Goal: Task Accomplishment & Management: Complete application form

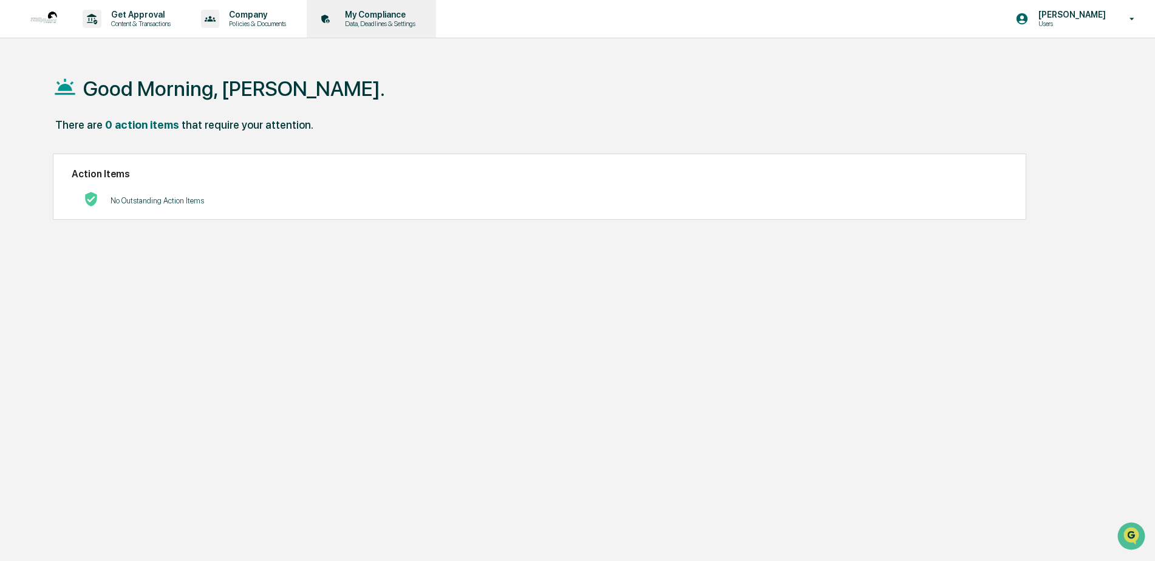
click at [355, 19] on p "Data, Deadlines & Settings" at bounding box center [378, 23] width 86 height 9
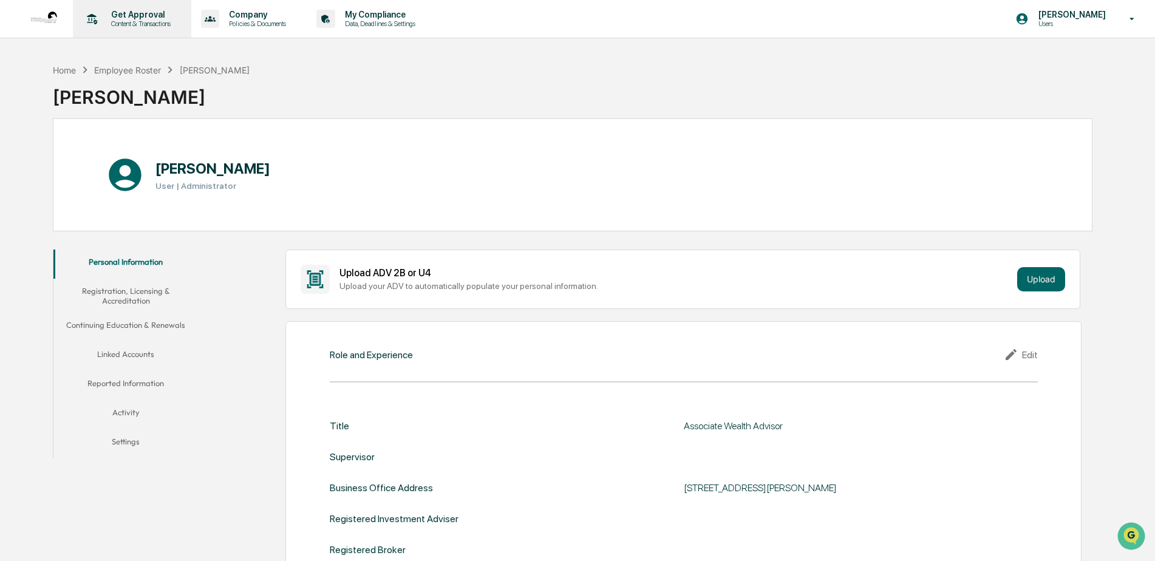
click at [137, 25] on p "Content & Transactions" at bounding box center [138, 23] width 75 height 9
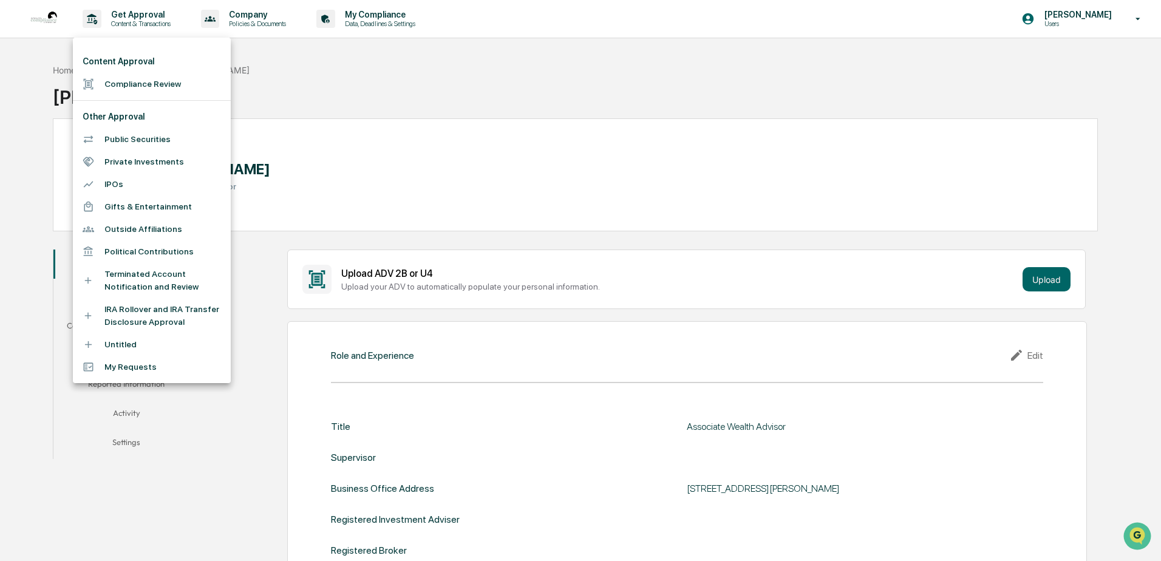
click at [259, 29] on div at bounding box center [580, 280] width 1161 height 561
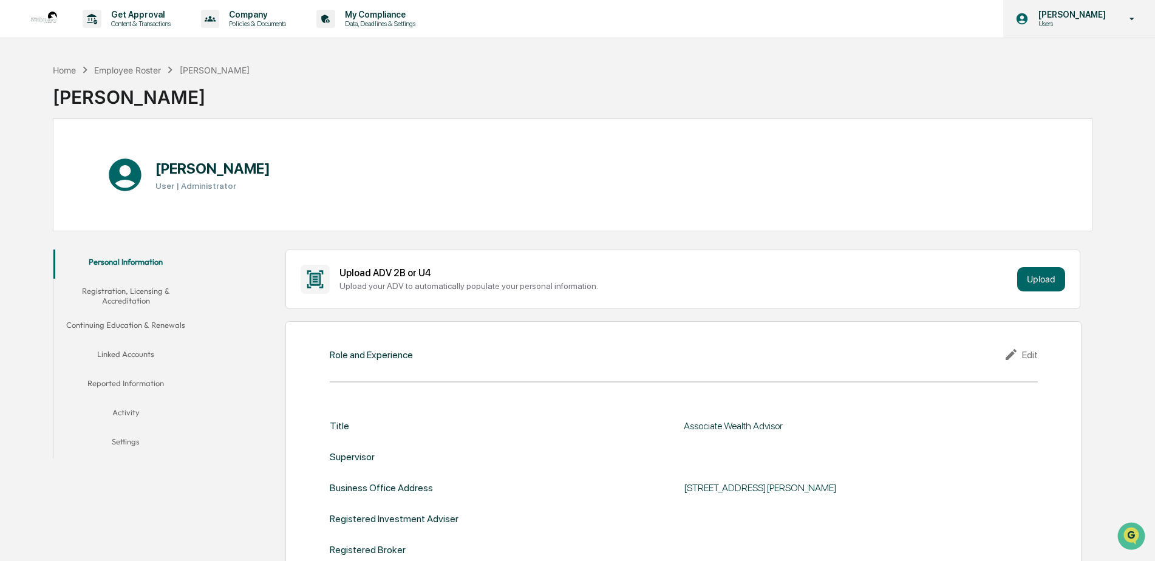
click at [1125, 7] on div "Nate Parker Users" at bounding box center [1080, 19] width 152 height 38
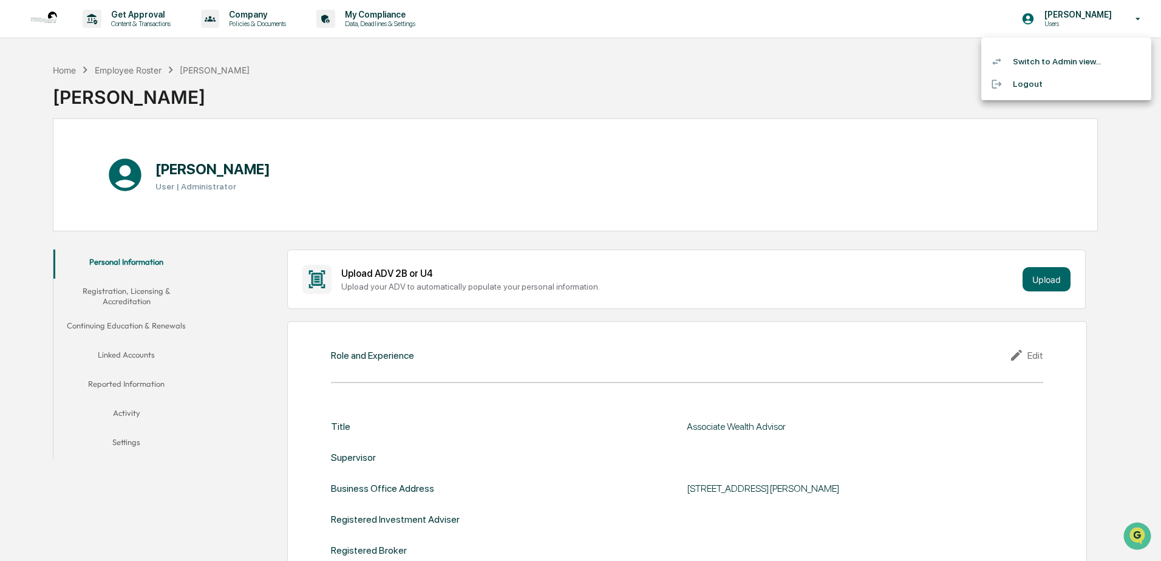
click at [1056, 60] on li "Switch to Admin view..." at bounding box center [1067, 61] width 170 height 22
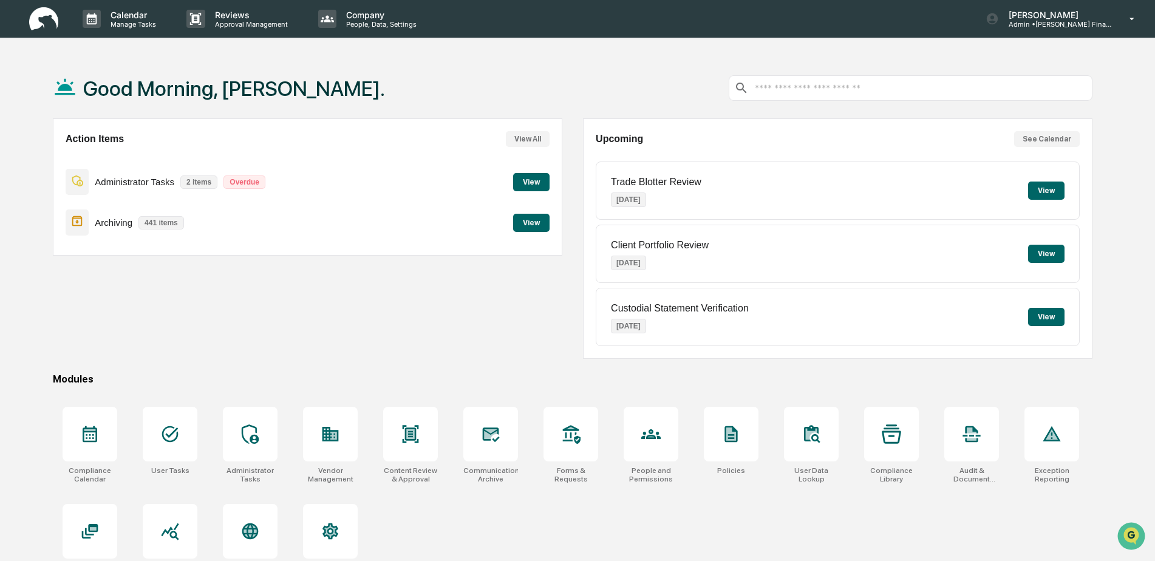
click at [1052, 185] on button "View" at bounding box center [1046, 191] width 36 height 18
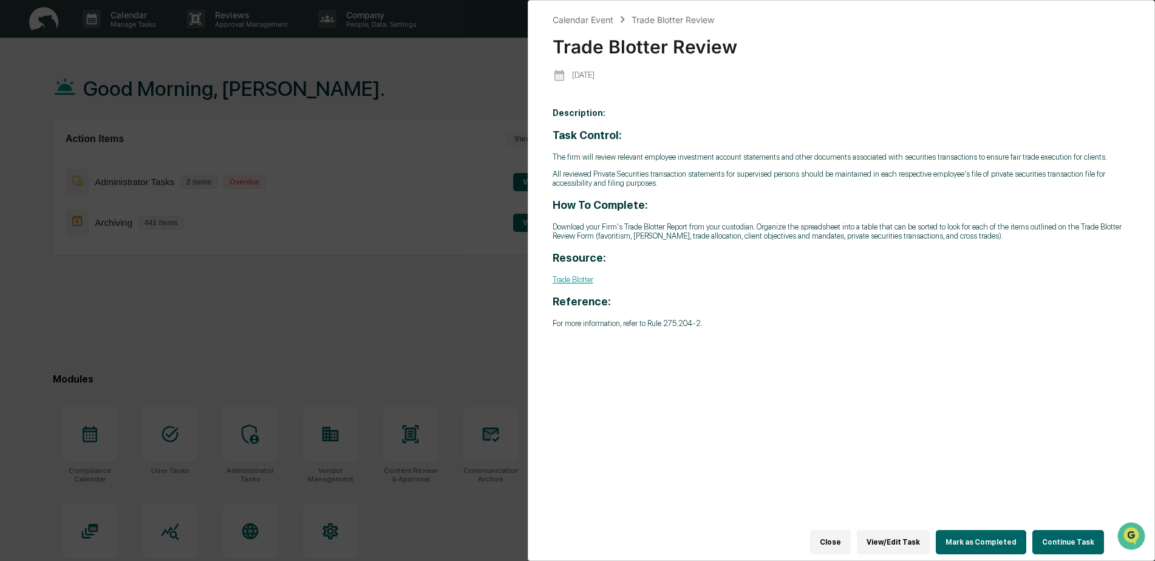
click at [571, 276] on link "Trade Blotter" at bounding box center [573, 279] width 41 height 9
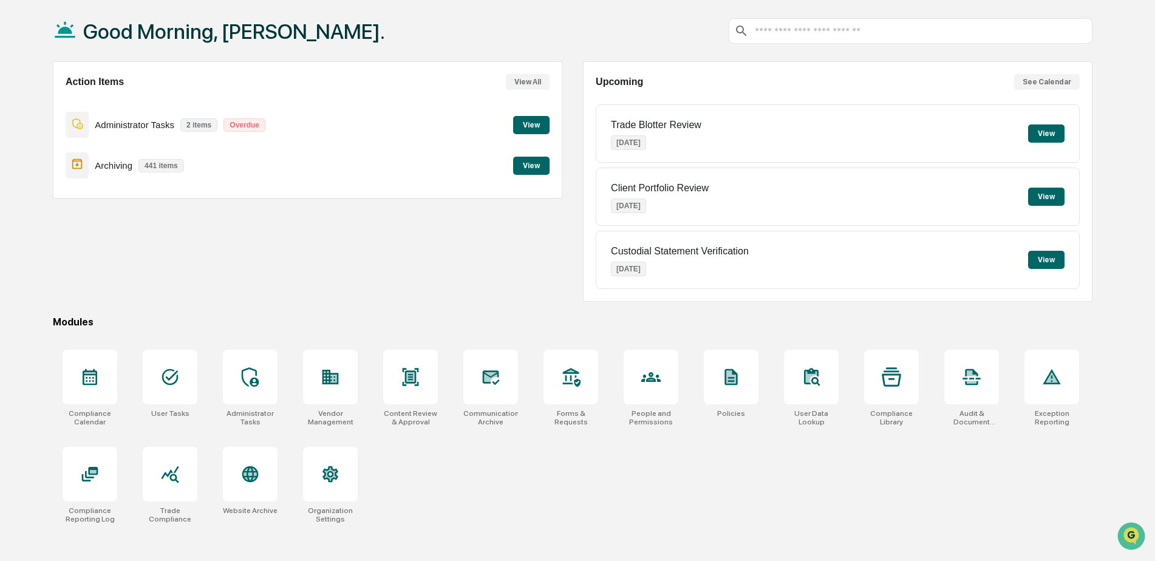
scroll to position [58, 0]
click at [171, 479] on icon at bounding box center [170, 474] width 18 height 17
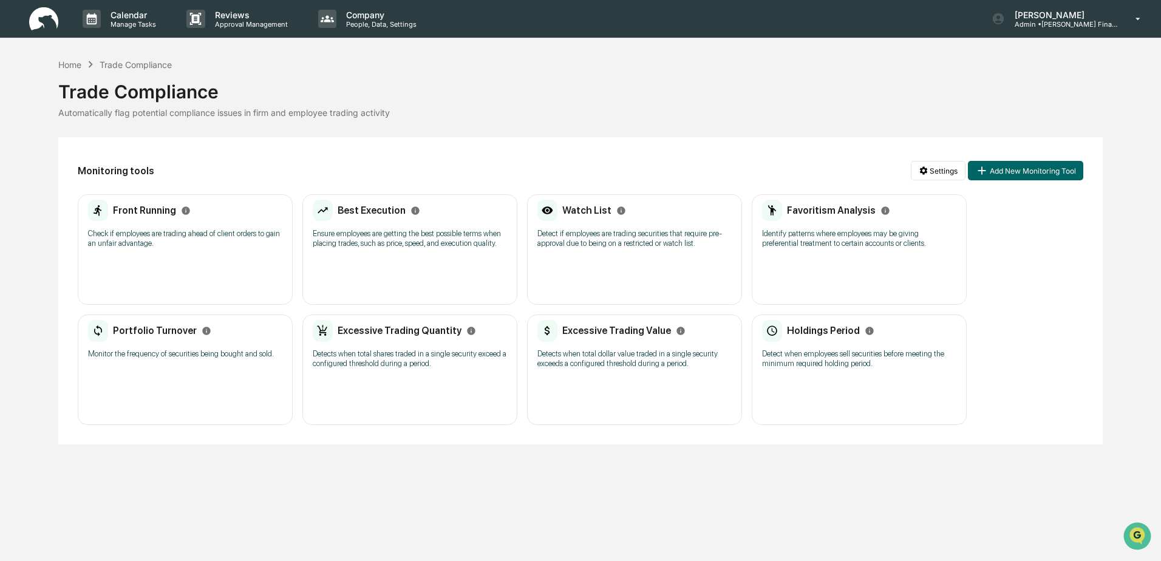
click at [125, 64] on div "Trade Compliance" at bounding box center [136, 65] width 72 height 10
click at [70, 63] on div "Home" at bounding box center [69, 65] width 23 height 10
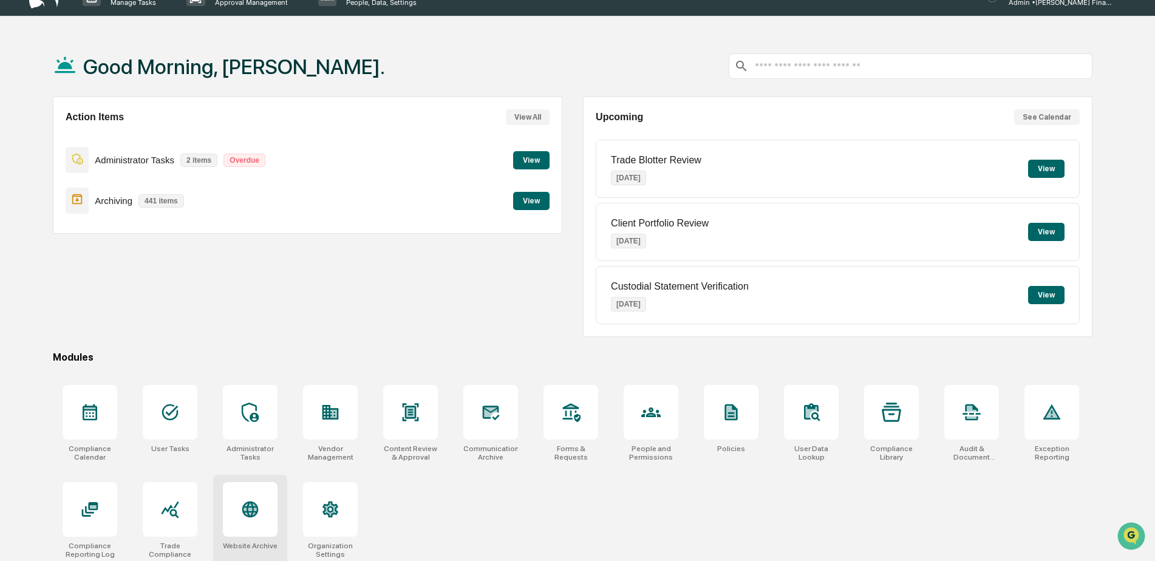
scroll to position [58, 0]
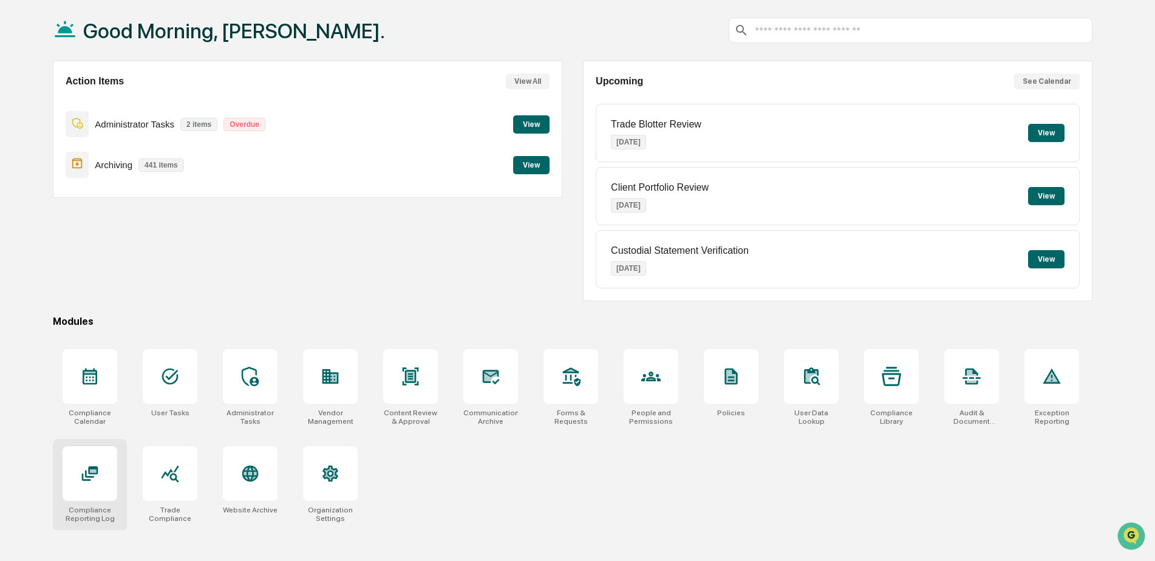
click at [81, 473] on icon at bounding box center [89, 473] width 19 height 19
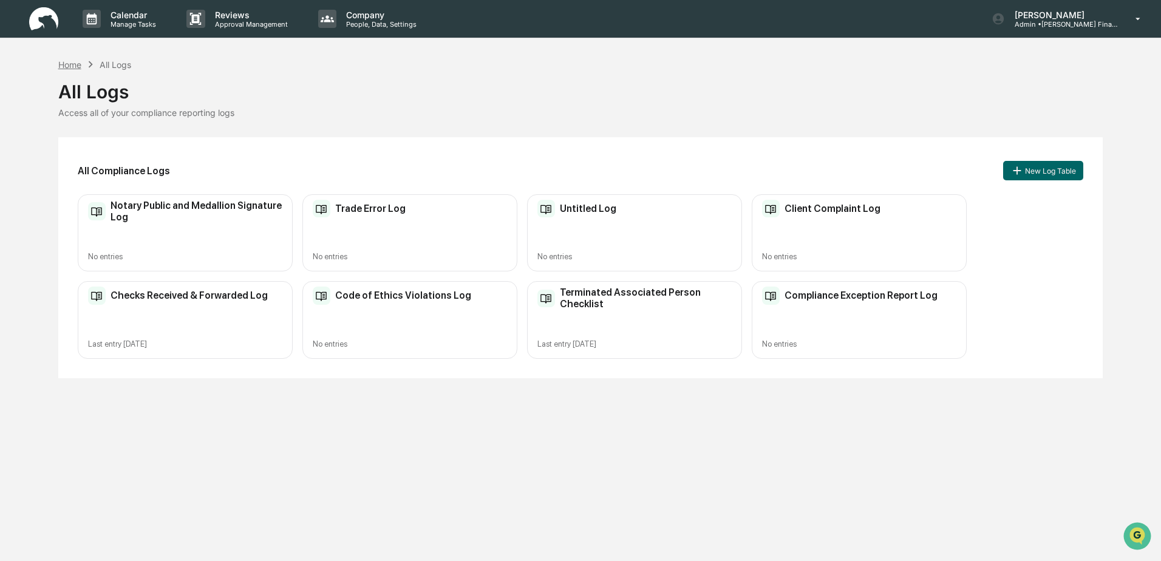
click at [70, 66] on div "Home" at bounding box center [69, 65] width 23 height 10
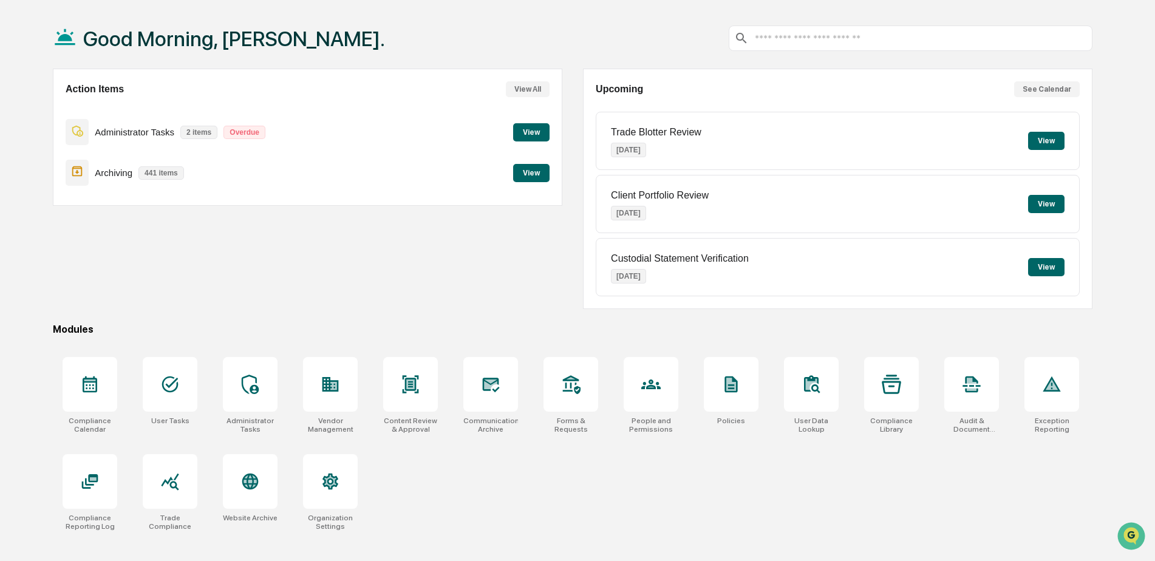
scroll to position [58, 0]
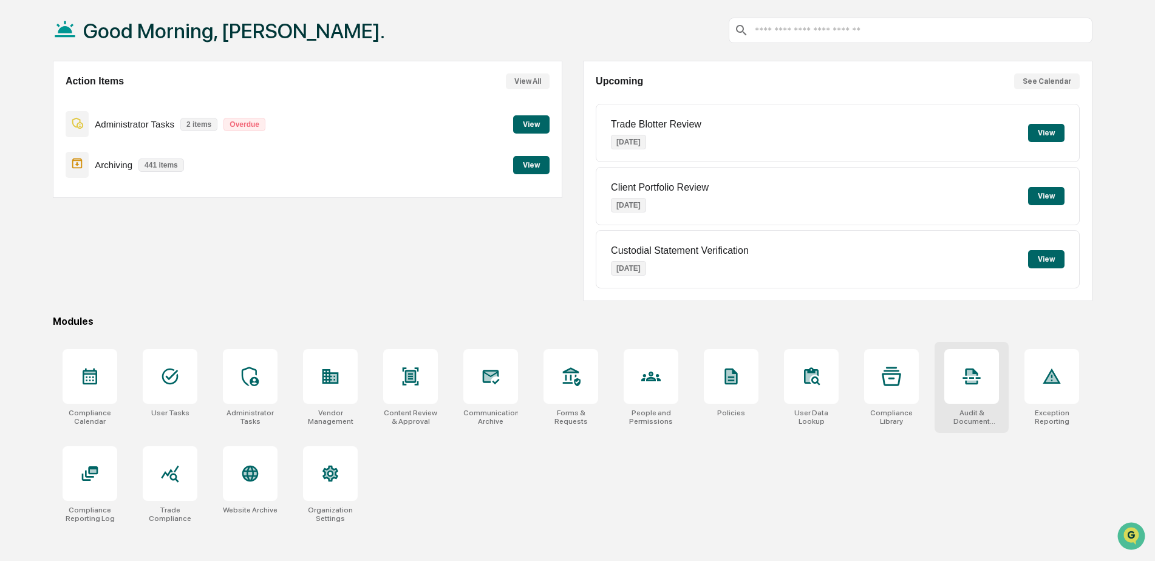
click at [983, 386] on div at bounding box center [972, 376] width 55 height 55
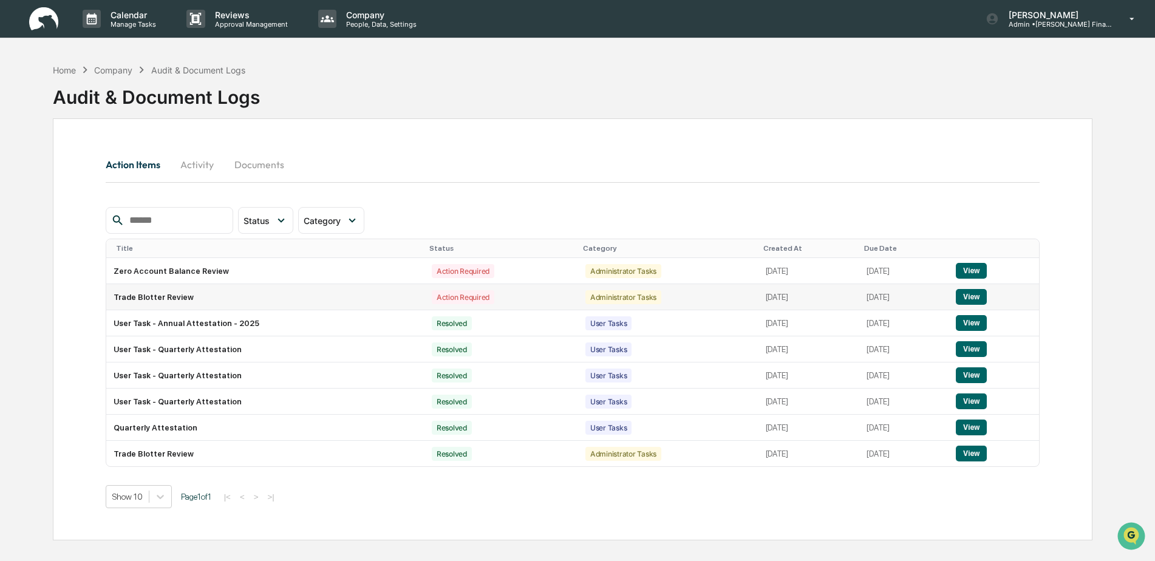
click at [141, 302] on td "Trade Blotter Review" at bounding box center [265, 297] width 318 height 26
click at [140, 297] on td "Trade Blotter Review" at bounding box center [265, 297] width 318 height 26
click at [981, 293] on button "View" at bounding box center [971, 297] width 31 height 16
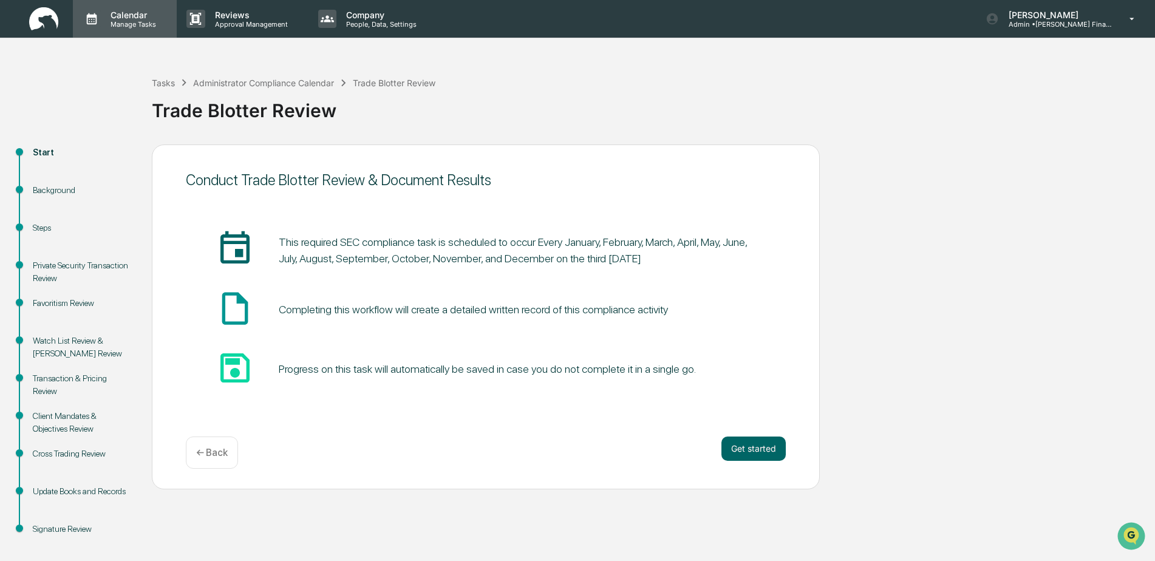
click at [98, 14] on icon at bounding box center [92, 19] width 18 height 18
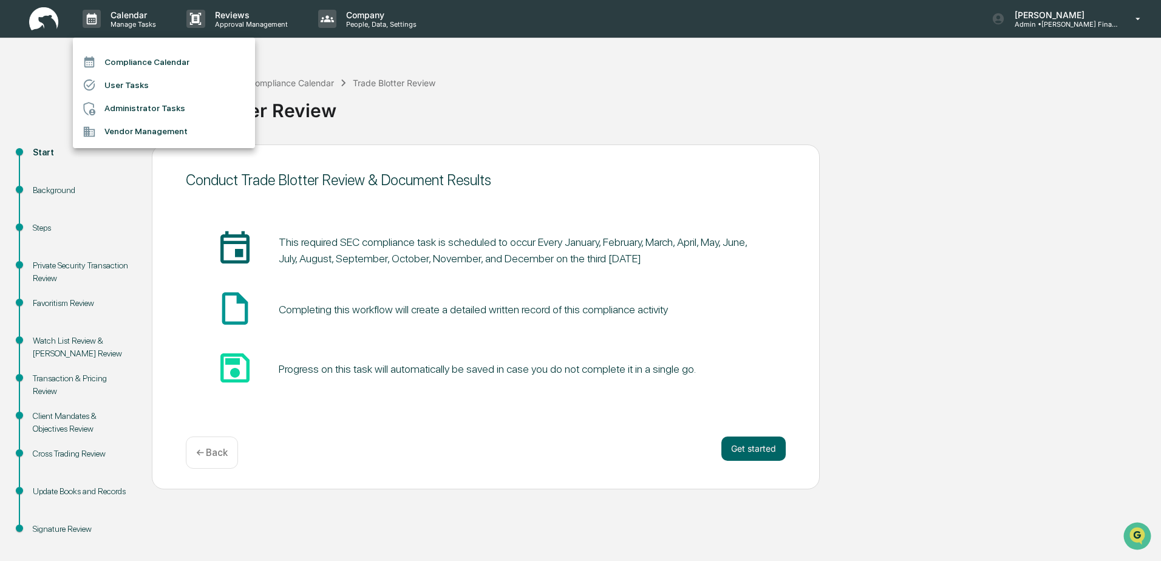
click at [126, 17] on div at bounding box center [580, 280] width 1161 height 561
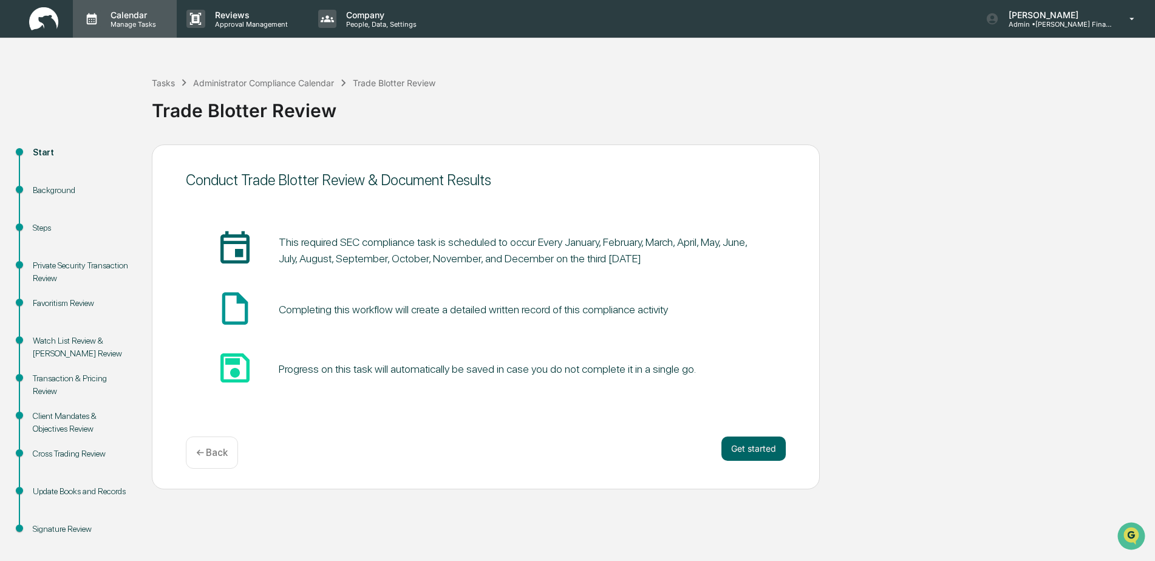
click at [112, 3] on div "Calendar Manage Tasks" at bounding box center [125, 19] width 104 height 38
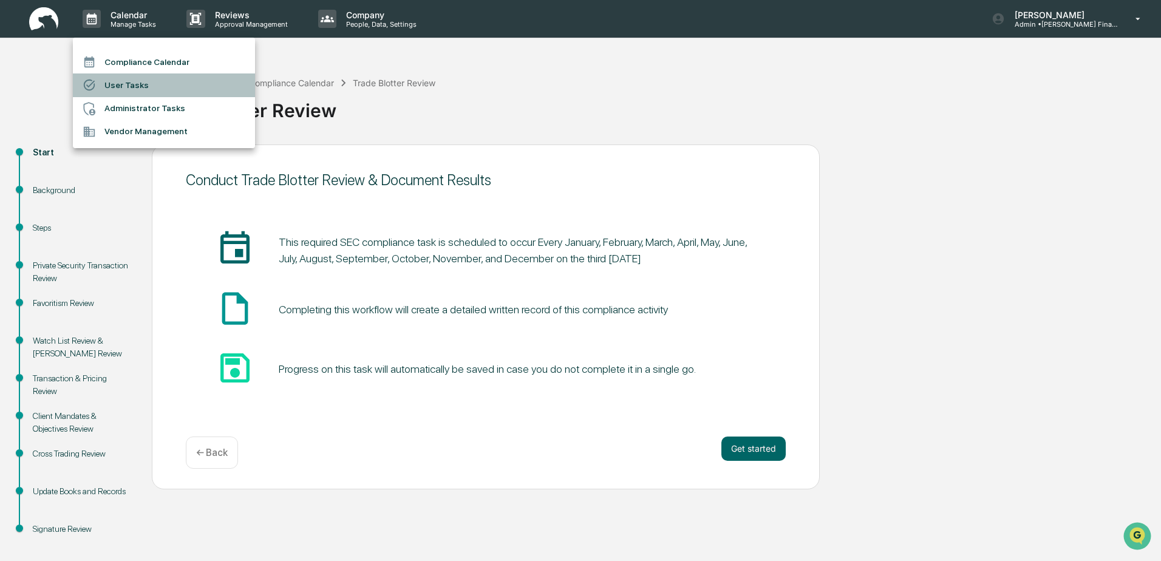
click at [129, 87] on li "User Tasks" at bounding box center [164, 85] width 182 height 23
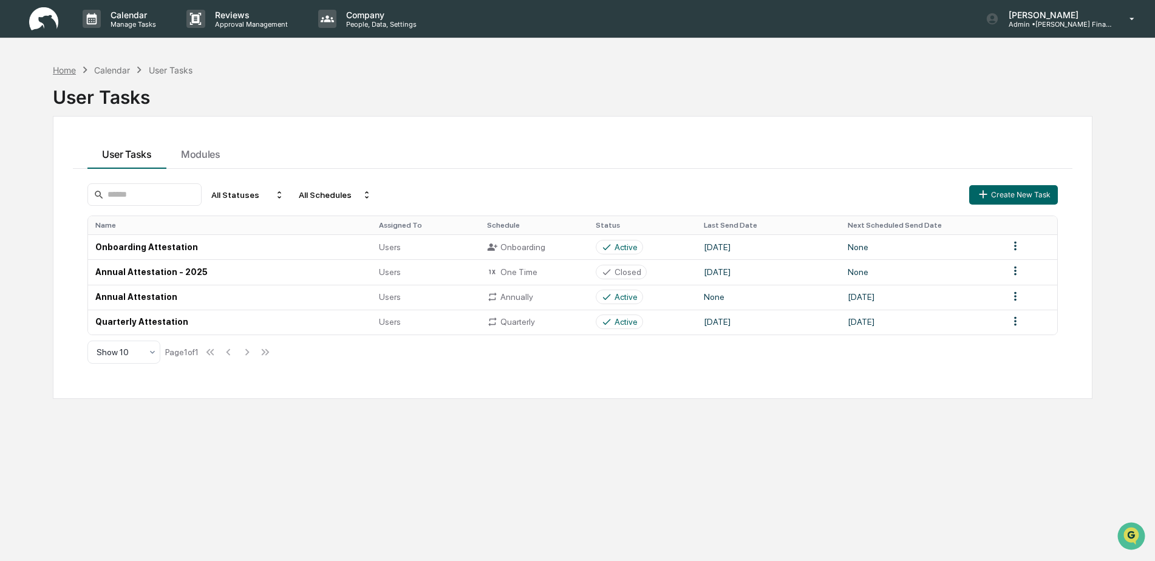
click at [60, 70] on div "Home" at bounding box center [64, 70] width 23 height 10
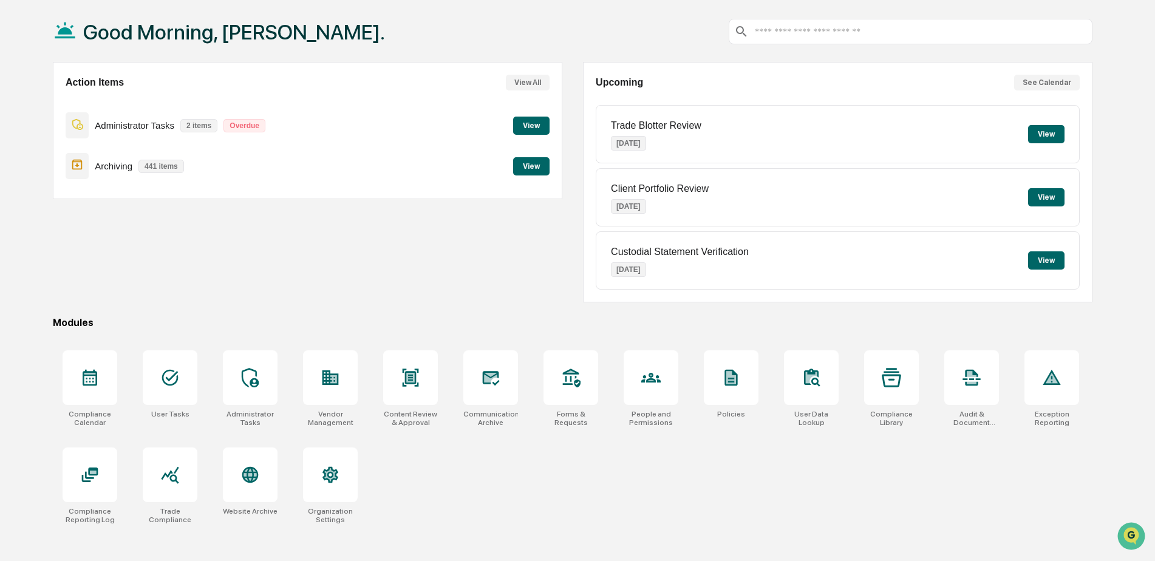
scroll to position [58, 0]
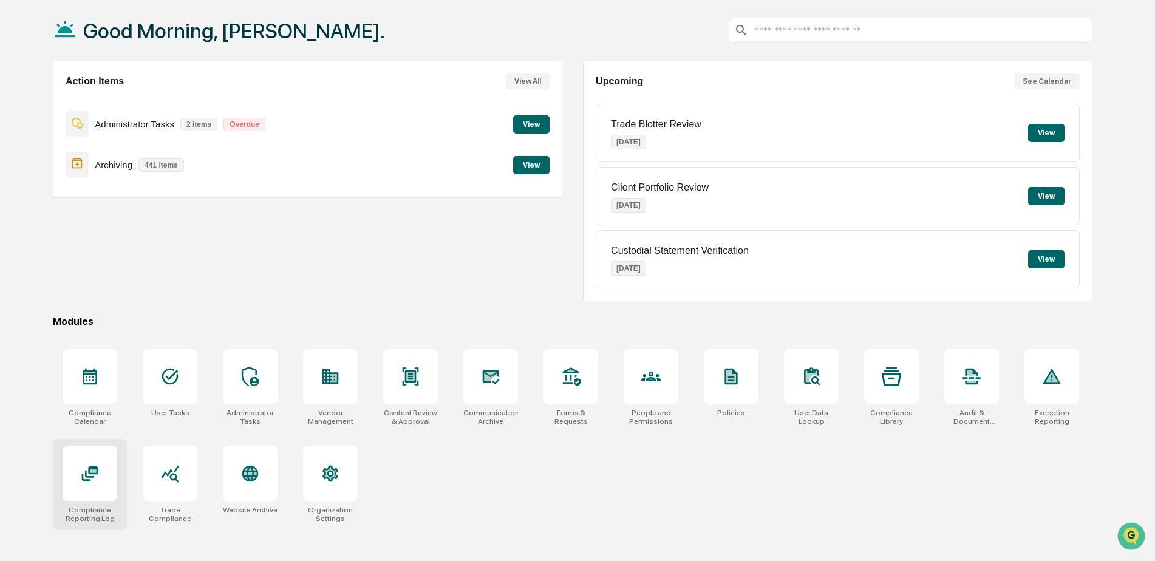
click at [77, 490] on div at bounding box center [90, 473] width 55 height 55
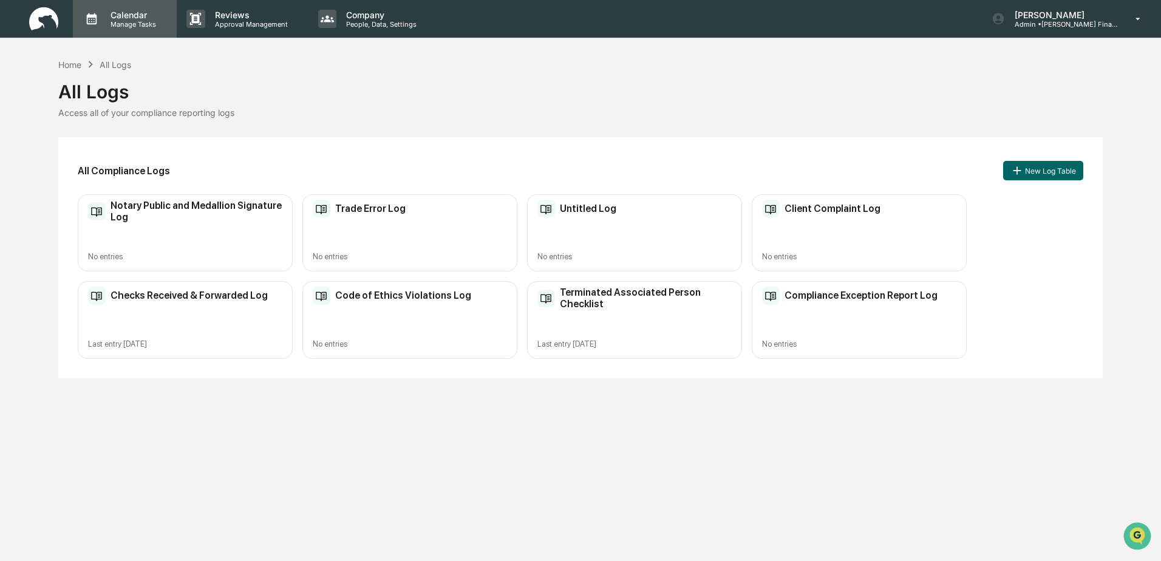
click at [113, 15] on p "Calendar" at bounding box center [131, 15] width 61 height 10
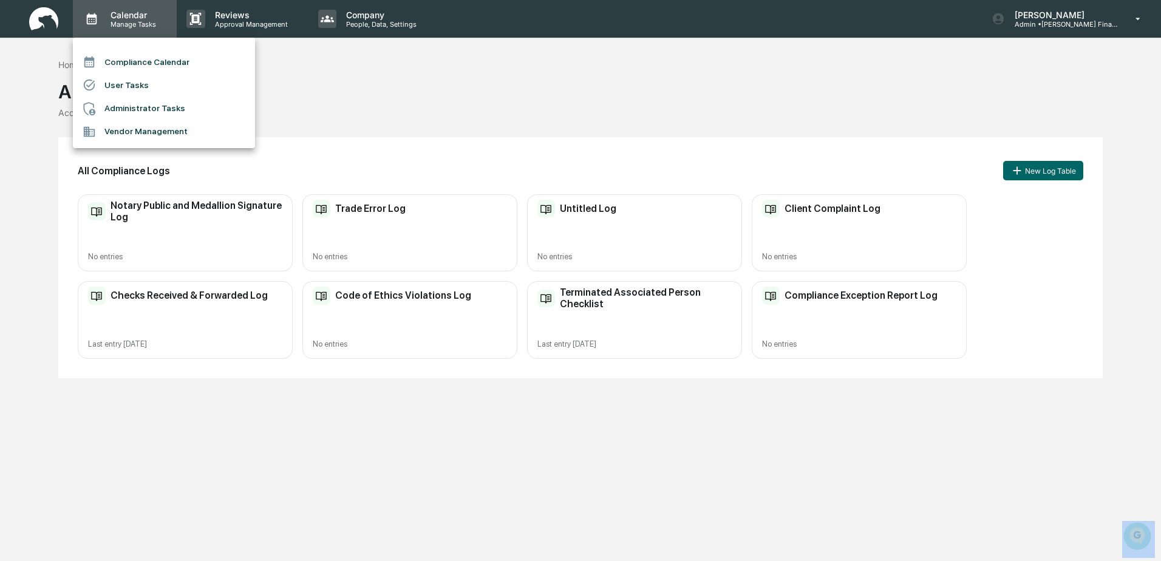
click at [113, 15] on div at bounding box center [580, 280] width 1161 height 561
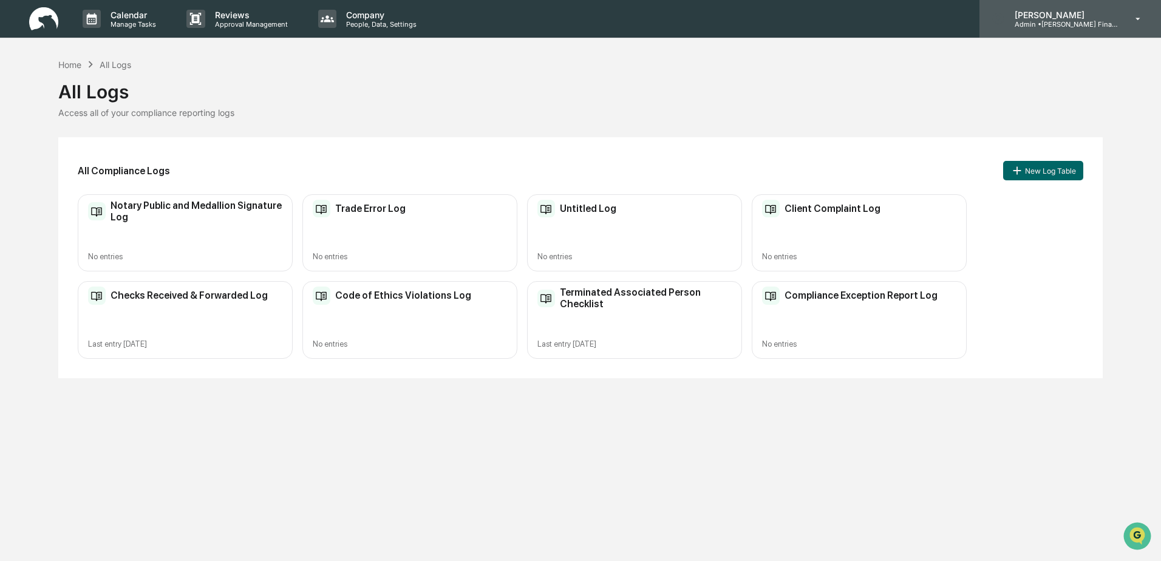
click at [1075, 17] on p "[PERSON_NAME]" at bounding box center [1061, 15] width 113 height 10
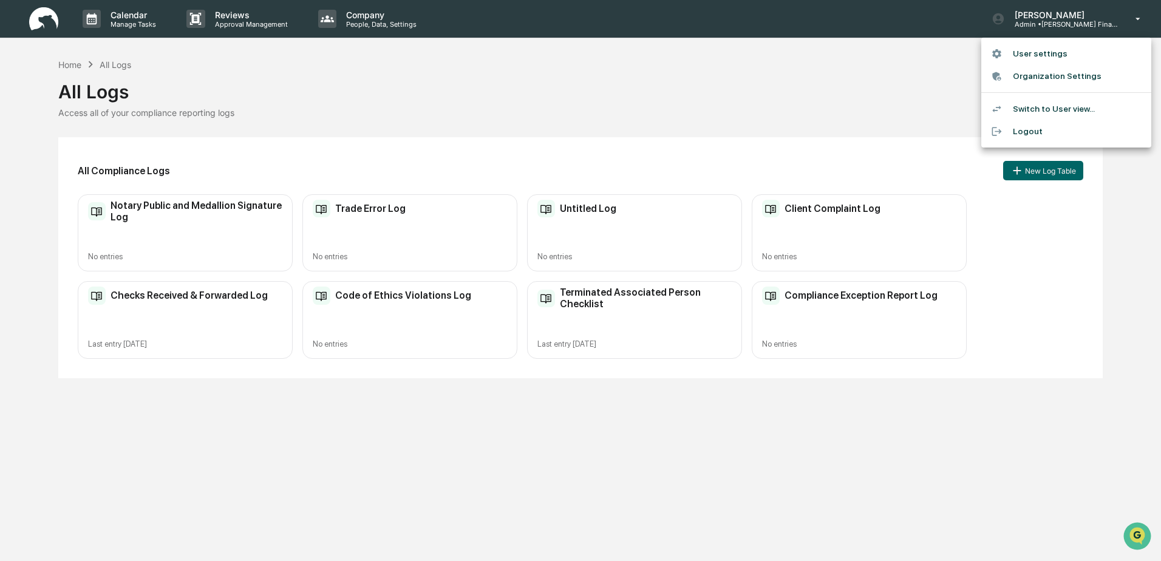
click at [1052, 109] on li "Switch to User view..." at bounding box center [1067, 109] width 170 height 22
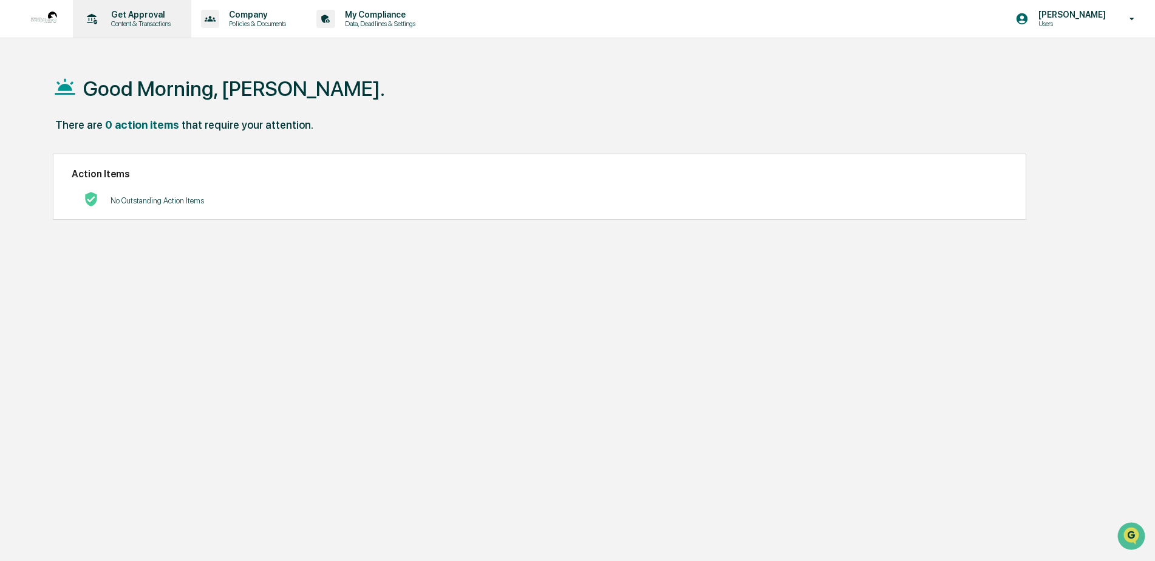
click at [134, 22] on p "Content & Transactions" at bounding box center [138, 23] width 75 height 9
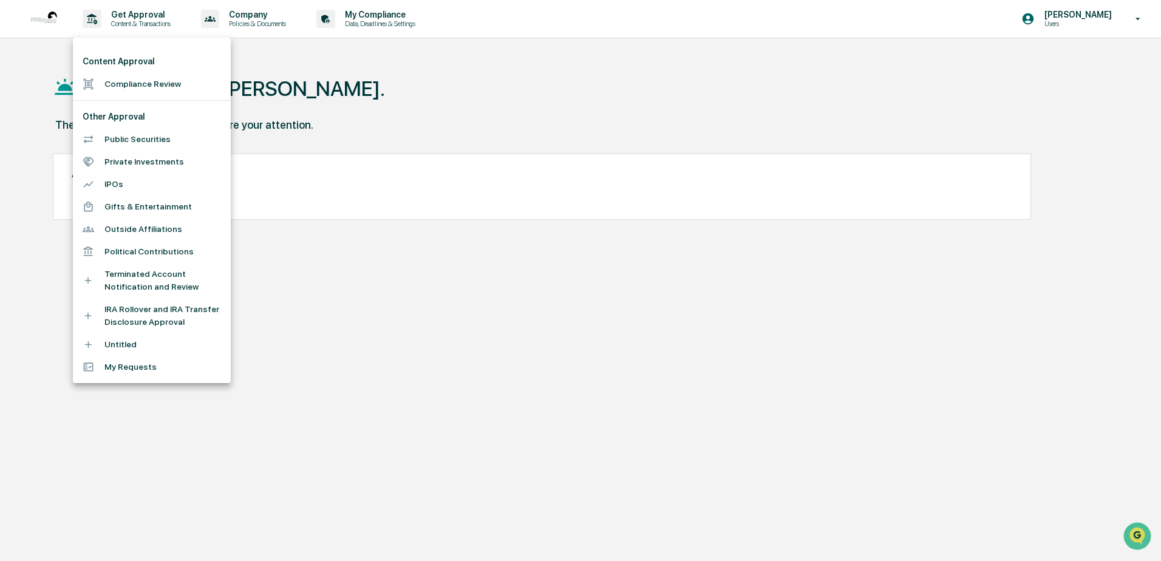
click at [260, 23] on div at bounding box center [580, 280] width 1161 height 561
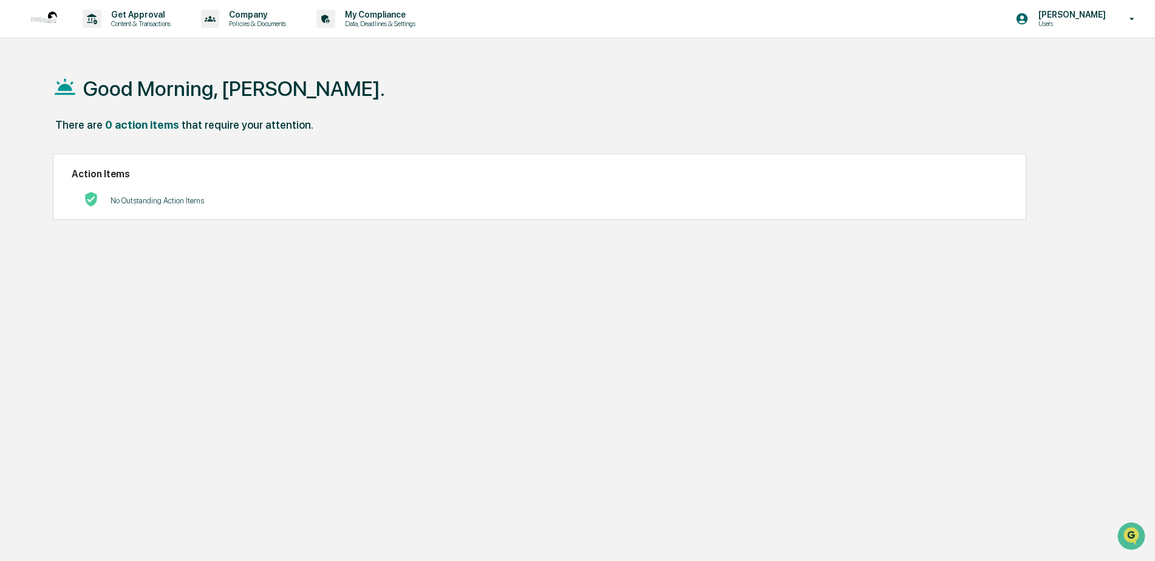
click at [256, 15] on p "Company" at bounding box center [255, 15] width 73 height 10
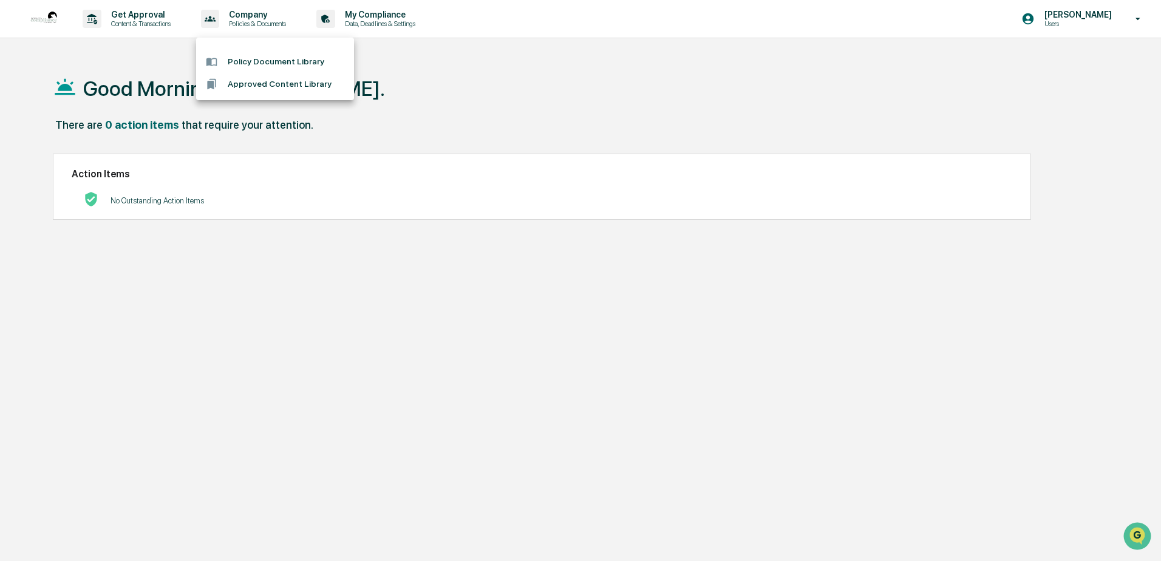
click at [256, 15] on div at bounding box center [580, 280] width 1161 height 561
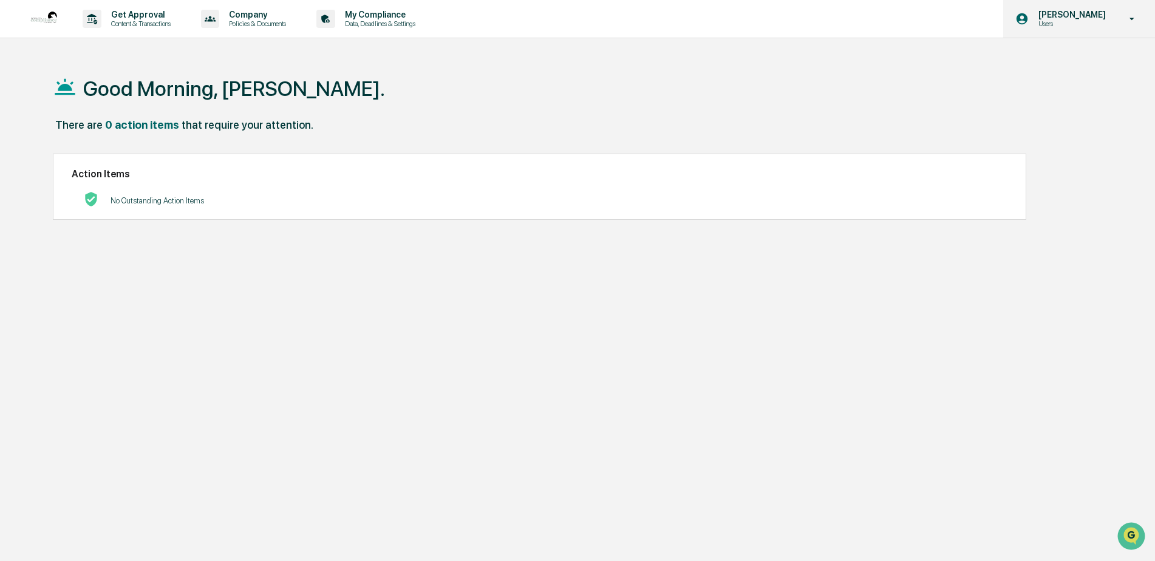
click at [1103, 10] on p "[PERSON_NAME]" at bounding box center [1070, 15] width 83 height 10
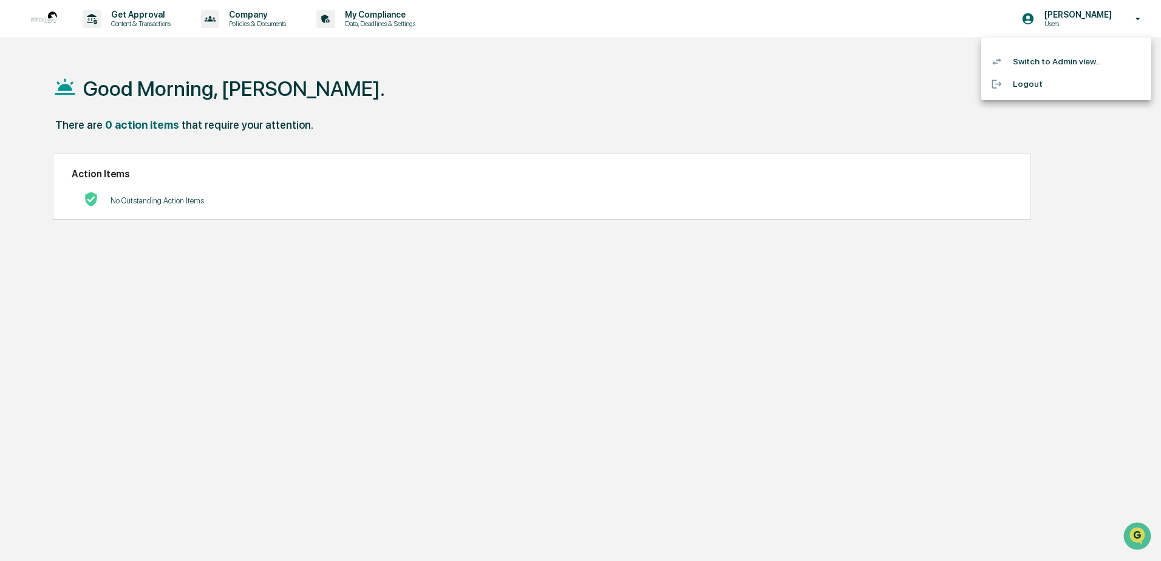
click at [1049, 68] on li "Switch to Admin view..." at bounding box center [1067, 61] width 170 height 22
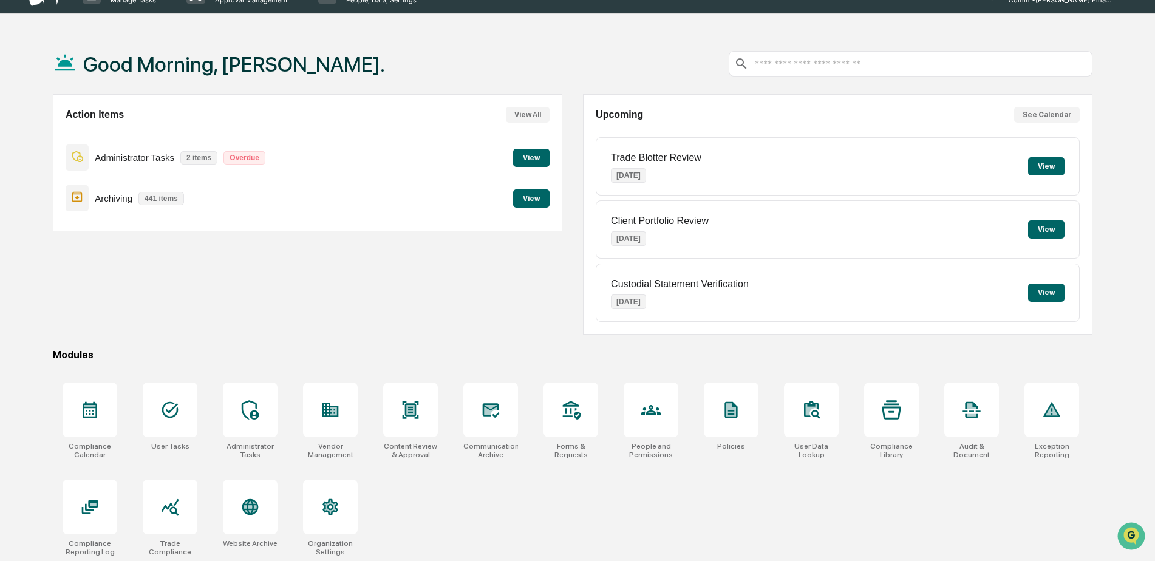
scroll to position [58, 0]
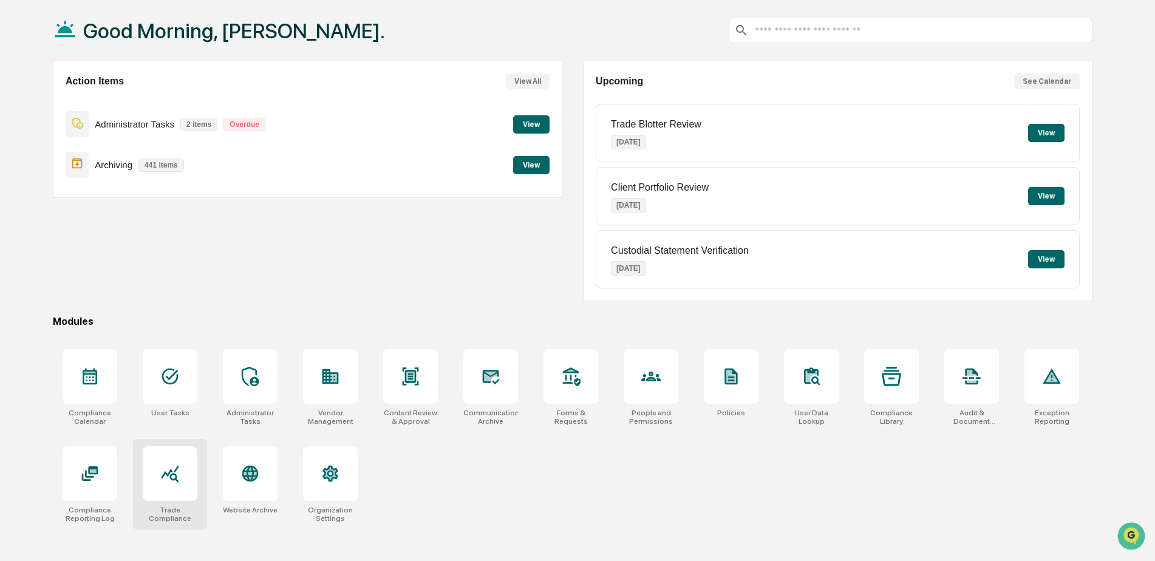
click at [177, 496] on div at bounding box center [170, 473] width 55 height 55
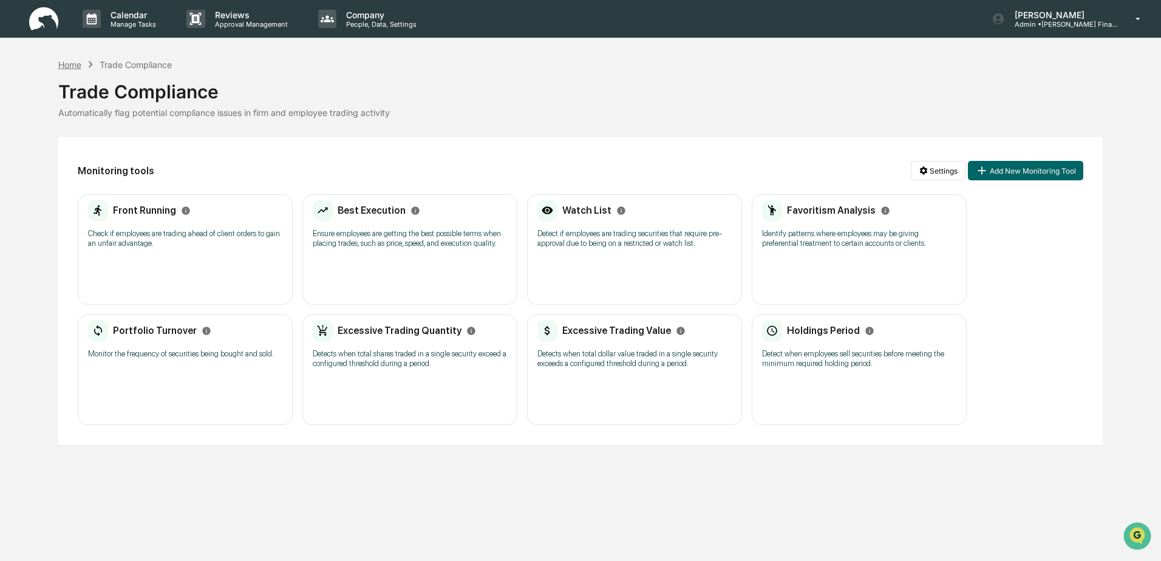
click at [69, 60] on div "Home" at bounding box center [69, 65] width 23 height 10
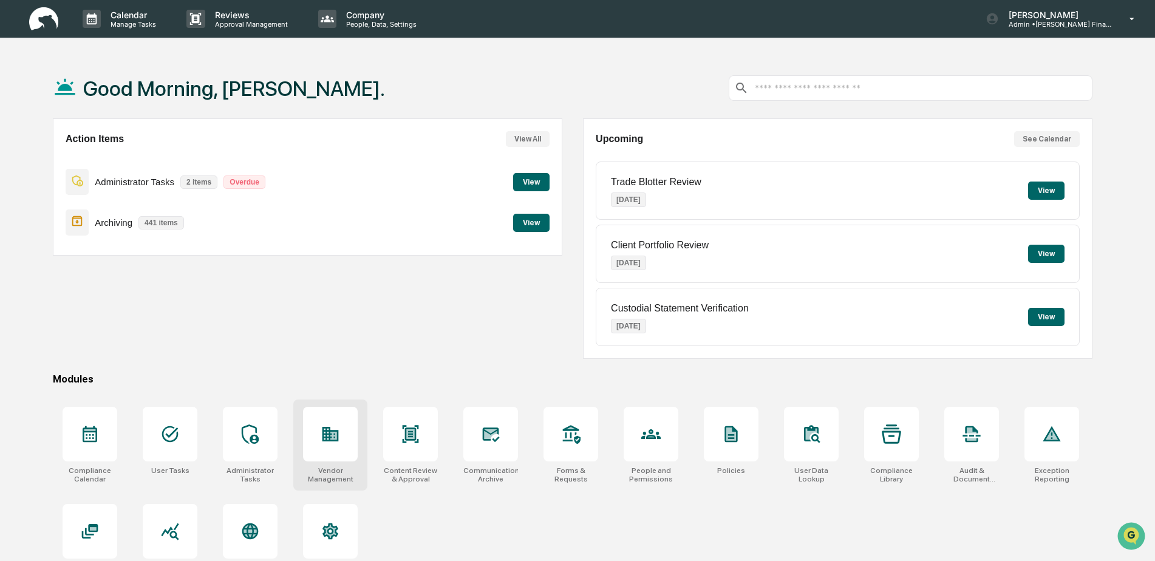
click at [350, 439] on div at bounding box center [330, 434] width 55 height 55
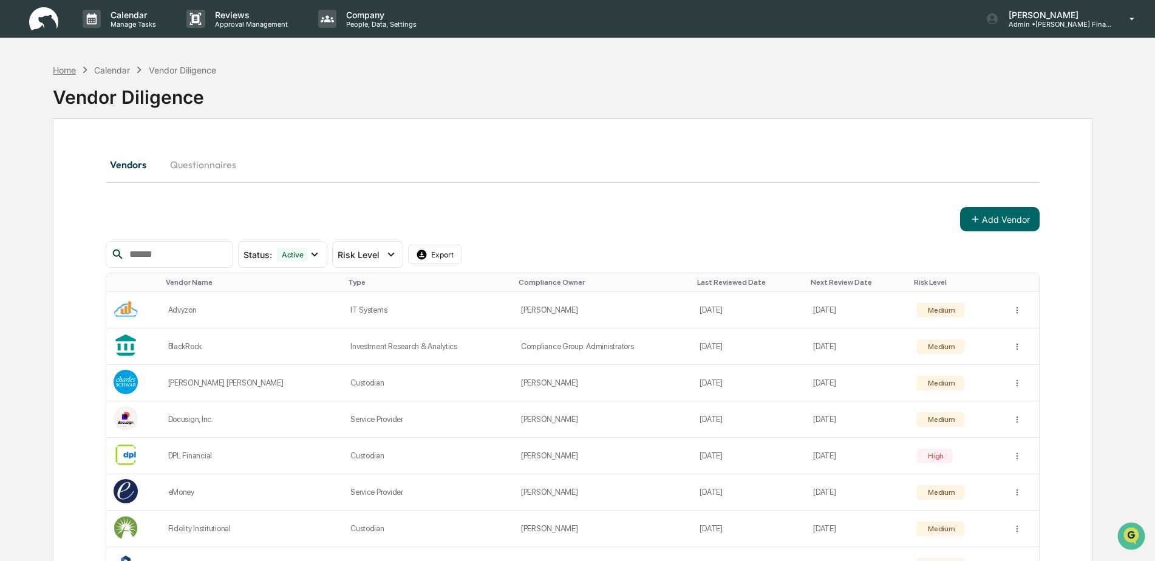
click at [56, 73] on div "Home" at bounding box center [64, 70] width 23 height 10
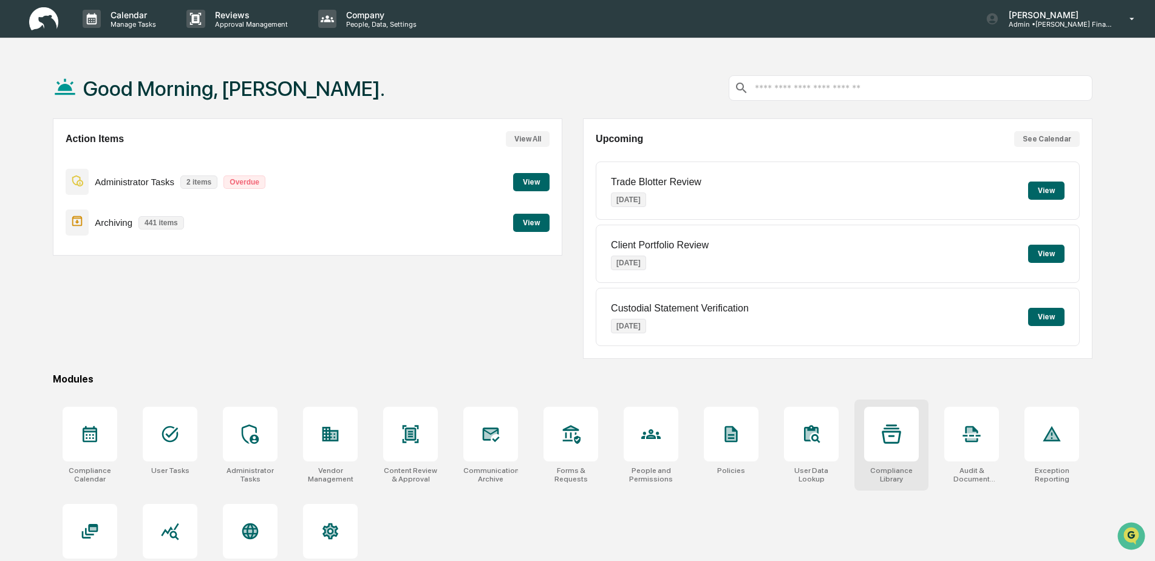
click at [905, 431] on div at bounding box center [891, 434] width 55 height 55
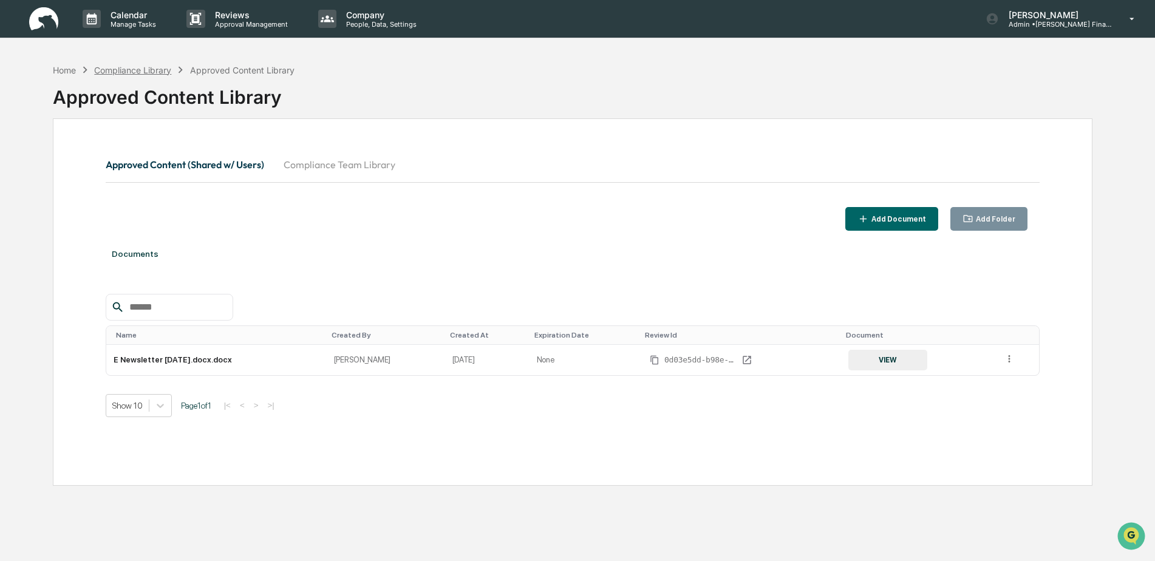
click at [136, 70] on div "Compliance Library" at bounding box center [132, 70] width 77 height 10
click at [61, 70] on div "Home" at bounding box center [64, 70] width 23 height 10
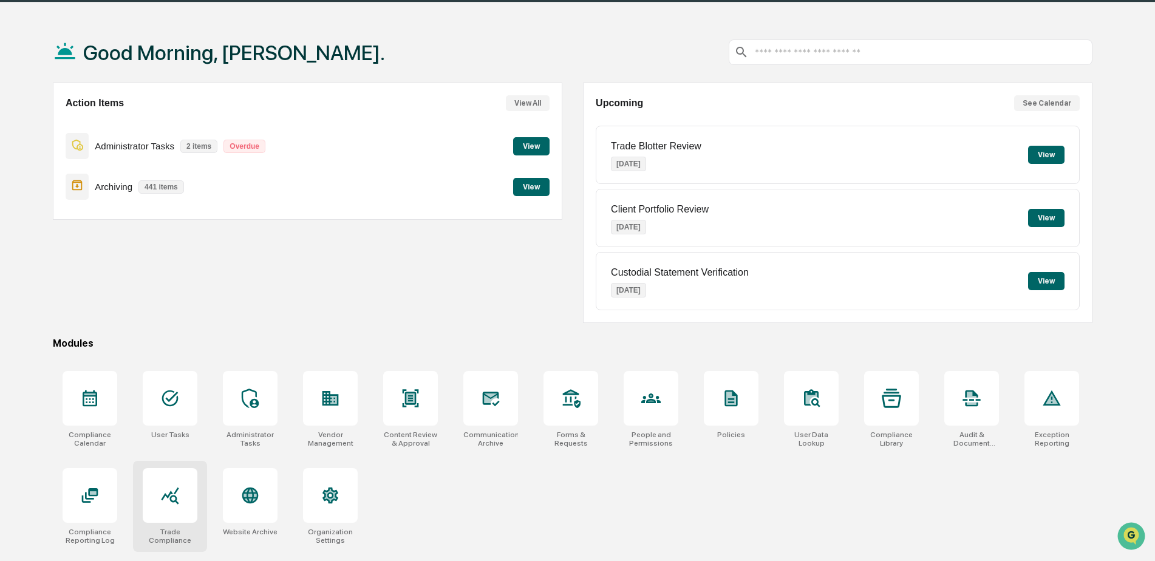
scroll to position [58, 0]
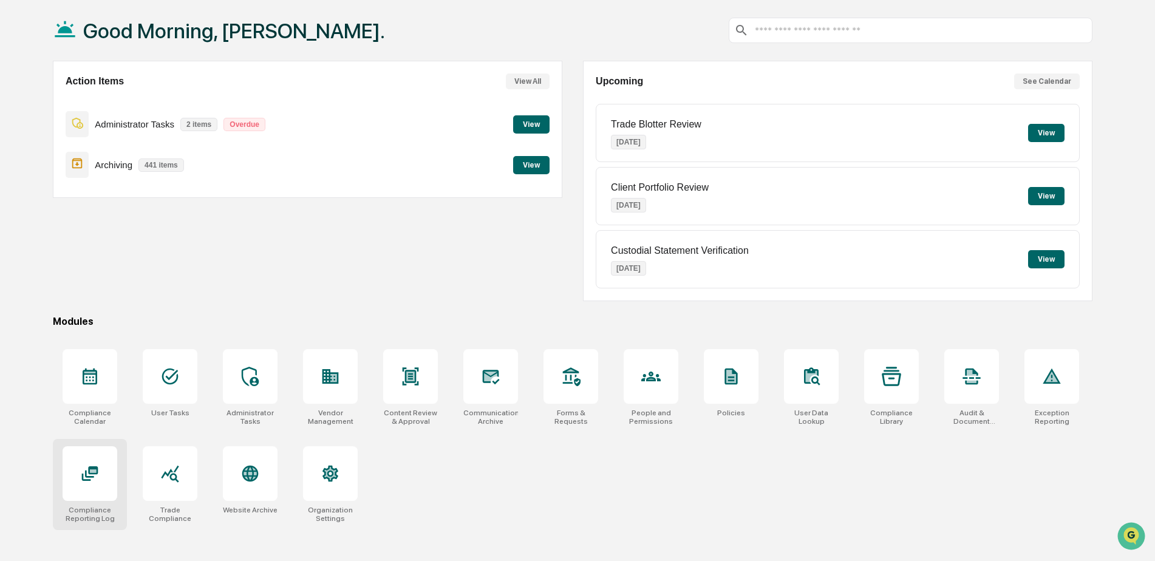
click at [92, 480] on icon at bounding box center [89, 473] width 19 height 19
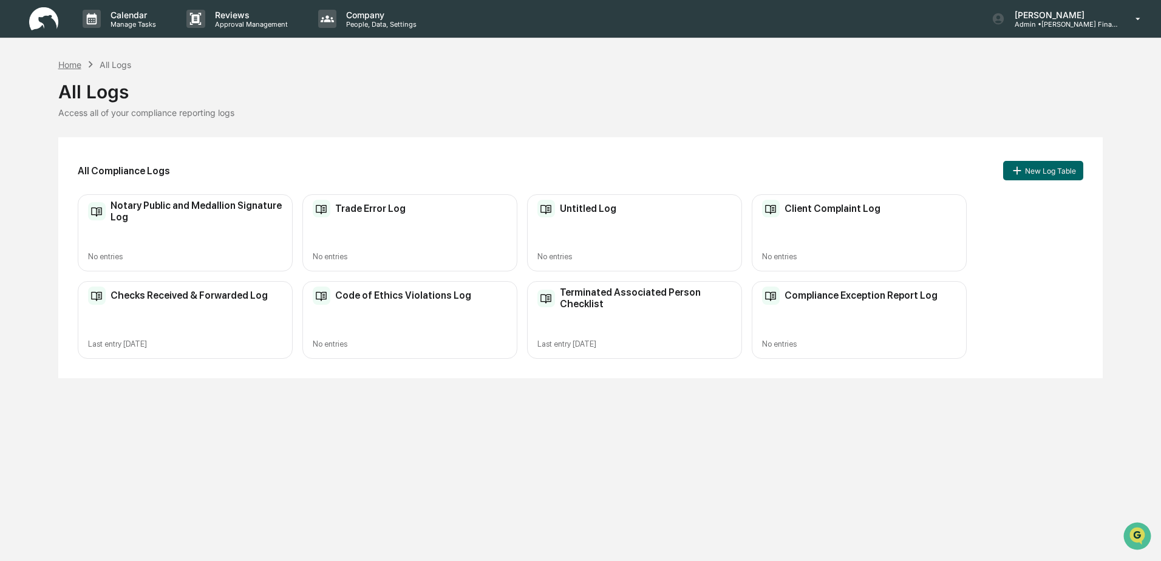
click at [77, 61] on div "Home" at bounding box center [69, 65] width 23 height 10
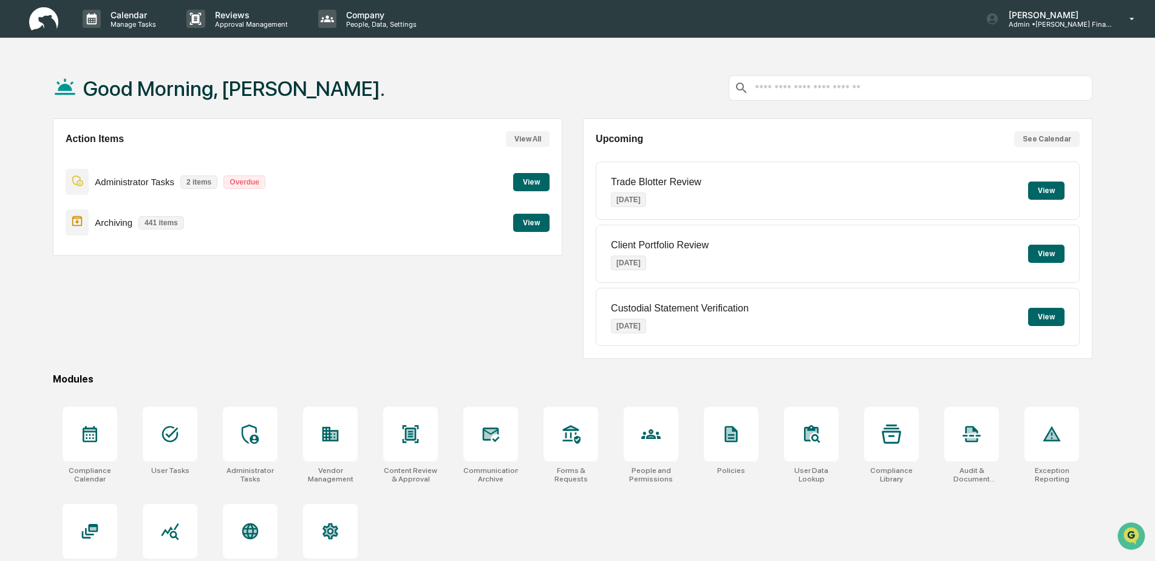
click at [664, 179] on p "Trade Blotter Review" at bounding box center [656, 182] width 91 height 11
click at [375, 165] on div "Administrator Tasks 2 items Overdue View" at bounding box center [308, 182] width 484 height 41
drag, startPoint x: 336, startPoint y: 190, endPoint x: 300, endPoint y: 182, distance: 36.8
click at [336, 189] on div "Administrator Tasks 2 items Overdue View" at bounding box center [308, 182] width 484 height 41
click at [553, 177] on div "Action Items View All Administrator Tasks 2 items Overdue View Archiving 441 it…" at bounding box center [308, 186] width 510 height 137
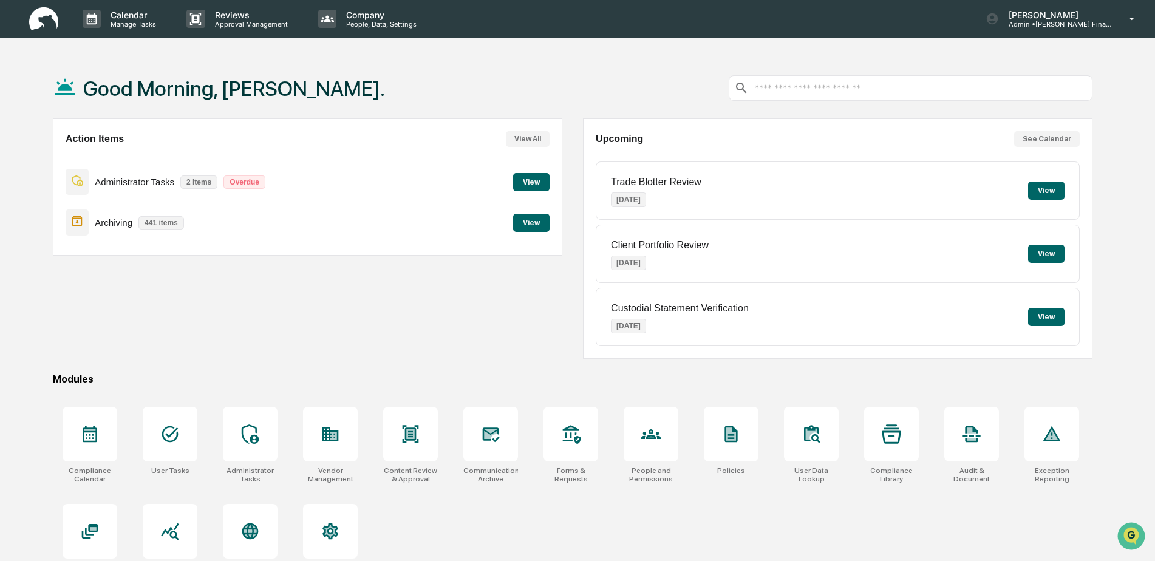
click at [534, 177] on button "View" at bounding box center [531, 182] width 36 height 18
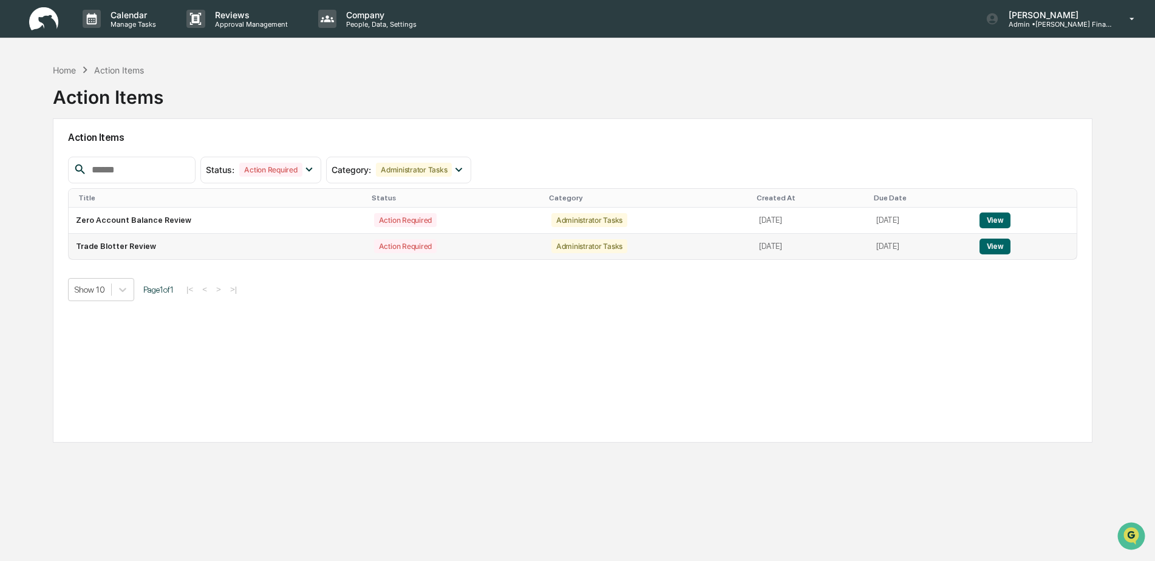
click at [1005, 247] on button "View" at bounding box center [995, 247] width 31 height 16
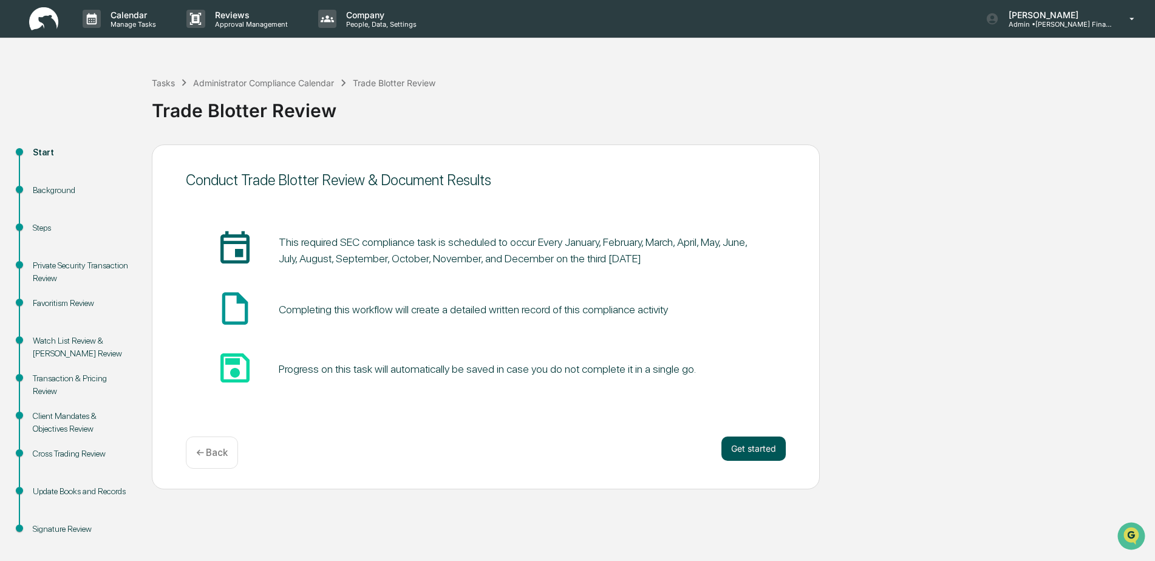
click at [766, 445] on button "Get started" at bounding box center [754, 449] width 64 height 24
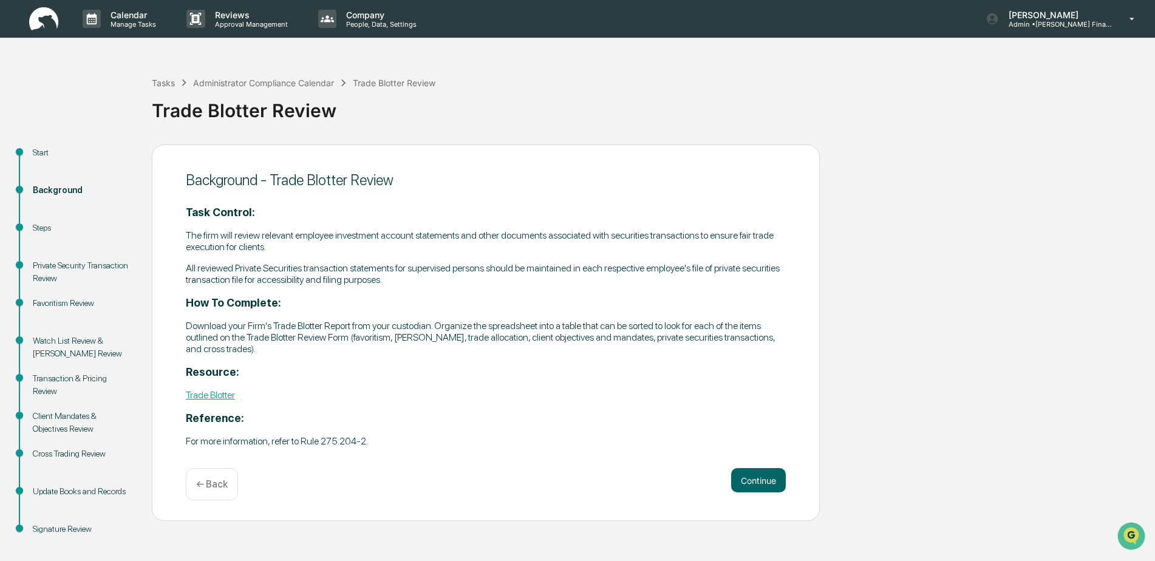
click at [761, 443] on p "For more information, refer to Rule 275.204-2." at bounding box center [486, 442] width 600 height 12
click at [755, 491] on button "Continue" at bounding box center [758, 480] width 55 height 24
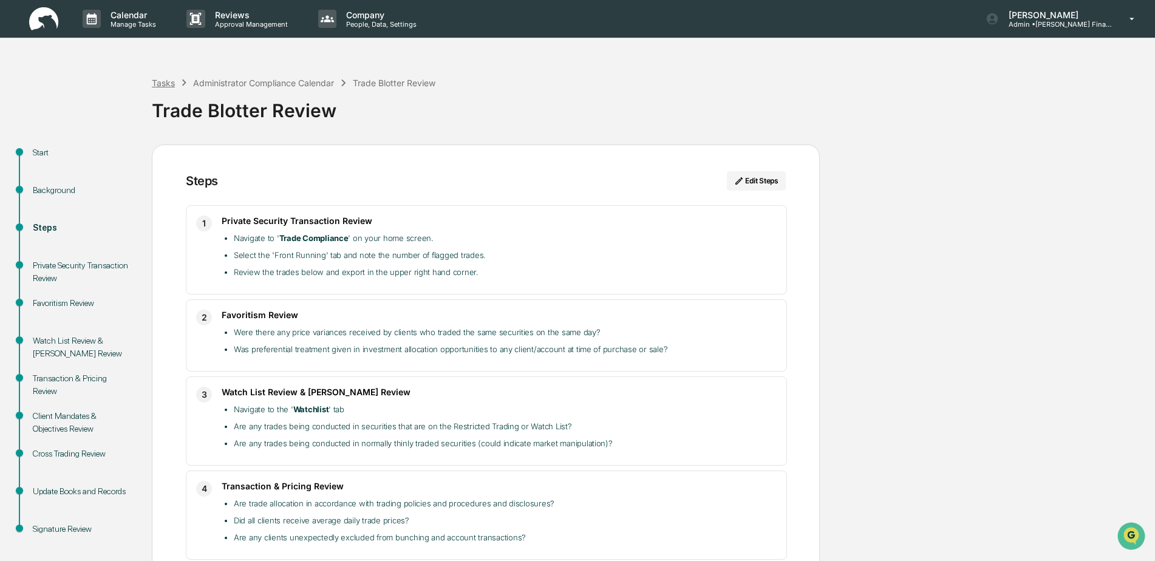
click at [166, 83] on div "Tasks" at bounding box center [163, 83] width 23 height 10
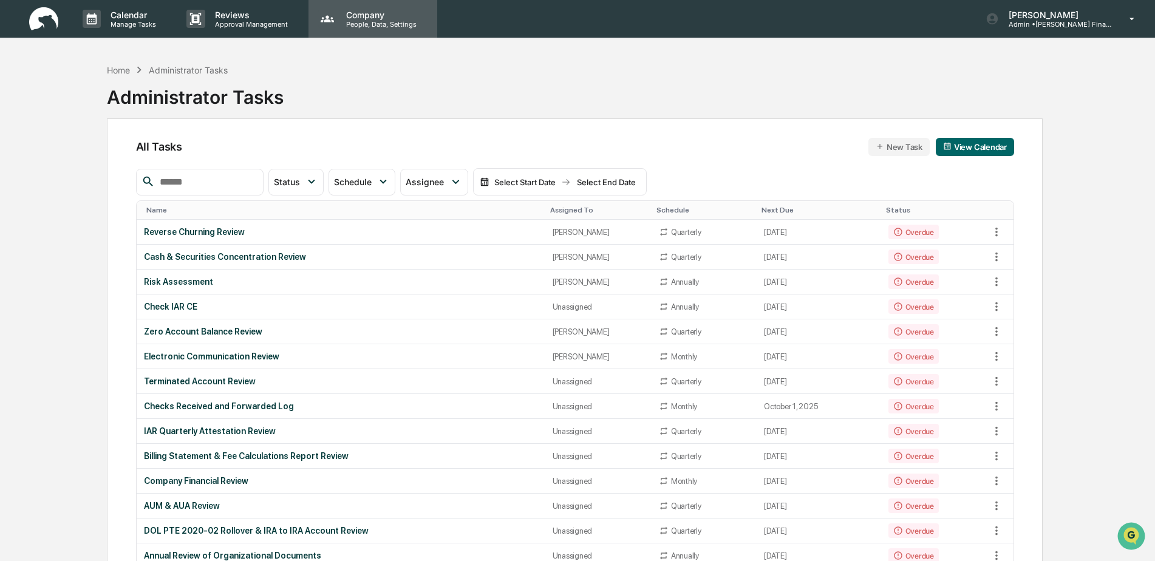
click at [358, 18] on p "Company" at bounding box center [380, 15] width 86 height 10
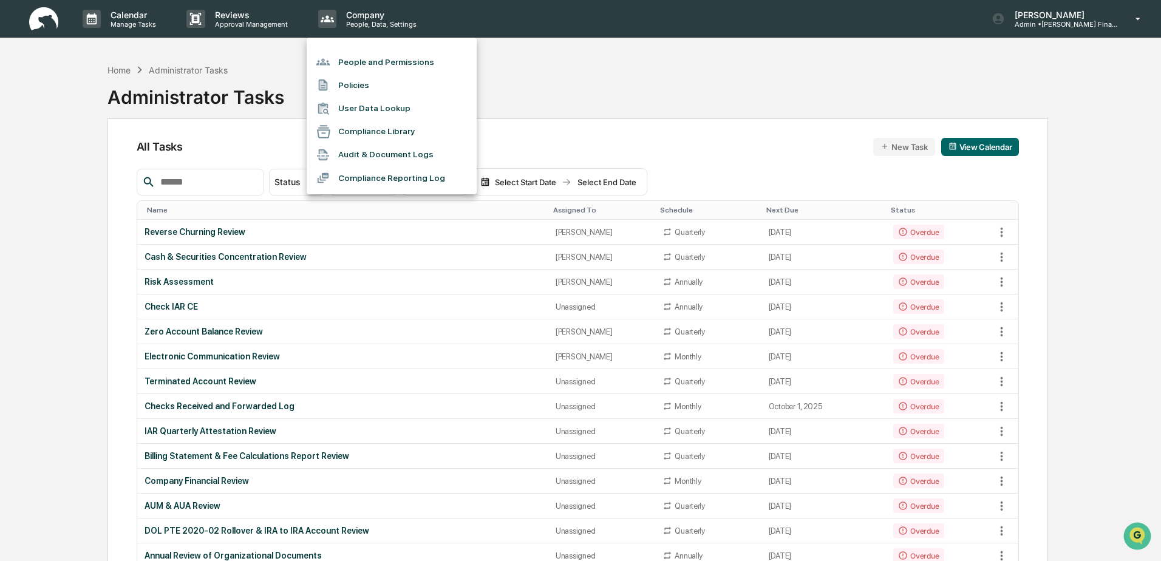
click at [248, 15] on div at bounding box center [580, 280] width 1161 height 561
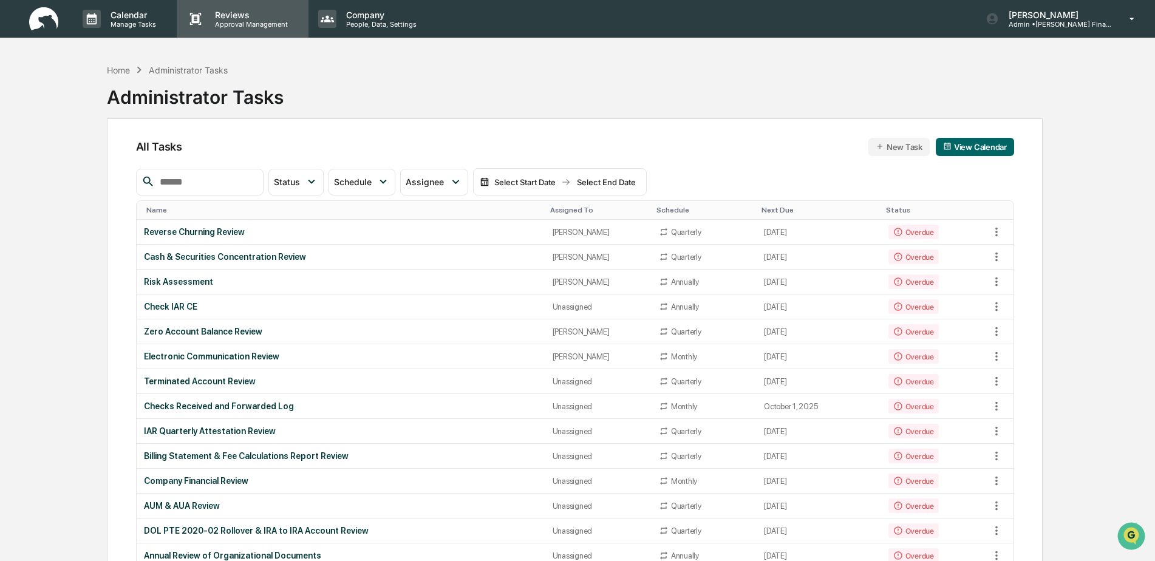
click at [236, 18] on p "Reviews" at bounding box center [249, 15] width 89 height 10
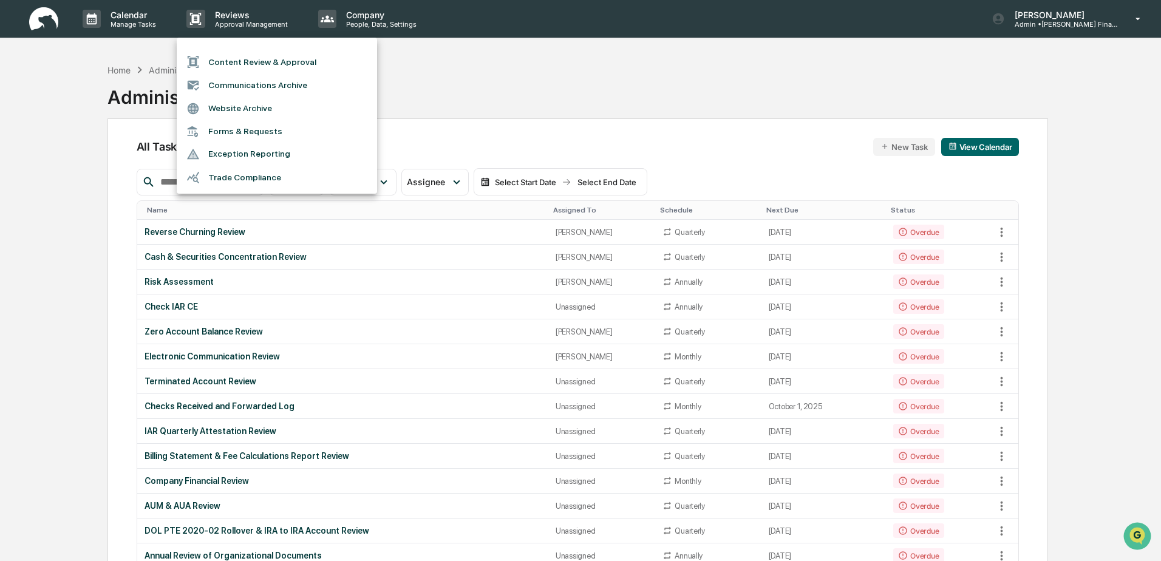
click at [343, 19] on div at bounding box center [580, 280] width 1161 height 561
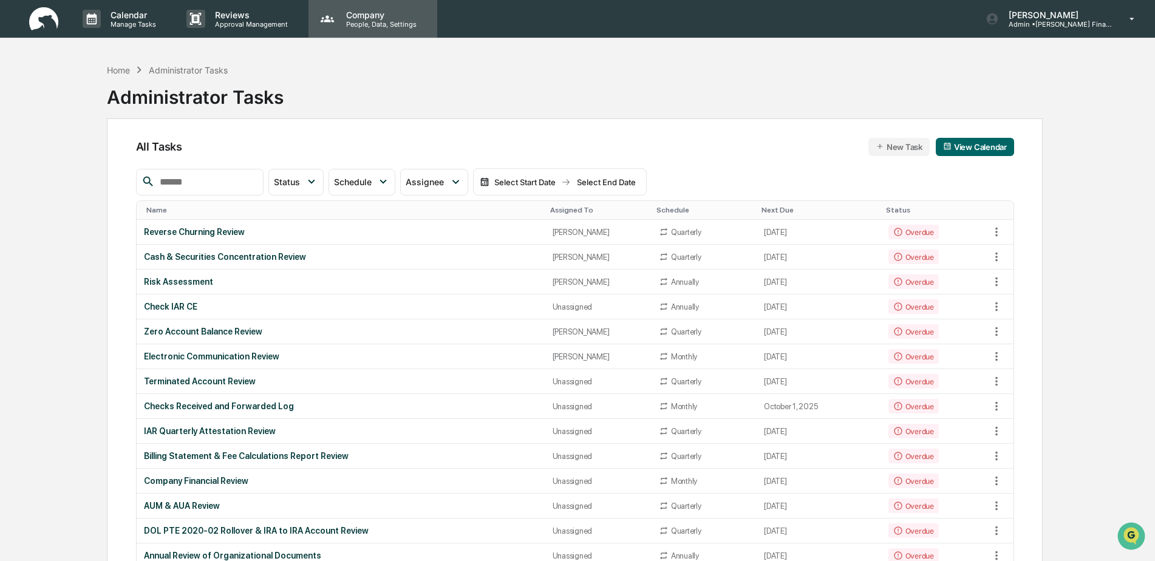
click at [369, 19] on p "Company" at bounding box center [380, 15] width 86 height 10
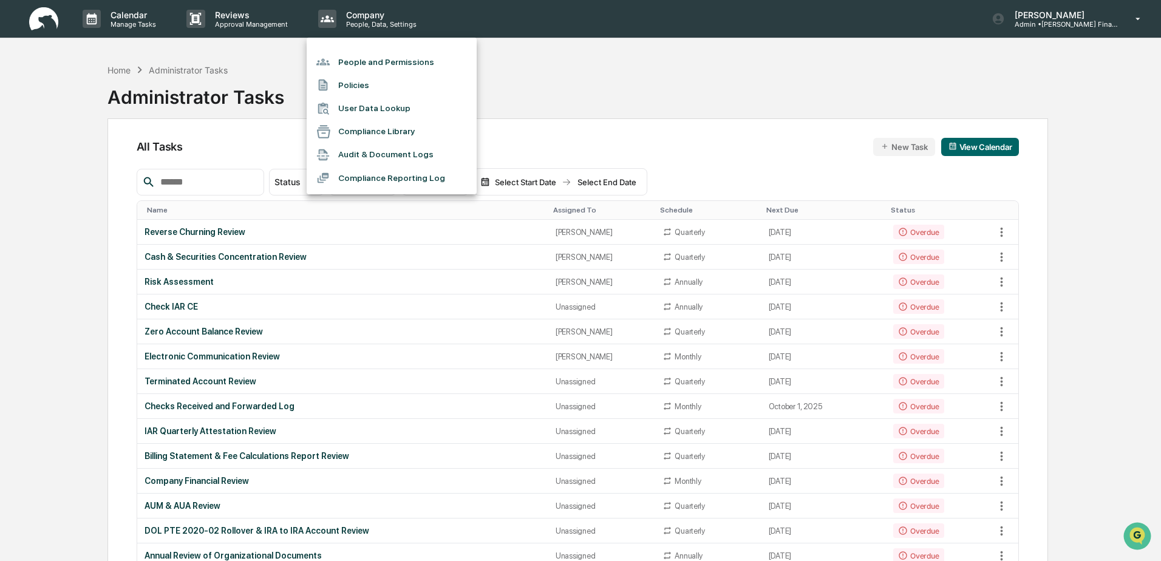
click at [385, 174] on li "Compliance Reporting Log" at bounding box center [392, 177] width 170 height 23
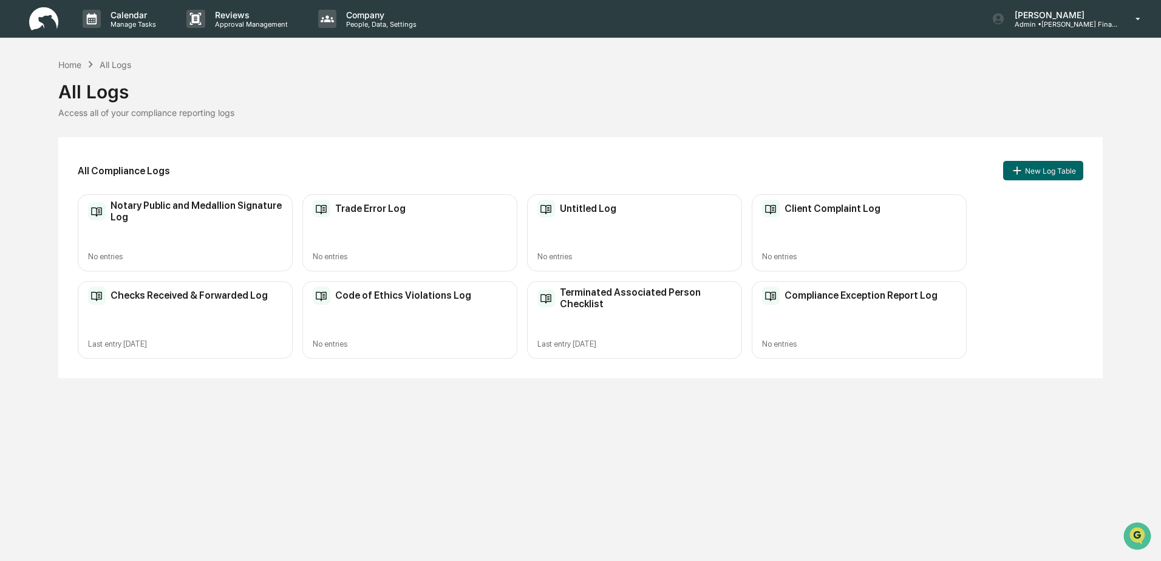
click at [67, 72] on div "All Logs" at bounding box center [580, 87] width 1045 height 32
click at [65, 63] on div "Home" at bounding box center [69, 65] width 23 height 10
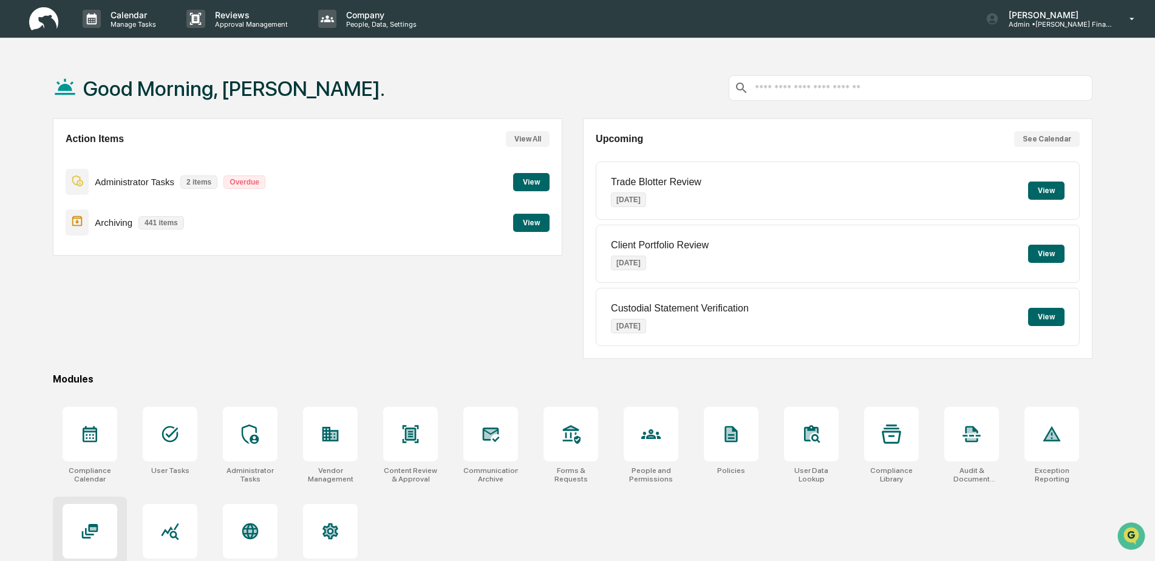
scroll to position [58, 0]
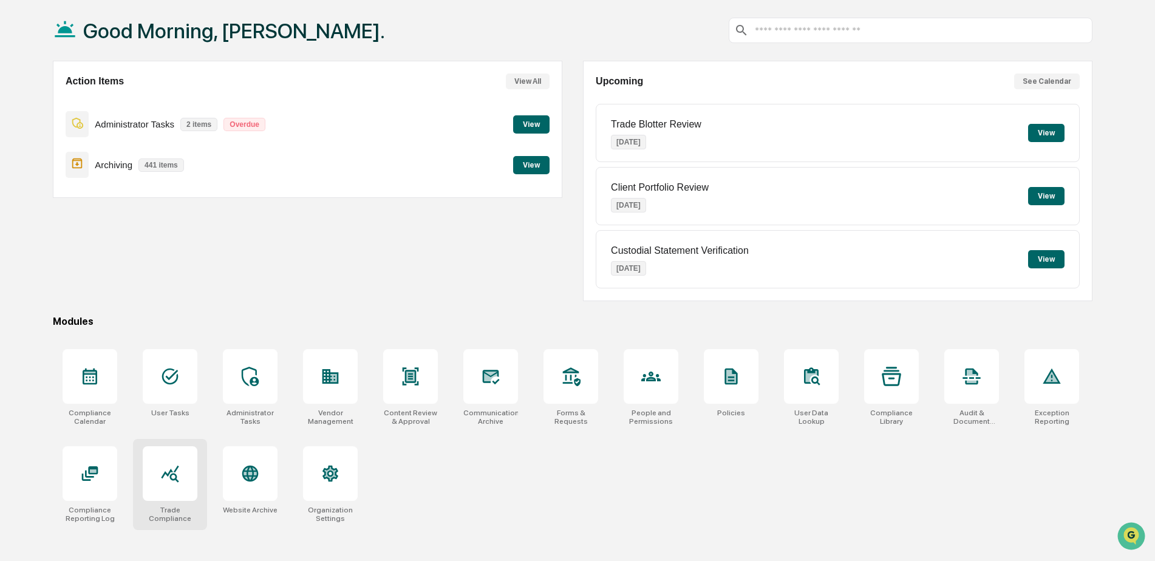
click at [156, 498] on div at bounding box center [170, 473] width 55 height 55
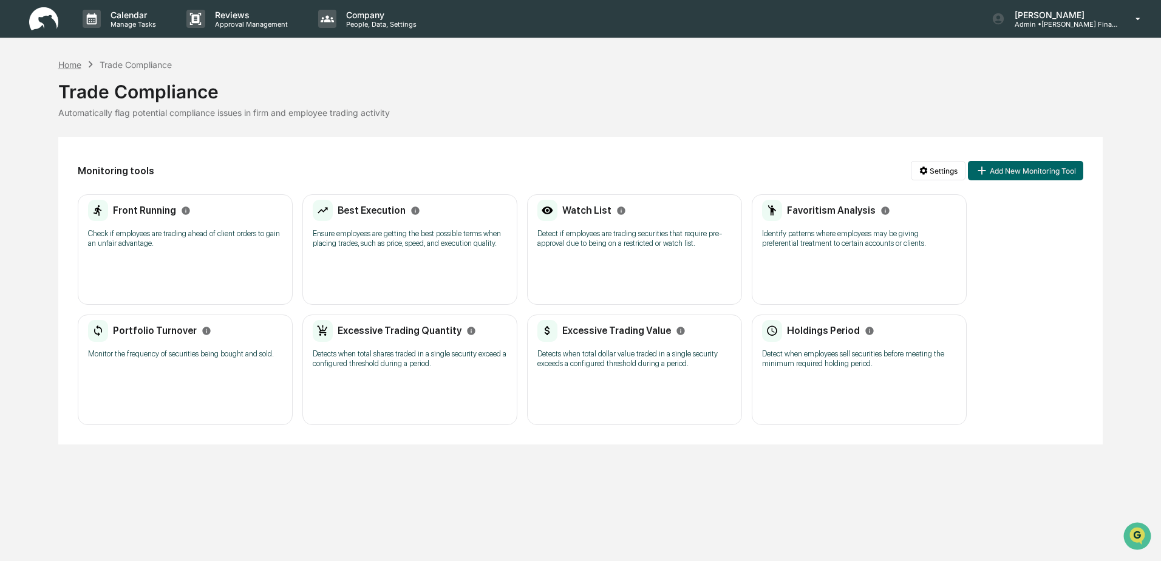
click at [67, 64] on div "Home" at bounding box center [69, 65] width 23 height 10
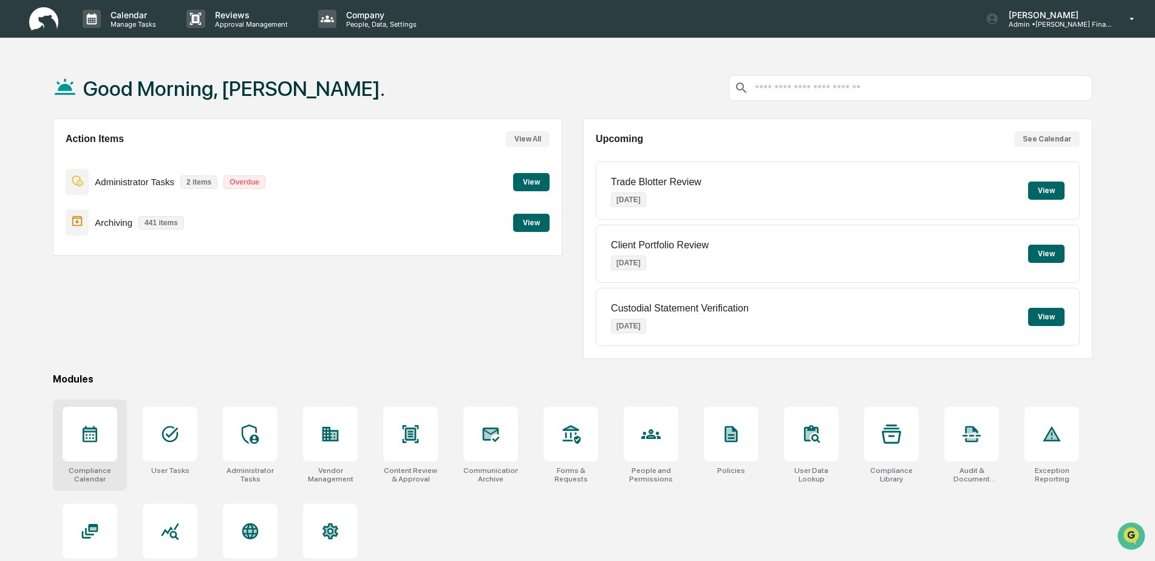
click at [83, 429] on icon at bounding box center [89, 434] width 19 height 19
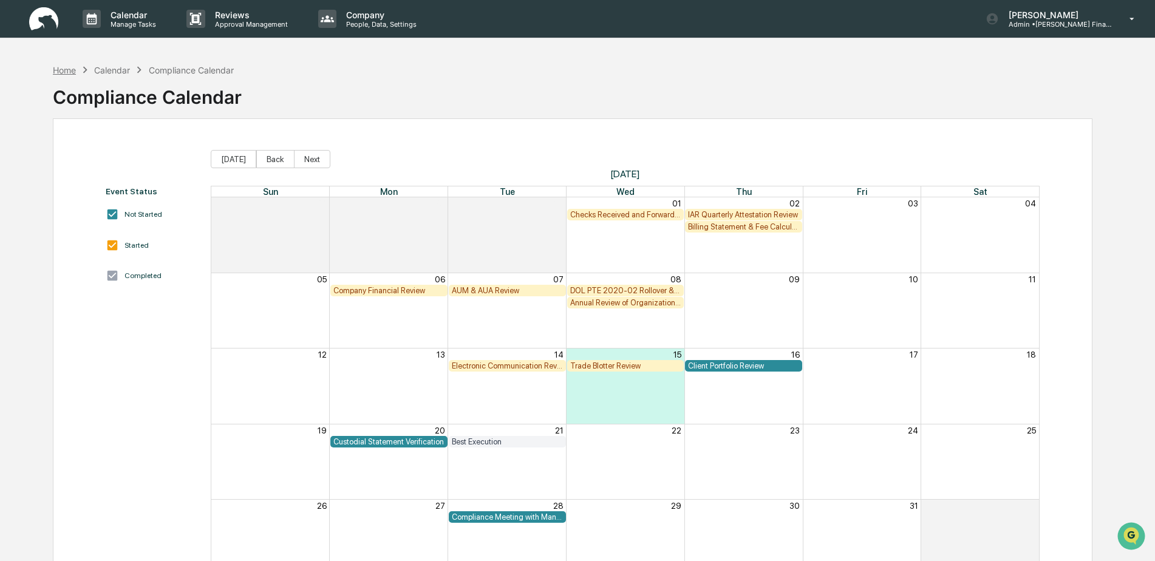
click at [73, 69] on div "Home" at bounding box center [64, 70] width 23 height 10
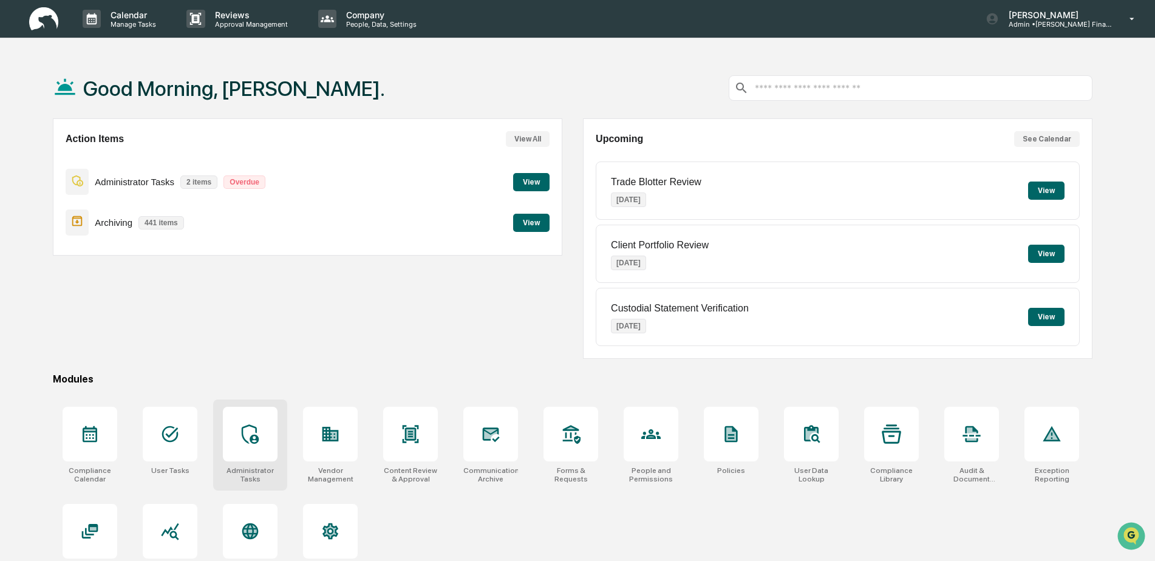
click at [268, 445] on div at bounding box center [250, 434] width 55 height 55
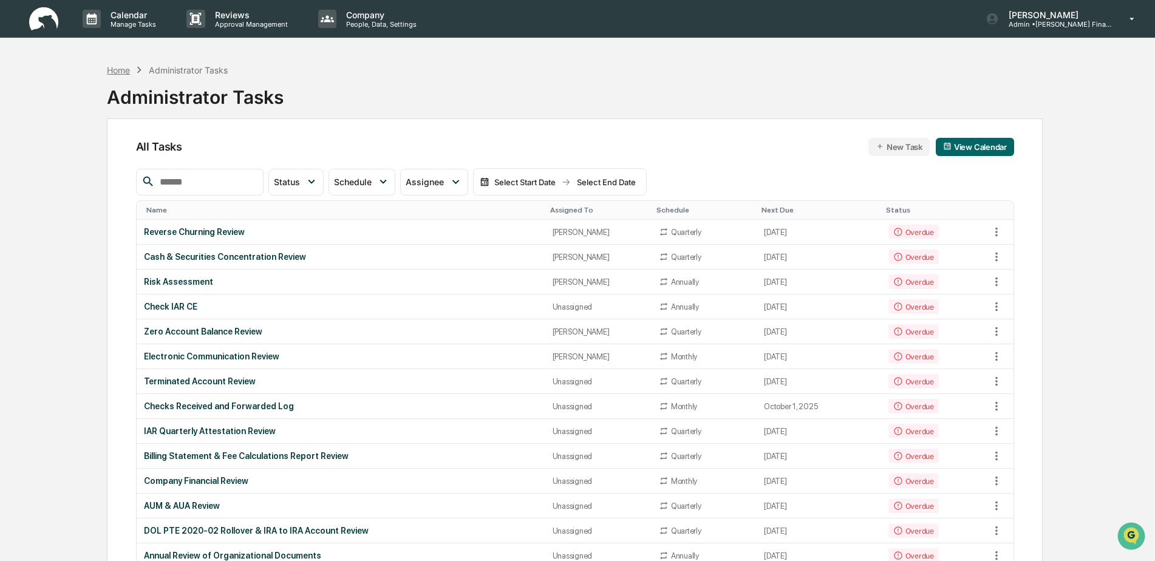
click at [115, 70] on div "Home" at bounding box center [118, 70] width 23 height 10
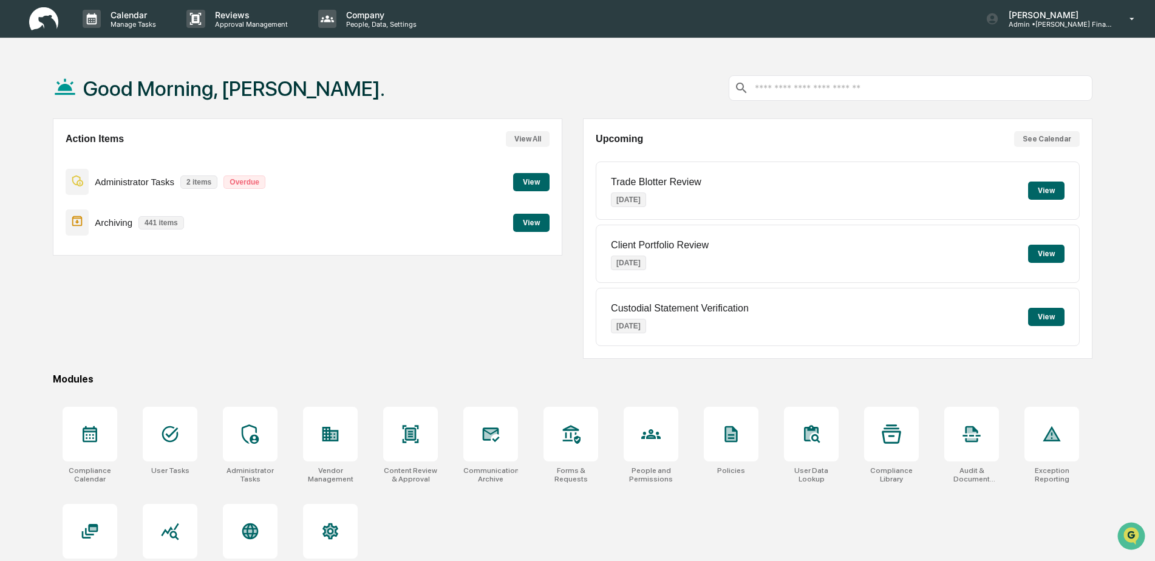
click at [914, 91] on input "text" at bounding box center [920, 89] width 333 height 12
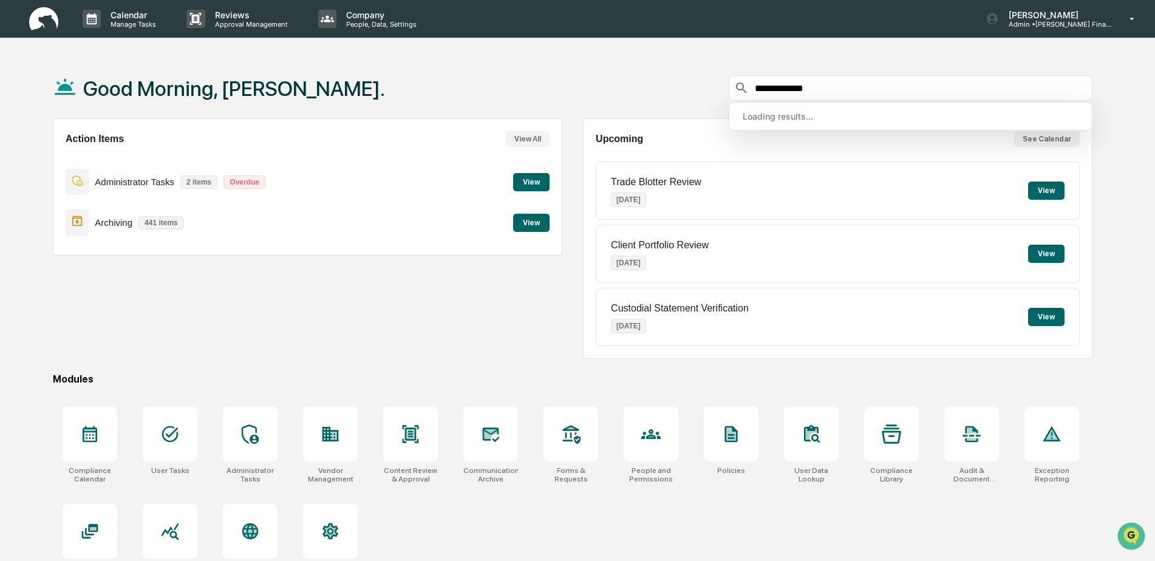
type input "**********"
click at [800, 83] on input "**********" at bounding box center [920, 89] width 333 height 12
click at [366, 18] on p "Company" at bounding box center [380, 15] width 86 height 10
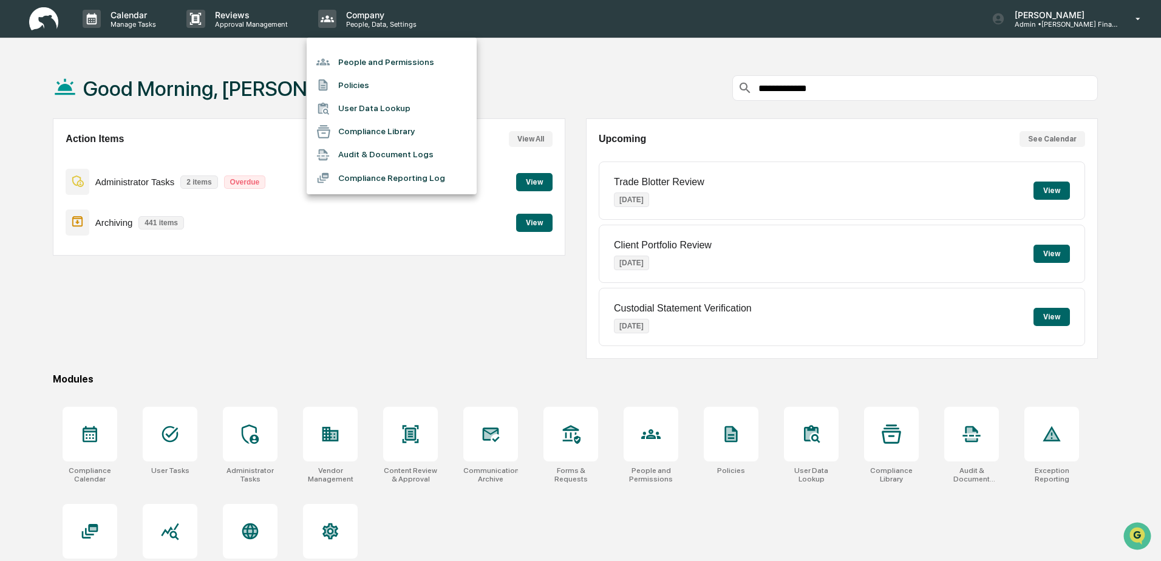
click at [248, 21] on div at bounding box center [580, 280] width 1161 height 561
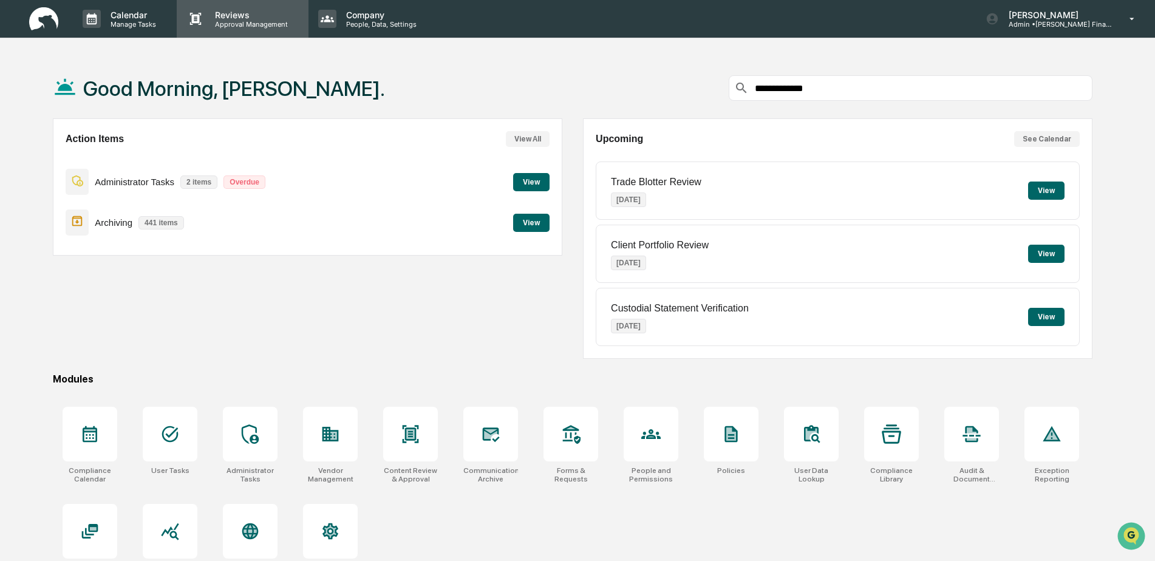
click at [227, 15] on p "Reviews" at bounding box center [249, 15] width 89 height 10
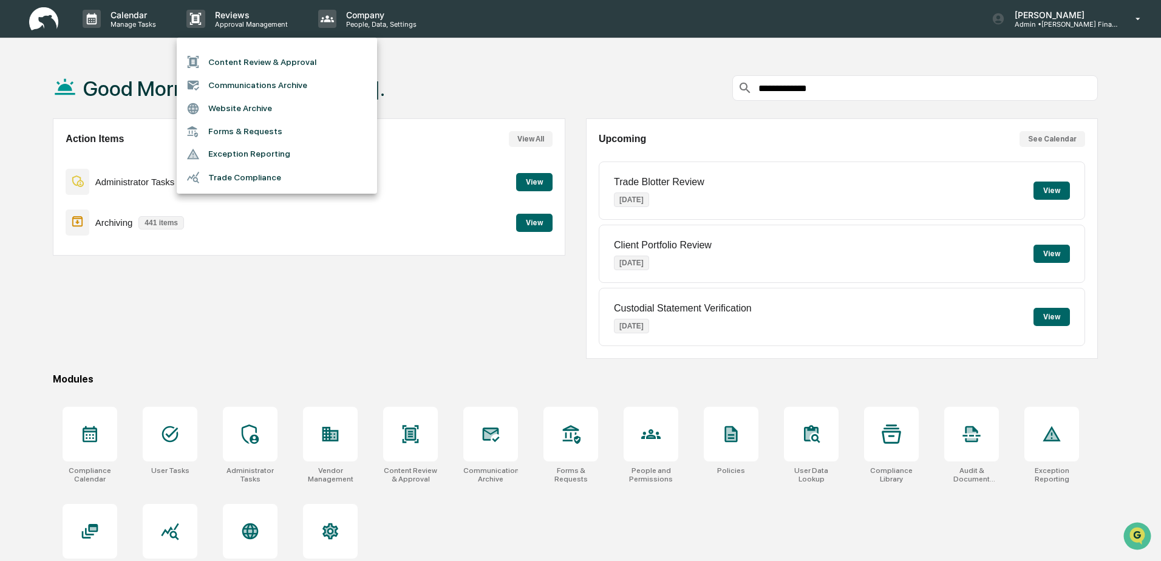
click at [126, 14] on div at bounding box center [580, 280] width 1161 height 561
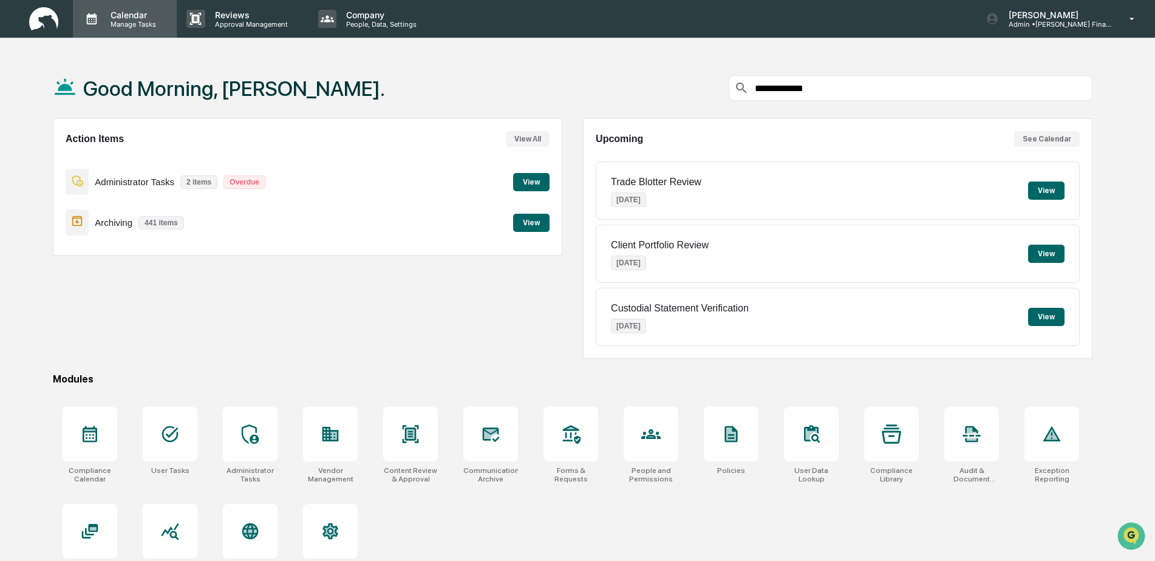
click at [131, 15] on p "Calendar" at bounding box center [131, 15] width 61 height 10
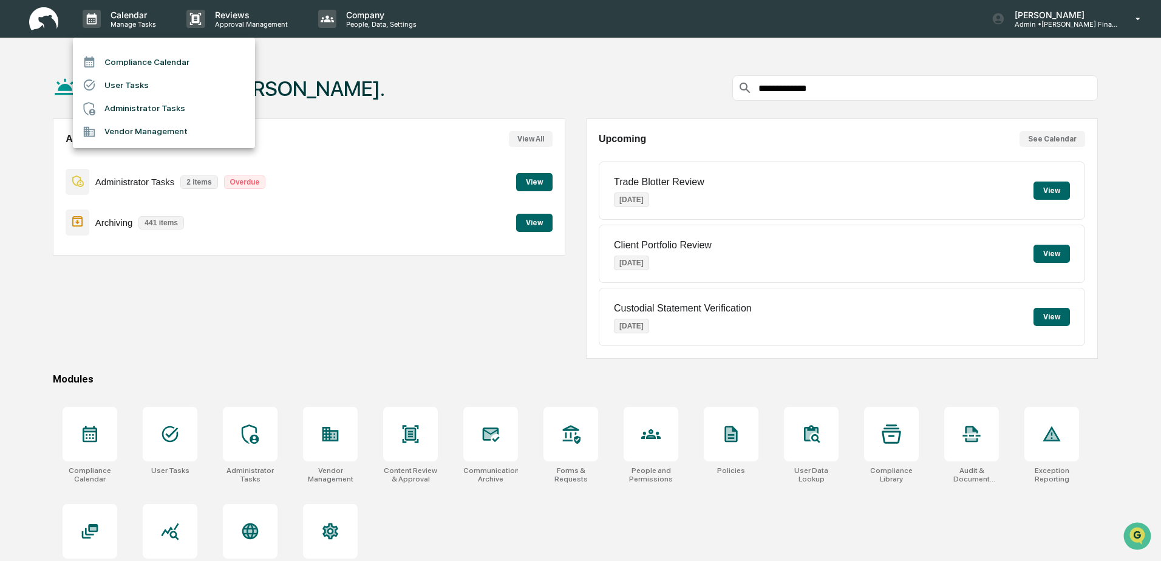
click at [121, 18] on div at bounding box center [580, 280] width 1161 height 561
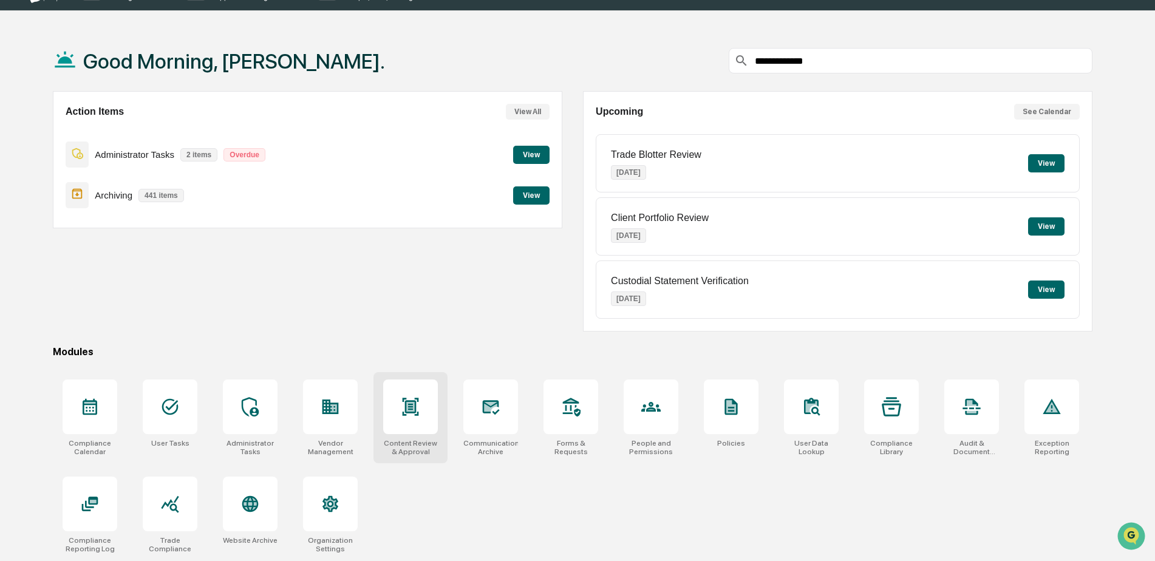
scroll to position [58, 0]
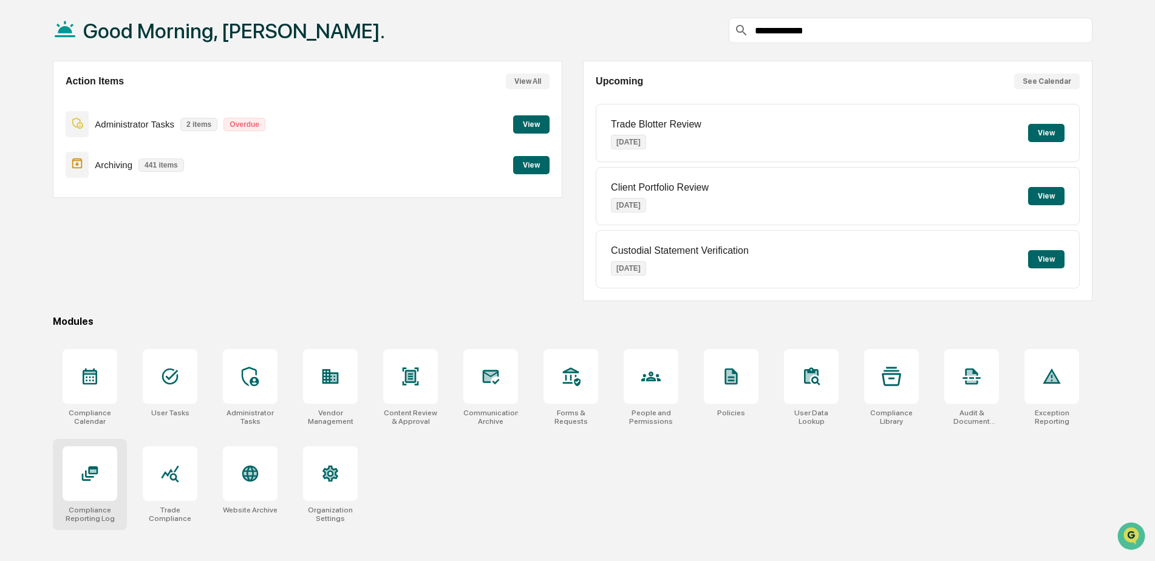
click at [92, 494] on div at bounding box center [90, 473] width 55 height 55
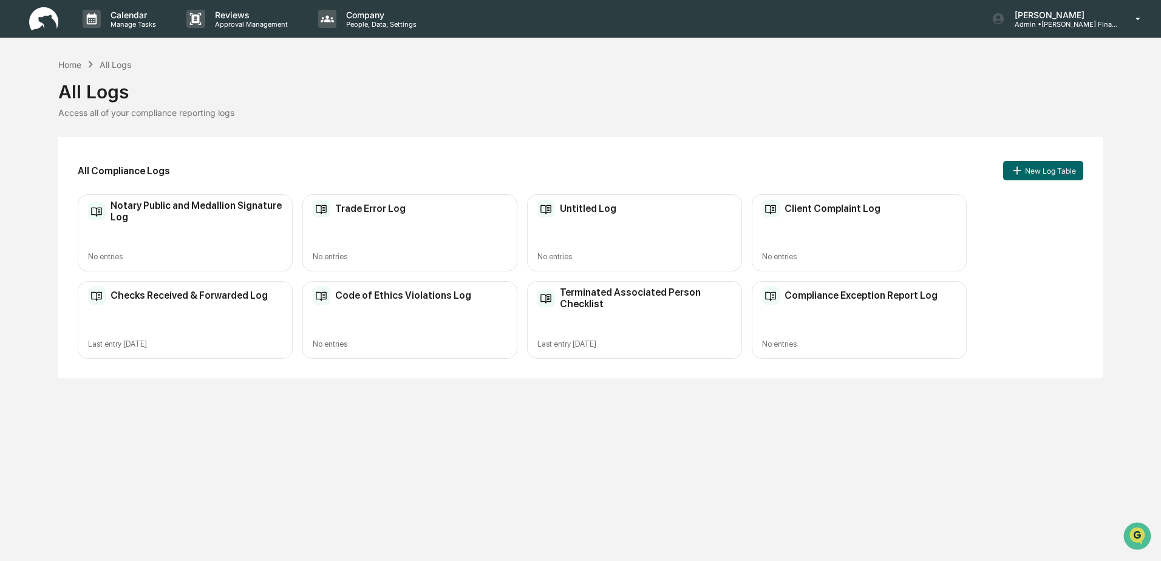
click at [168, 297] on h2 "Checks Received & Forwarded Log" at bounding box center [189, 296] width 157 height 12
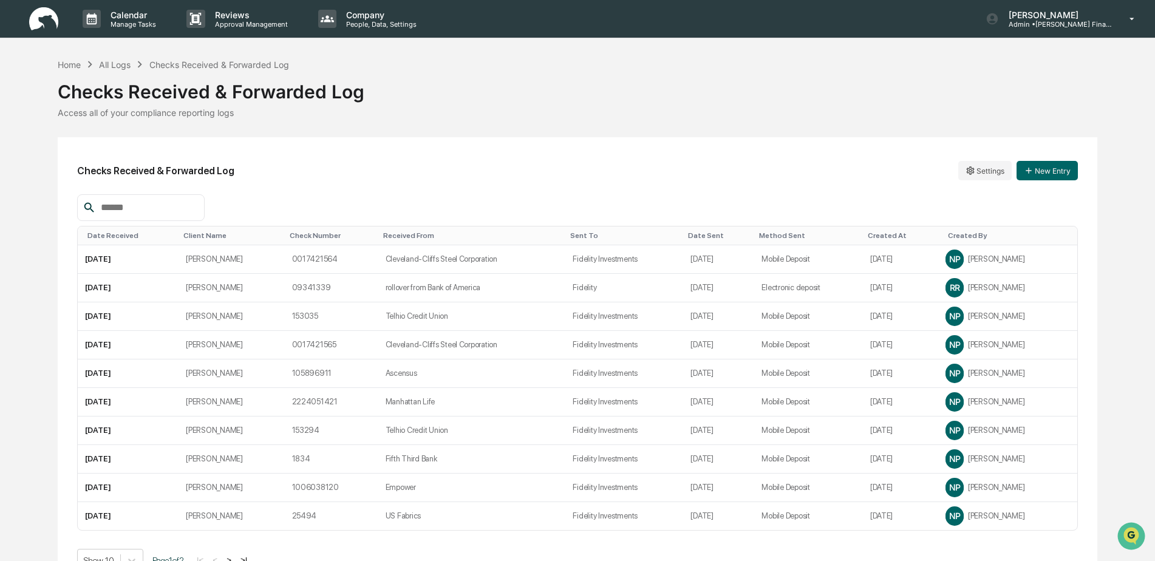
click at [111, 230] on th "Date Received" at bounding box center [128, 236] width 101 height 19
click at [131, 233] on div "Date Received" at bounding box center [130, 235] width 86 height 9
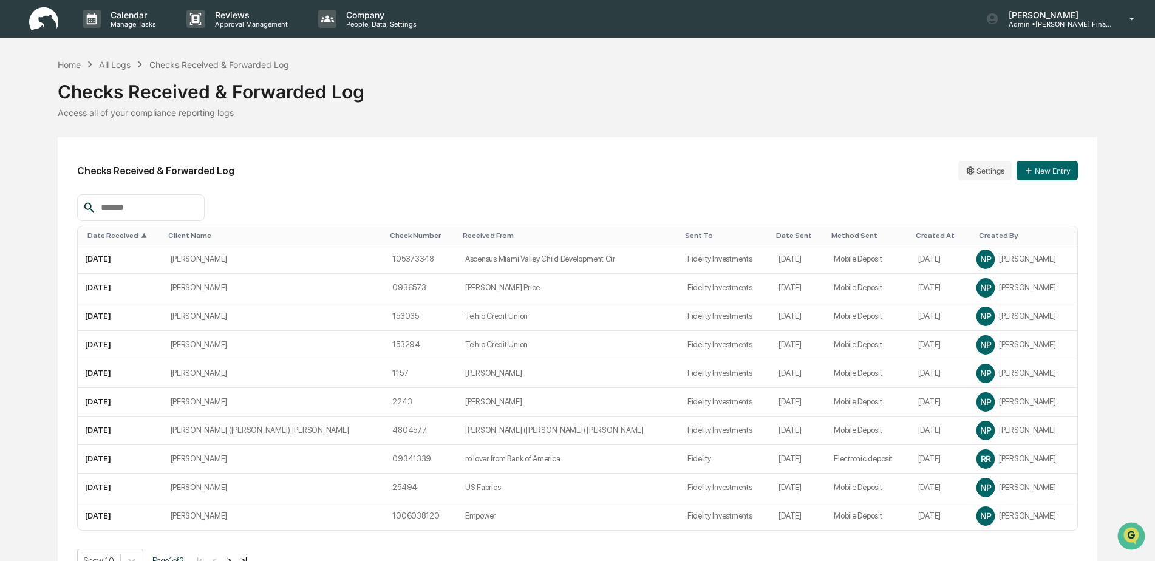
click at [131, 233] on div "Date Received ▲" at bounding box center [122, 235] width 70 height 9
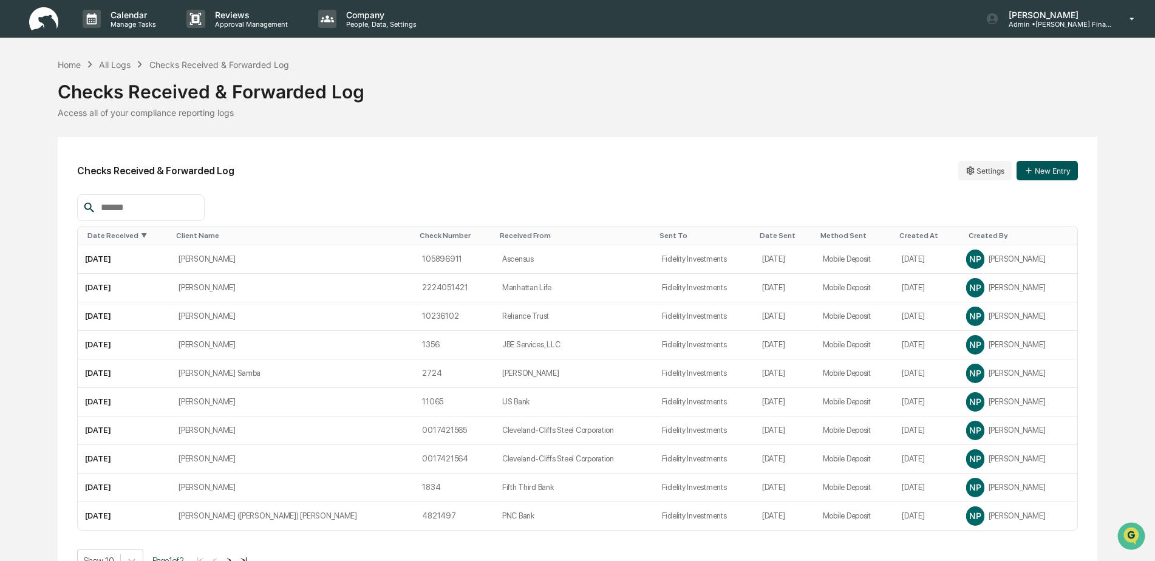
click at [1052, 168] on button "New Entry" at bounding box center [1047, 170] width 61 height 19
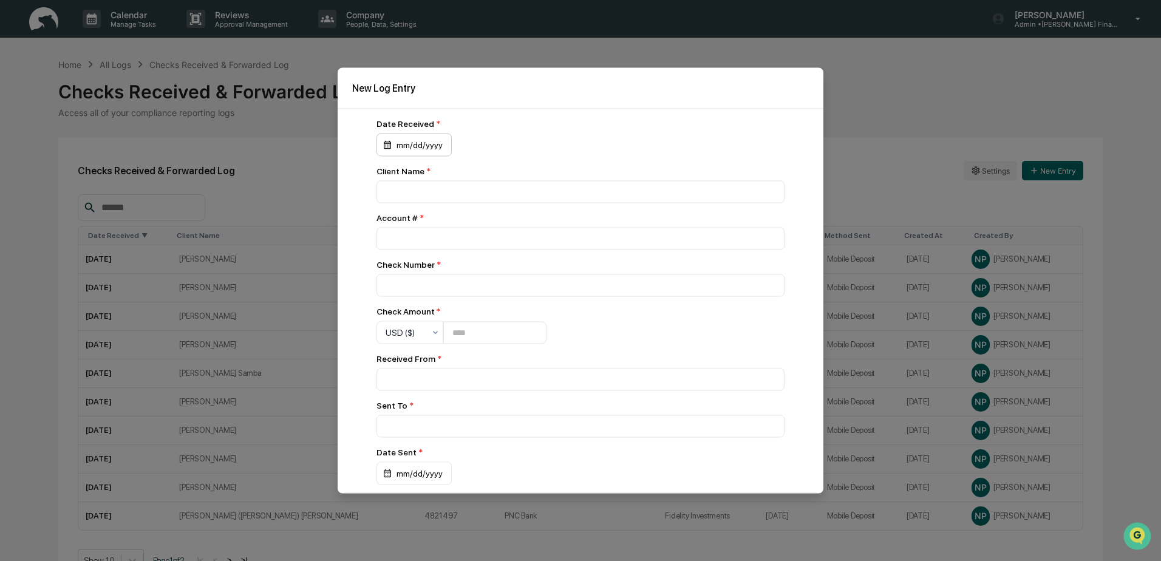
click at [425, 140] on div "mm/dd/yyyy" at bounding box center [414, 145] width 75 height 23
click at [469, 268] on button "15" at bounding box center [474, 269] width 22 height 22
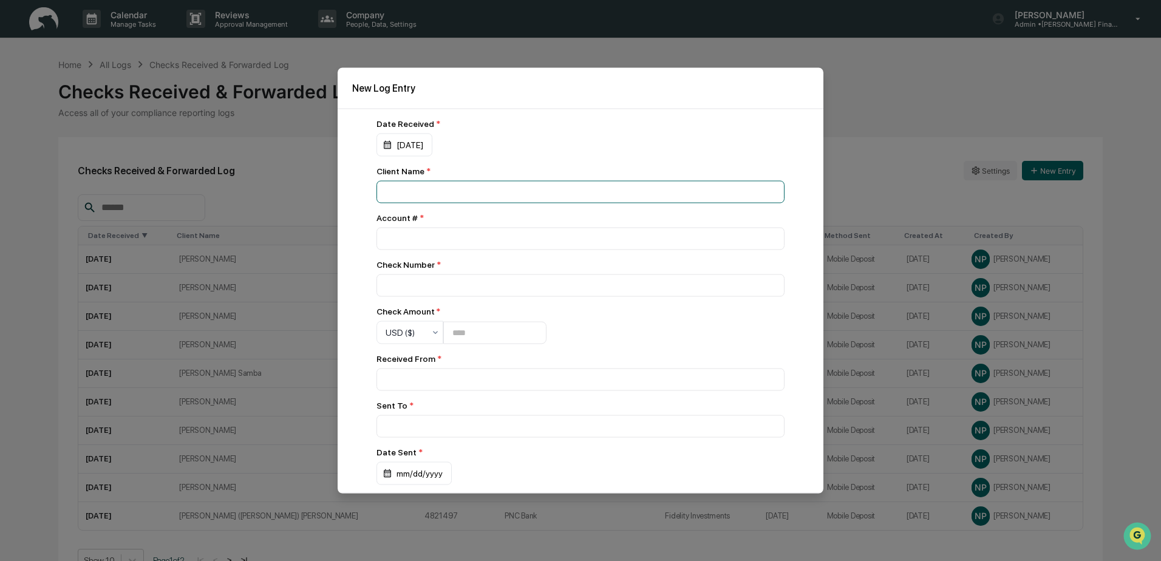
click at [430, 192] on input at bounding box center [581, 192] width 408 height 22
type input "**********"
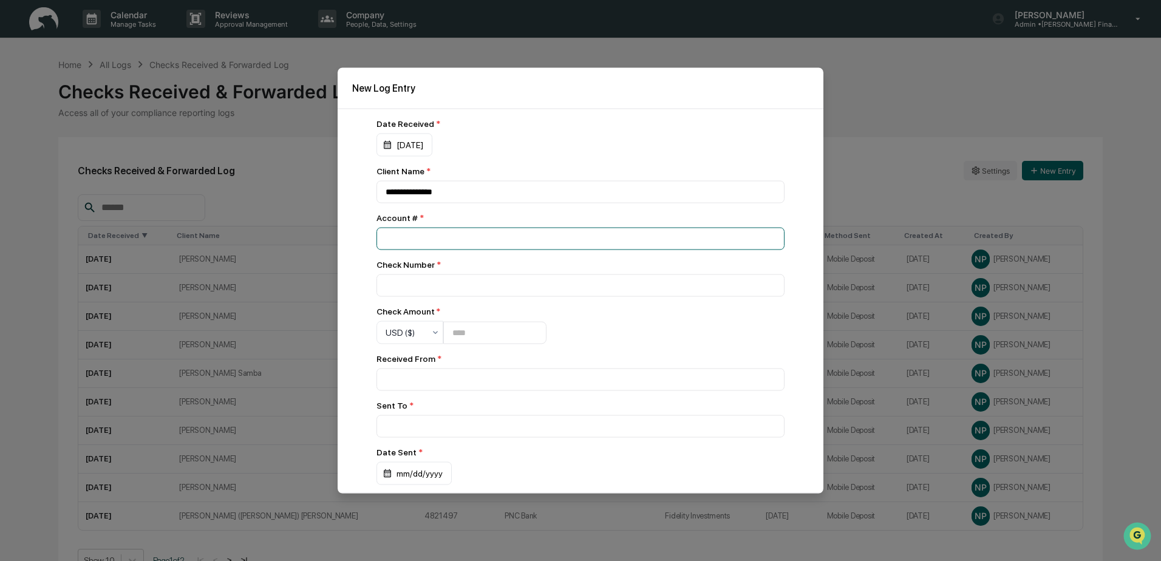
type input "*********"
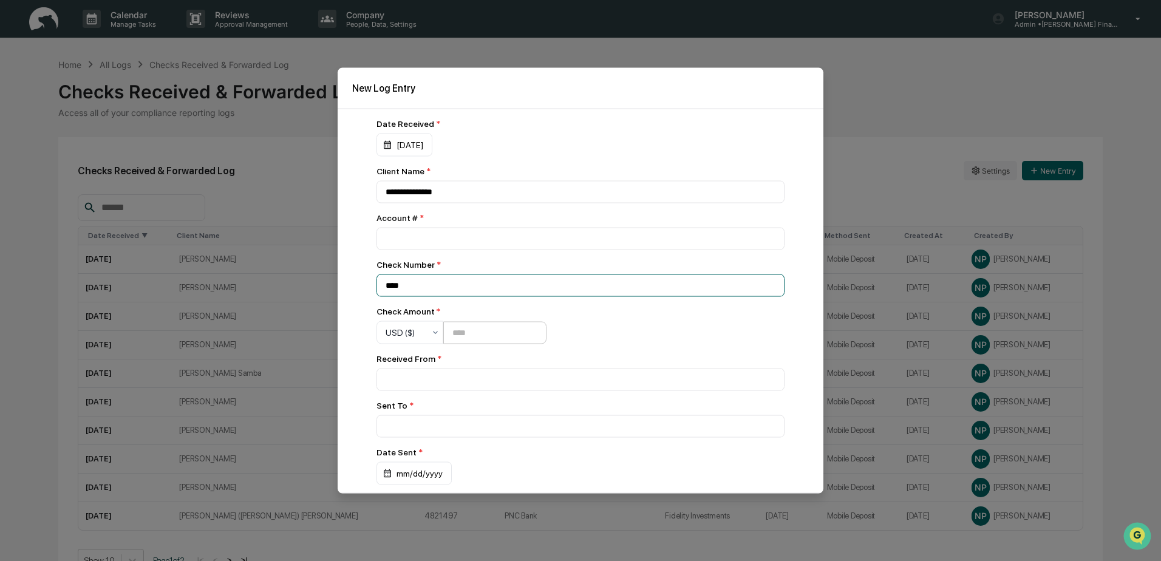
type input "****"
click at [512, 335] on input "number" at bounding box center [494, 332] width 103 height 22
type input "****"
click at [486, 376] on input at bounding box center [581, 380] width 408 height 22
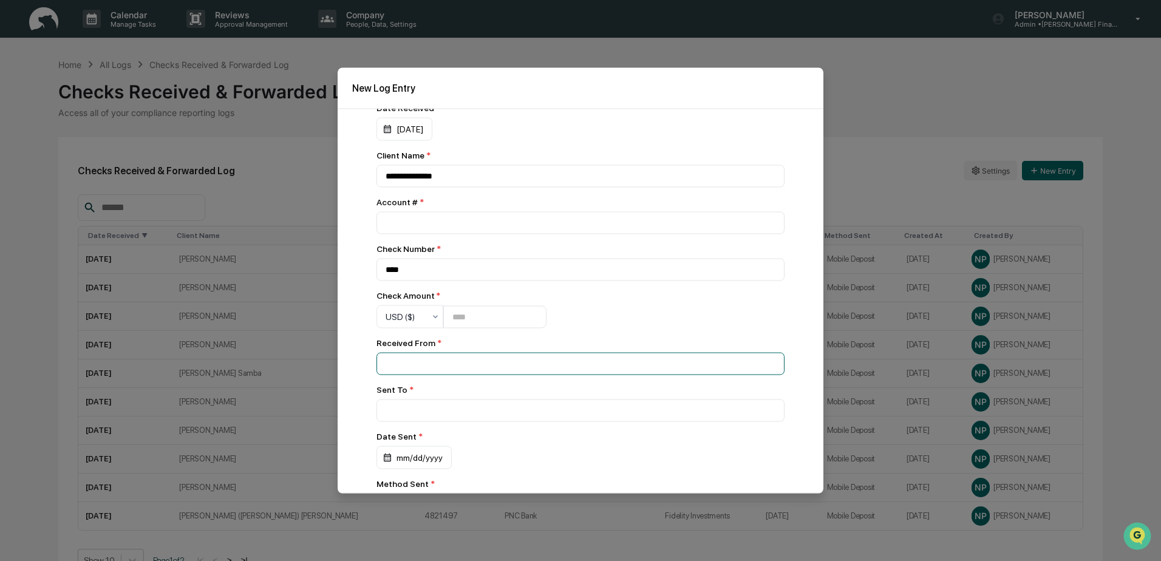
scroll to position [20, 0]
click at [450, 359] on input at bounding box center [581, 360] width 408 height 22
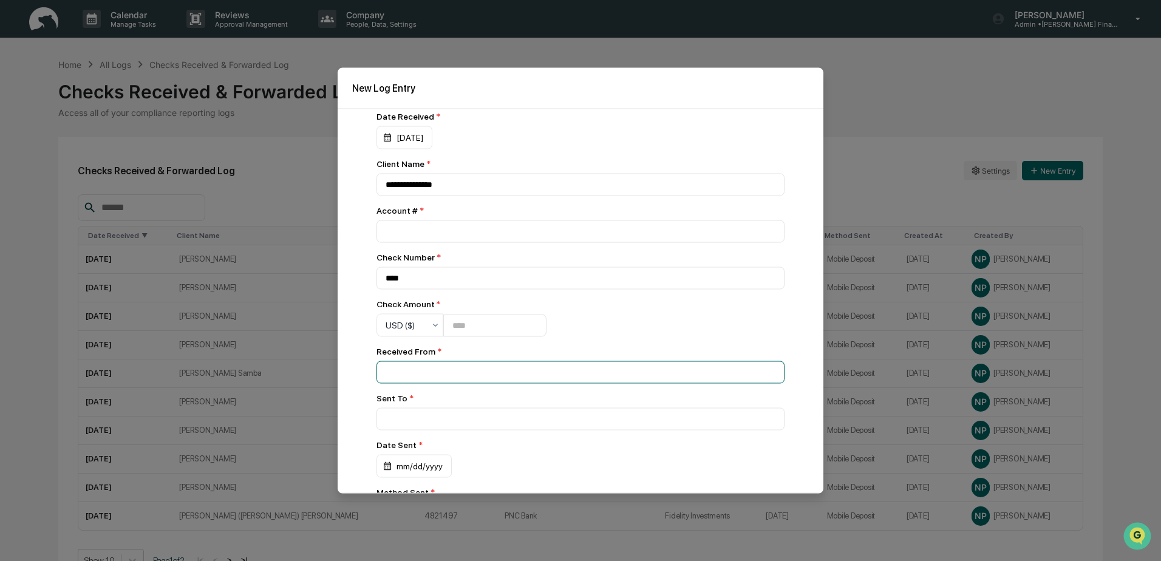
scroll to position [0, 0]
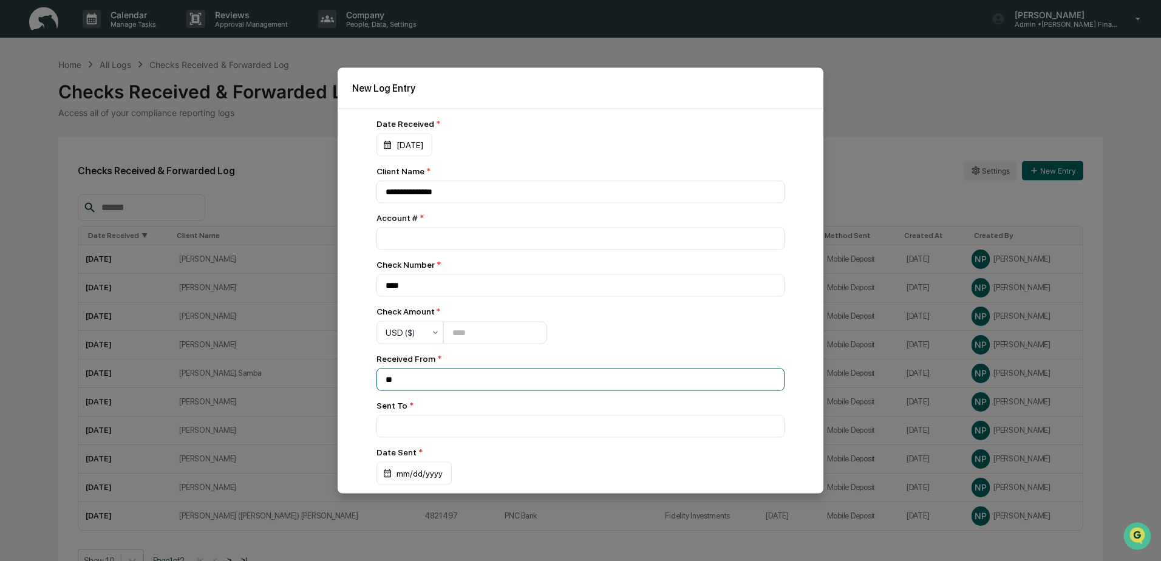
type input "*"
type input "**********"
click at [426, 438] on div "**********" at bounding box center [581, 325] width 408 height 413
click at [429, 429] on input at bounding box center [581, 426] width 408 height 22
type input "**********"
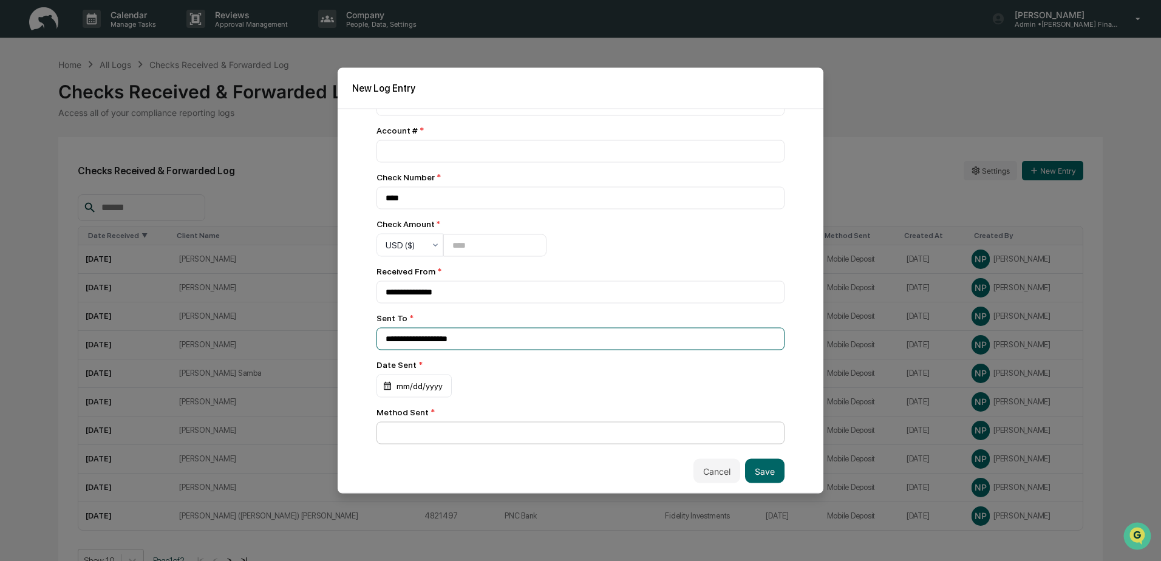
scroll to position [91, 0]
click at [423, 375] on div "mm/dd/yyyy" at bounding box center [414, 386] width 75 height 23
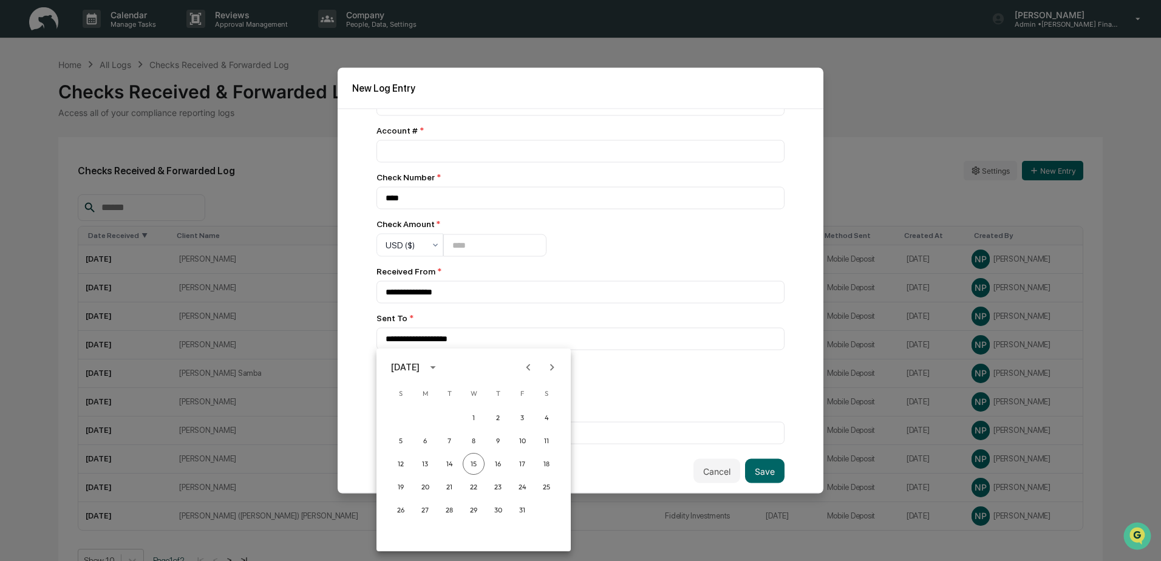
click at [464, 457] on div "12 13 14 15 16 17 18" at bounding box center [474, 464] width 194 height 22
click at [473, 460] on button "15" at bounding box center [474, 464] width 22 height 22
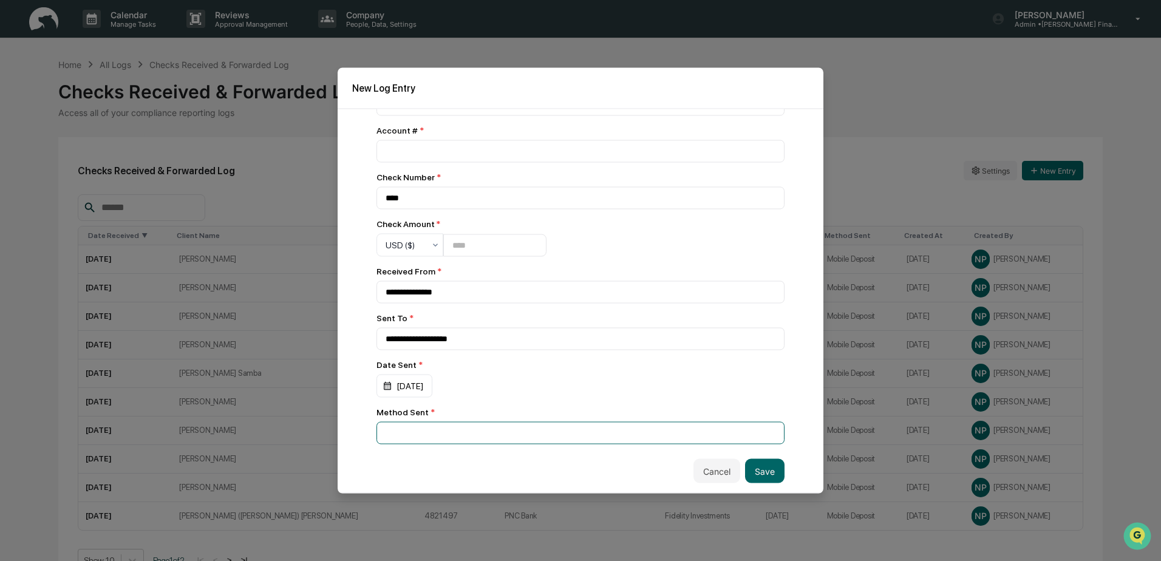
click at [403, 430] on input at bounding box center [581, 433] width 408 height 22
type input "**********"
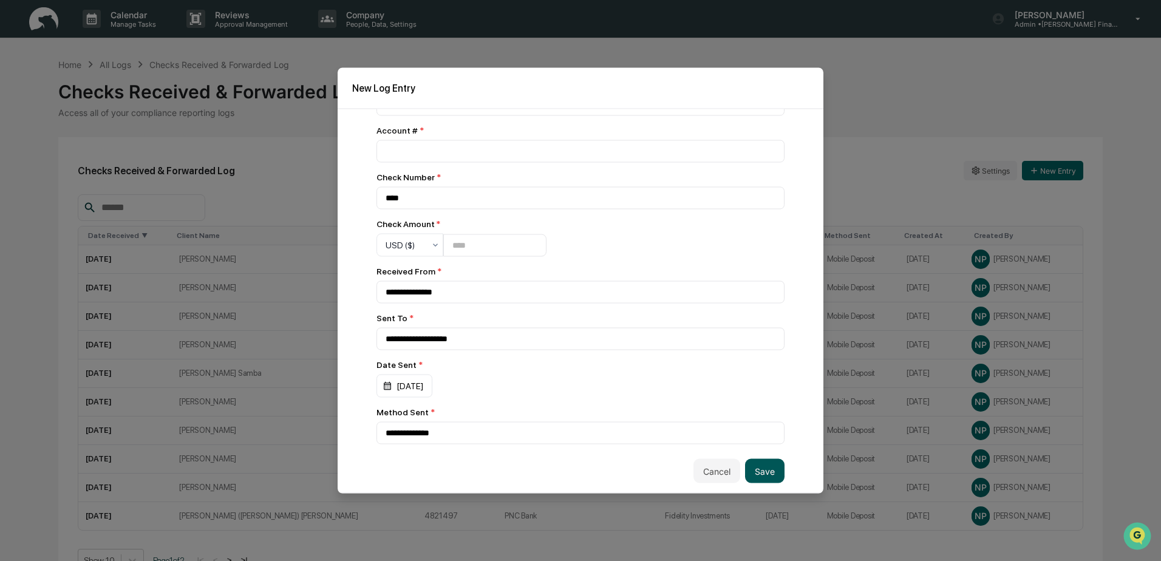
click at [745, 467] on button "Save" at bounding box center [764, 471] width 39 height 24
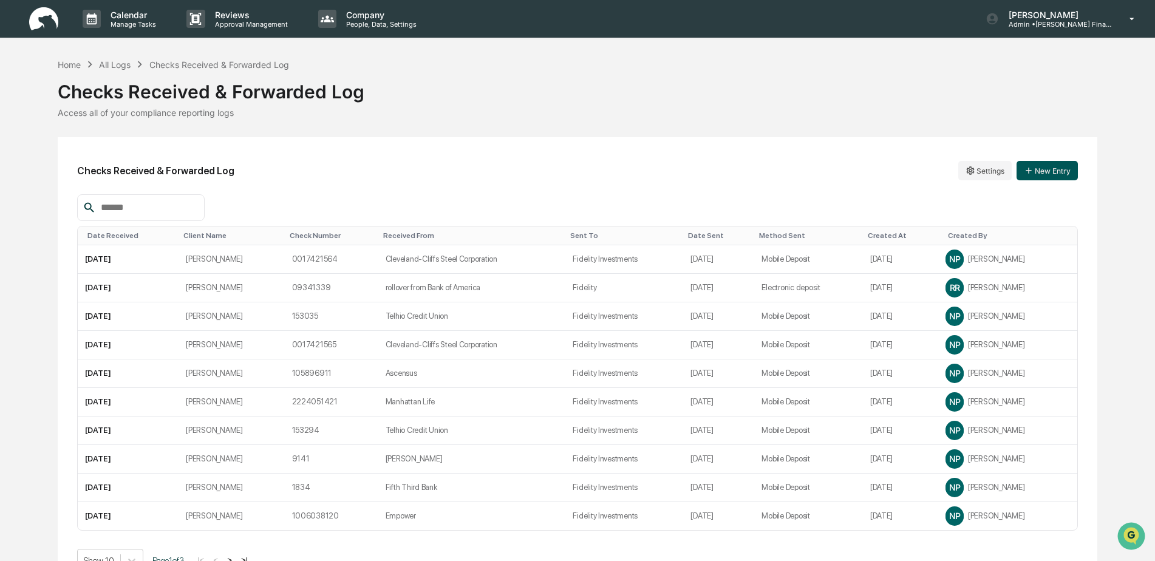
click at [1055, 169] on button "New Entry" at bounding box center [1047, 170] width 61 height 19
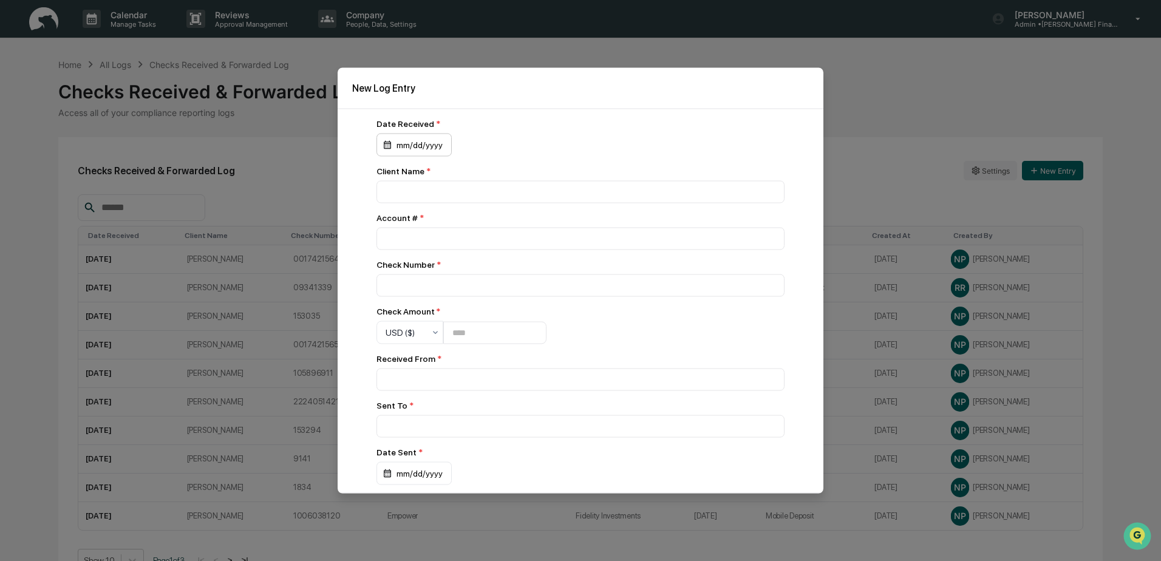
click at [429, 134] on div "mm/dd/yyyy" at bounding box center [414, 145] width 75 height 23
click at [474, 264] on button "15" at bounding box center [474, 269] width 22 height 22
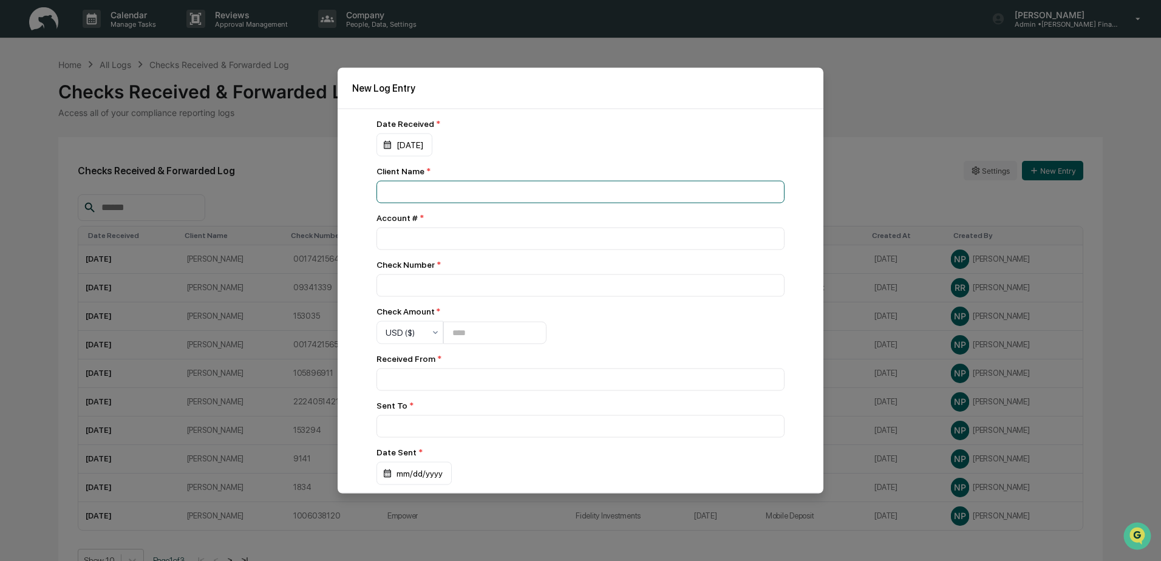
click at [418, 181] on input at bounding box center [581, 192] width 408 height 22
type input "**********"
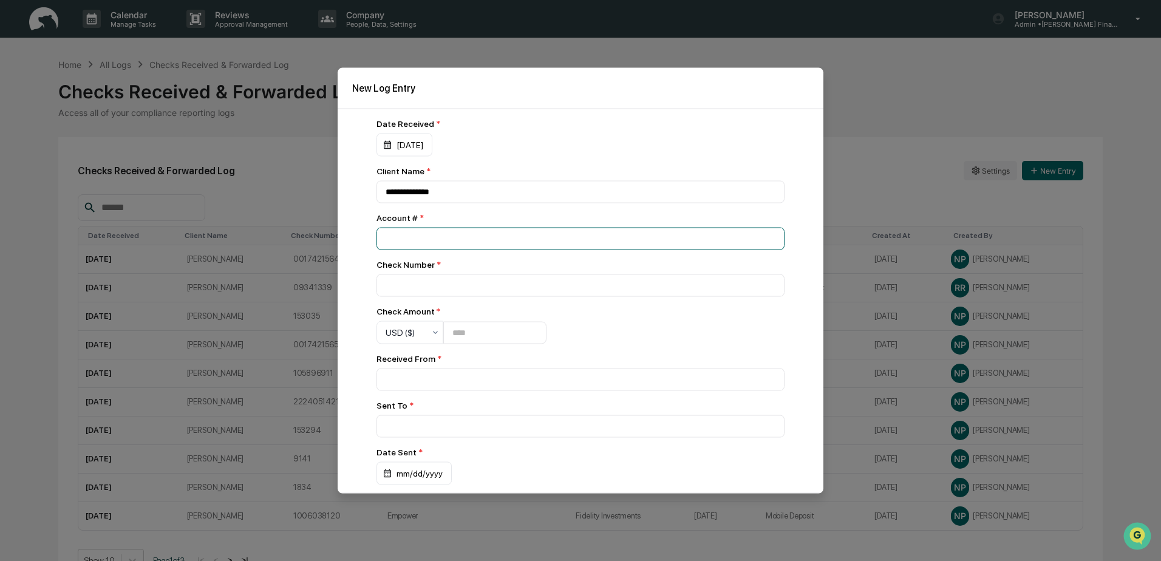
click at [424, 244] on input "number" at bounding box center [581, 239] width 408 height 22
type input "*********"
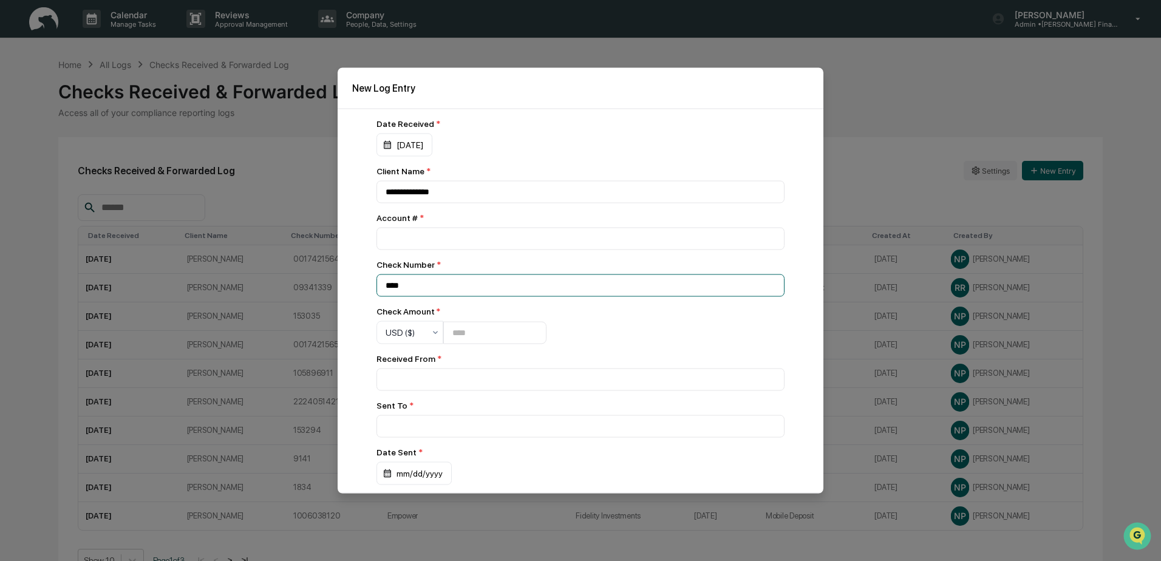
type input "****"
click at [467, 378] on input at bounding box center [581, 380] width 408 height 22
click at [442, 376] on input "****" at bounding box center [581, 380] width 408 height 22
type input "**********"
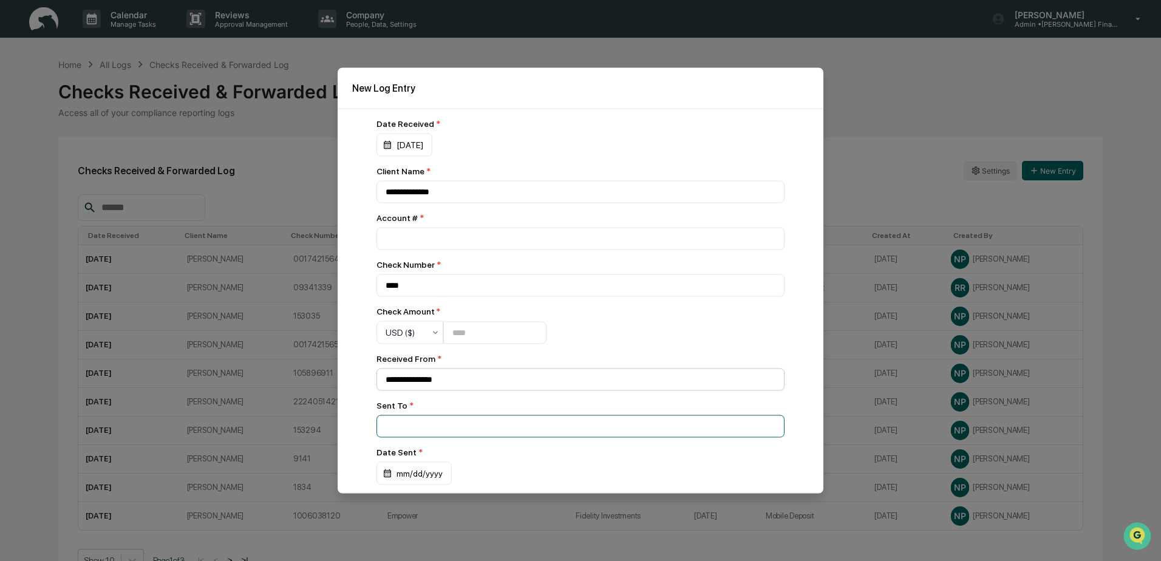
type input "**********"
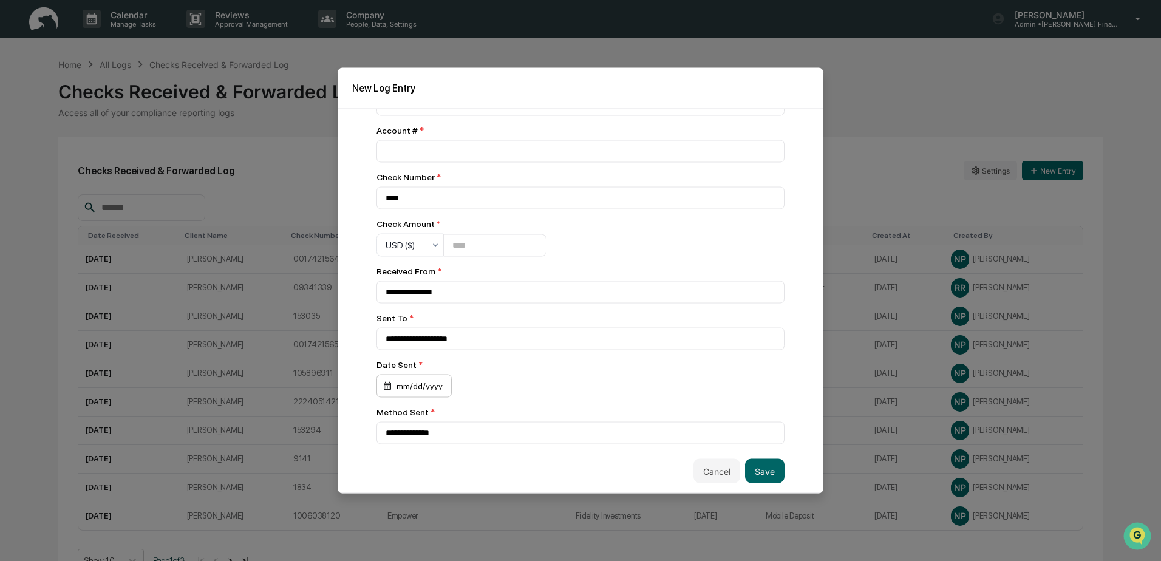
click at [428, 387] on div "mm/dd/yyyy" at bounding box center [414, 386] width 75 height 23
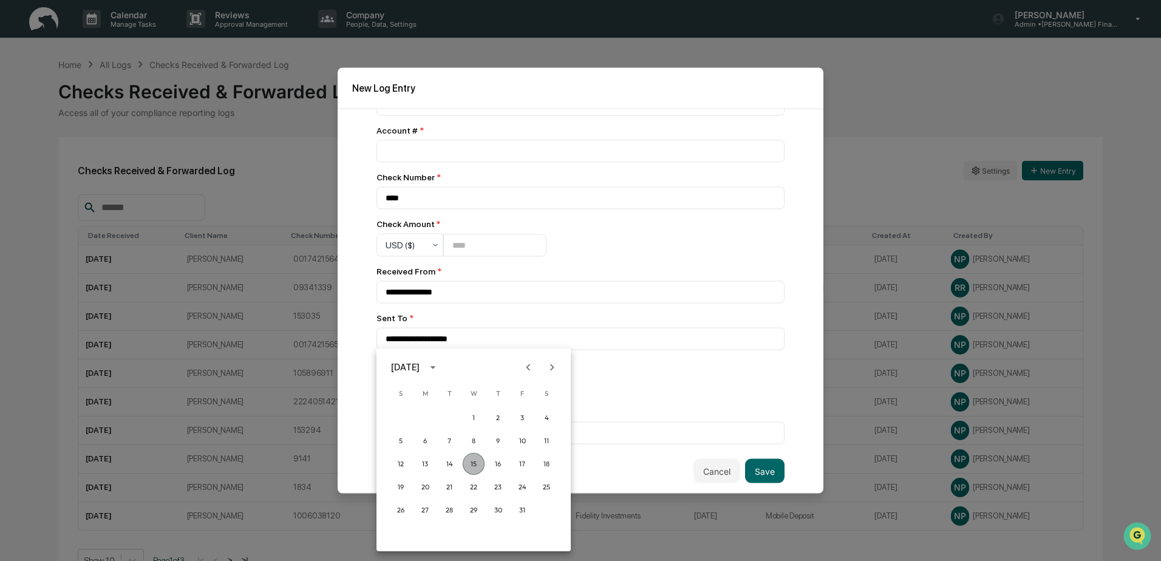
click at [476, 465] on button "15" at bounding box center [474, 464] width 22 height 22
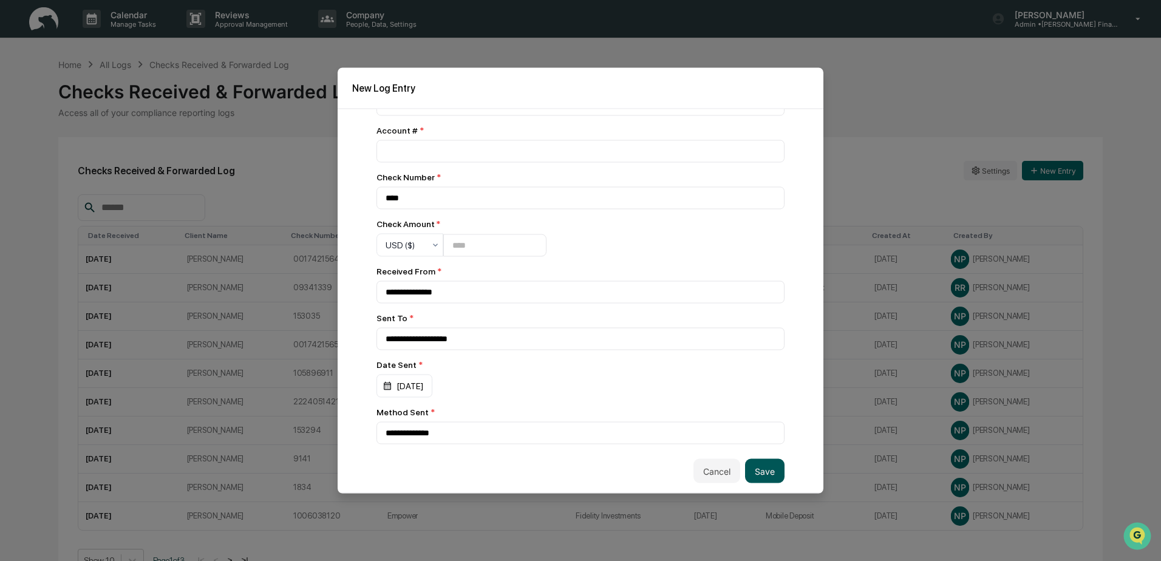
click at [761, 467] on button "Save" at bounding box center [764, 471] width 39 height 24
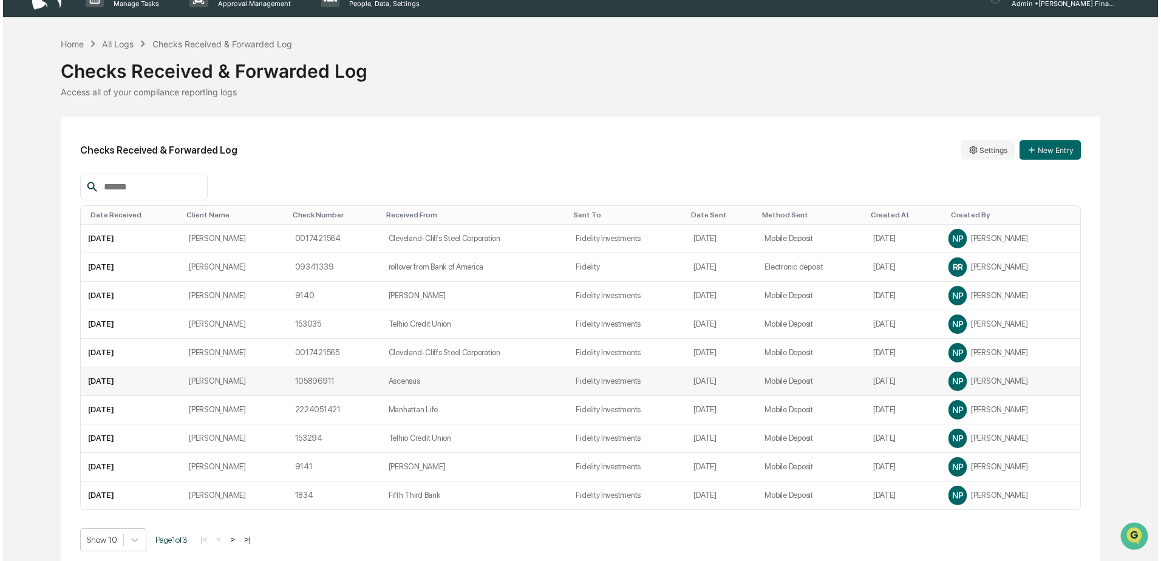
scroll to position [30, 0]
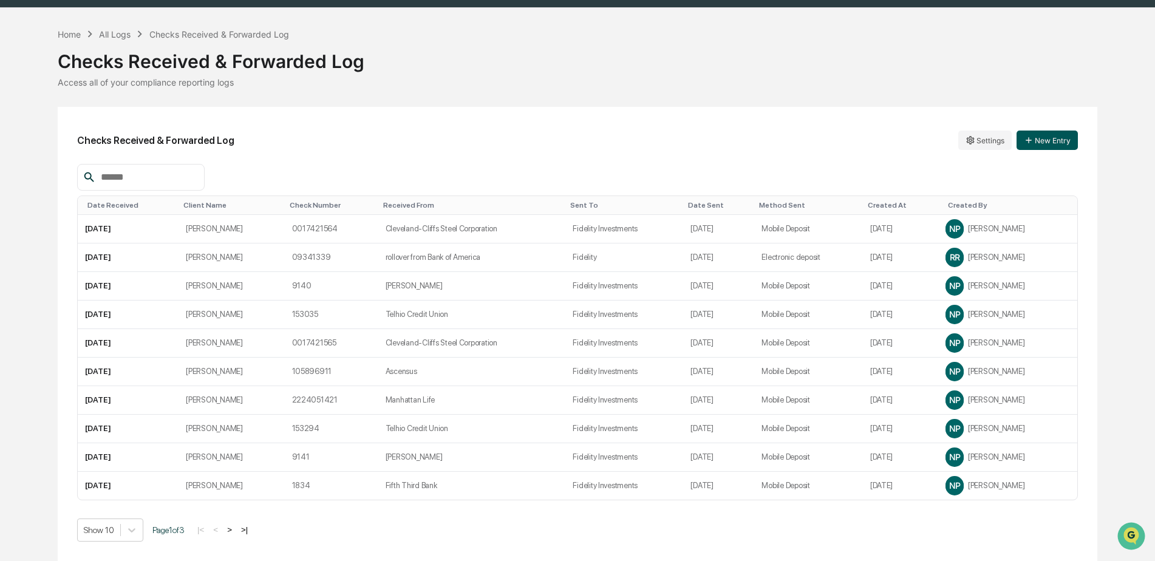
click at [1041, 138] on button "New Entry" at bounding box center [1047, 140] width 61 height 19
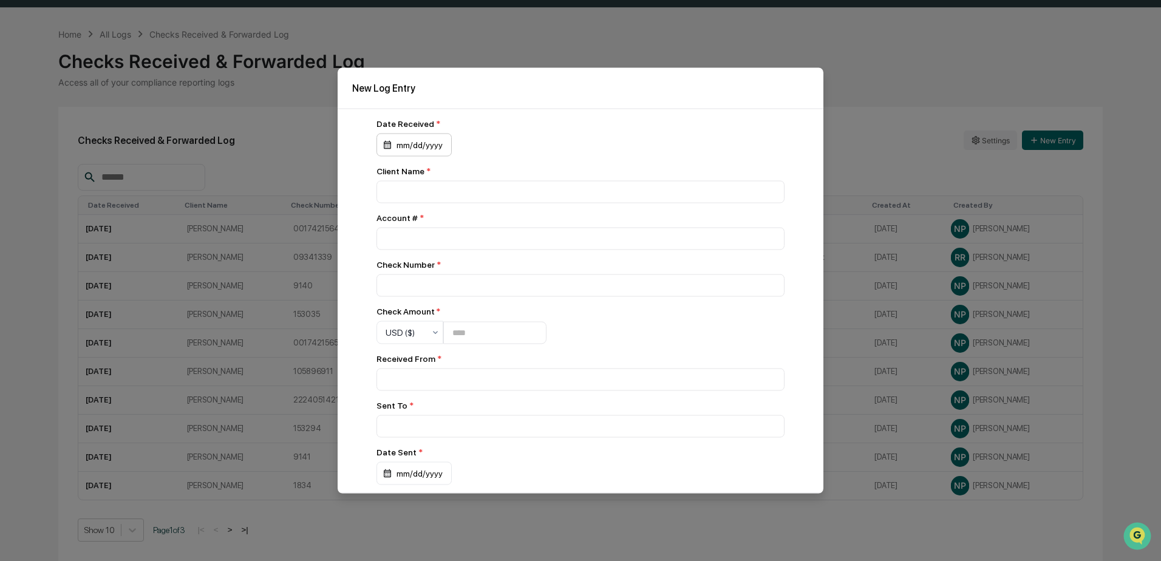
click at [434, 142] on div "mm/dd/yyyy" at bounding box center [414, 145] width 75 height 23
click at [450, 271] on button "14" at bounding box center [450, 269] width 22 height 22
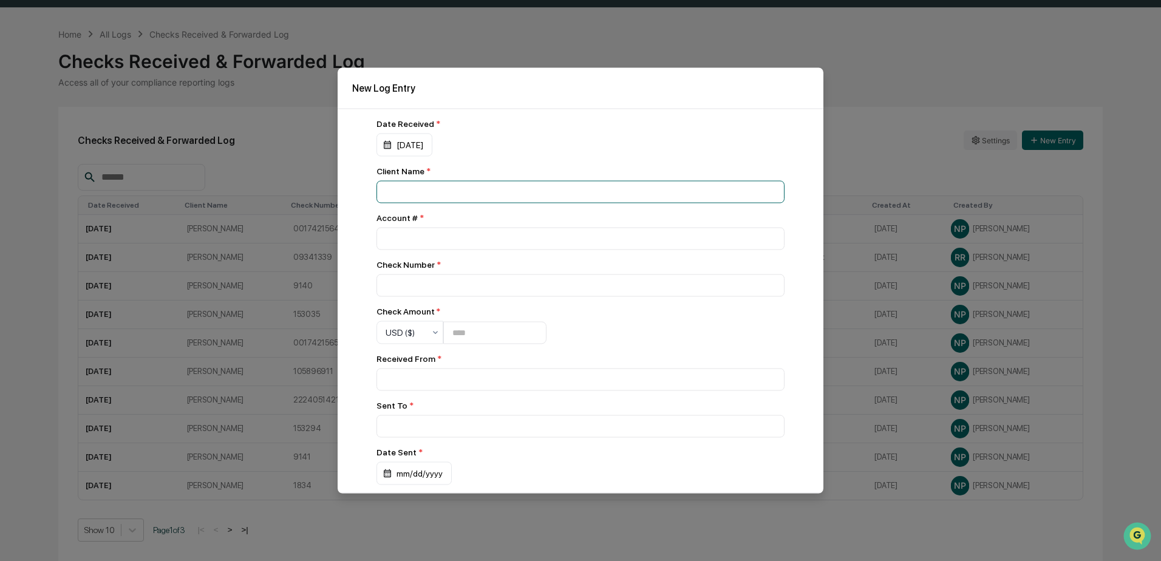
click at [414, 192] on input at bounding box center [581, 192] width 408 height 22
type input "**********"
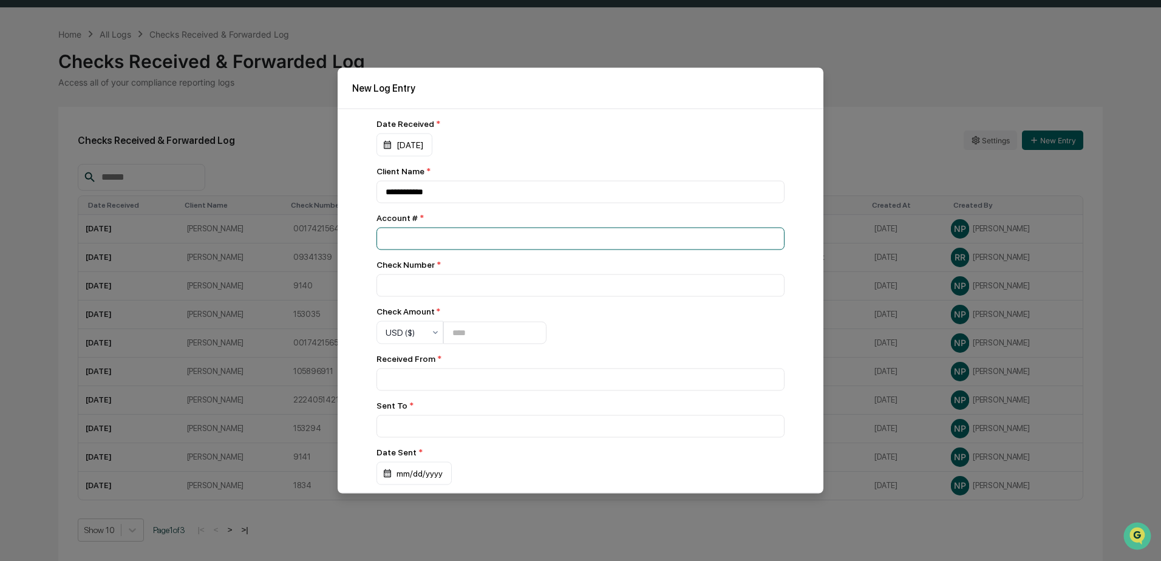
click at [408, 238] on input "number" at bounding box center [581, 239] width 408 height 22
type input "*********"
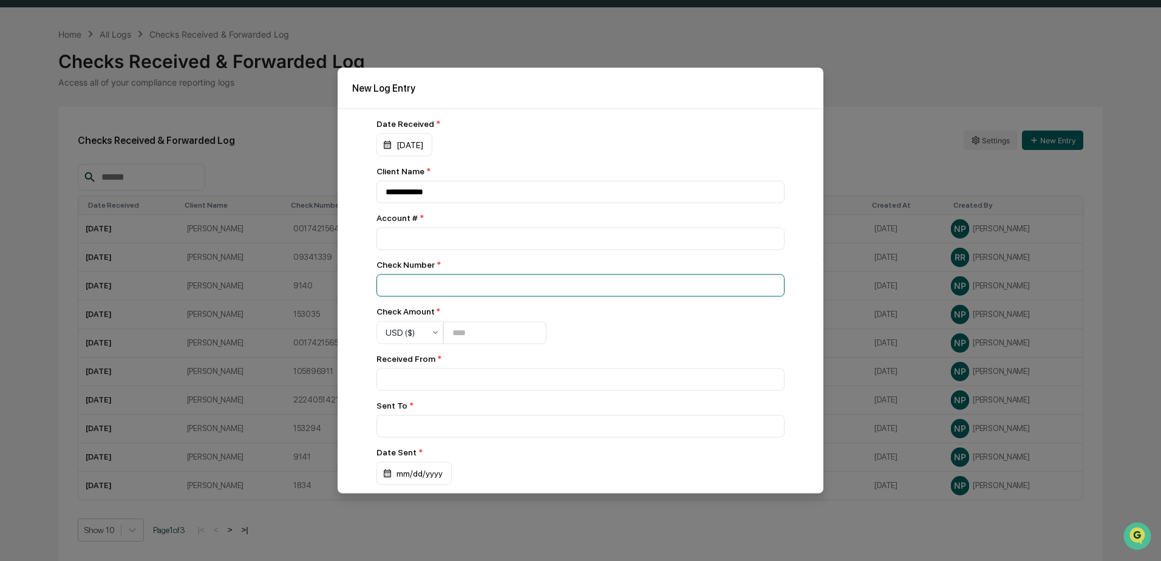
click at [425, 284] on input at bounding box center [581, 286] width 408 height 22
type input "****"
click at [482, 330] on input "number" at bounding box center [494, 332] width 103 height 22
type input "*****"
type input "*"
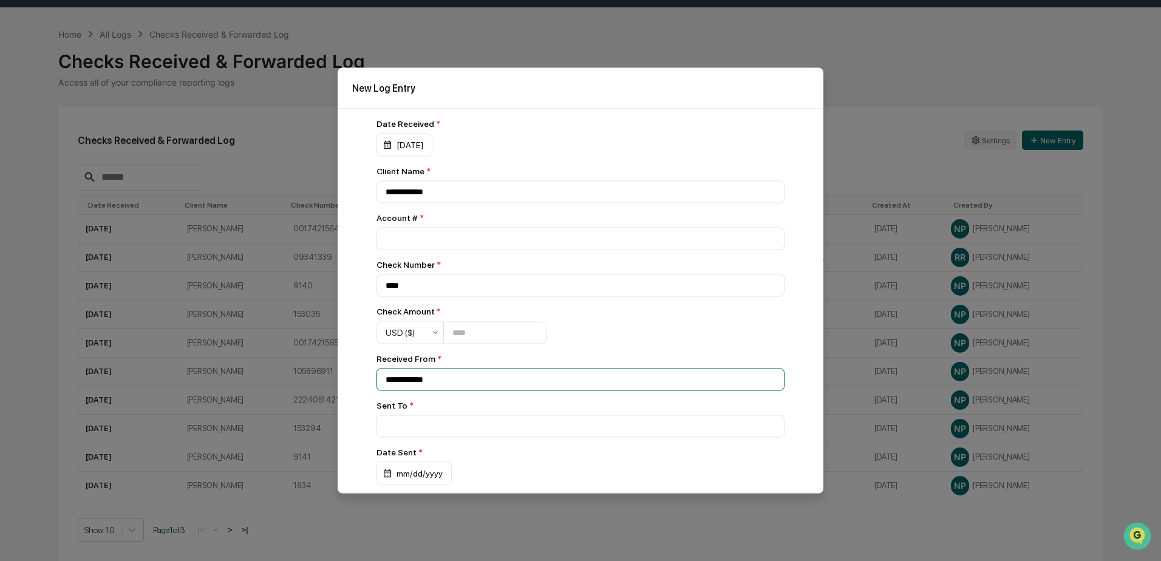
type input "**********"
click at [428, 471] on div "mm/dd/yyyy" at bounding box center [414, 473] width 75 height 23
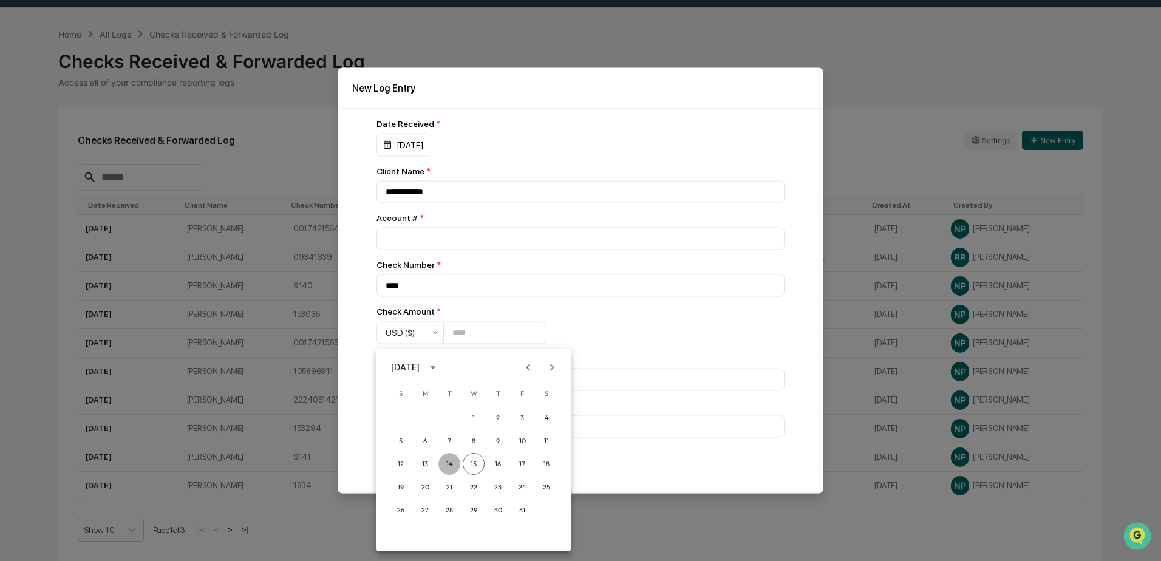
click at [455, 462] on button "14" at bounding box center [450, 464] width 22 height 22
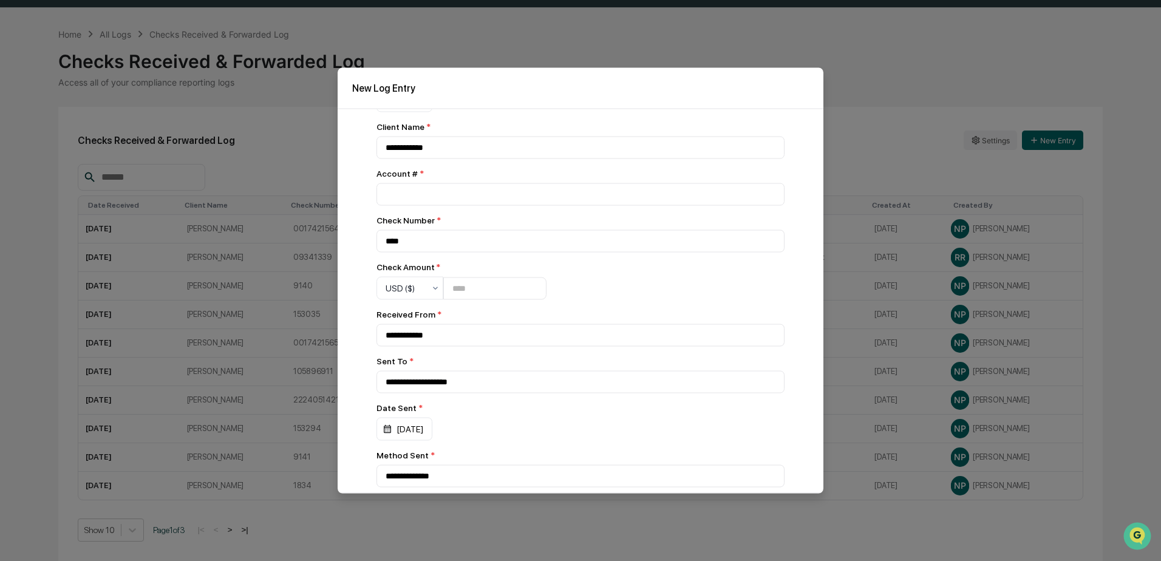
scroll to position [91, 0]
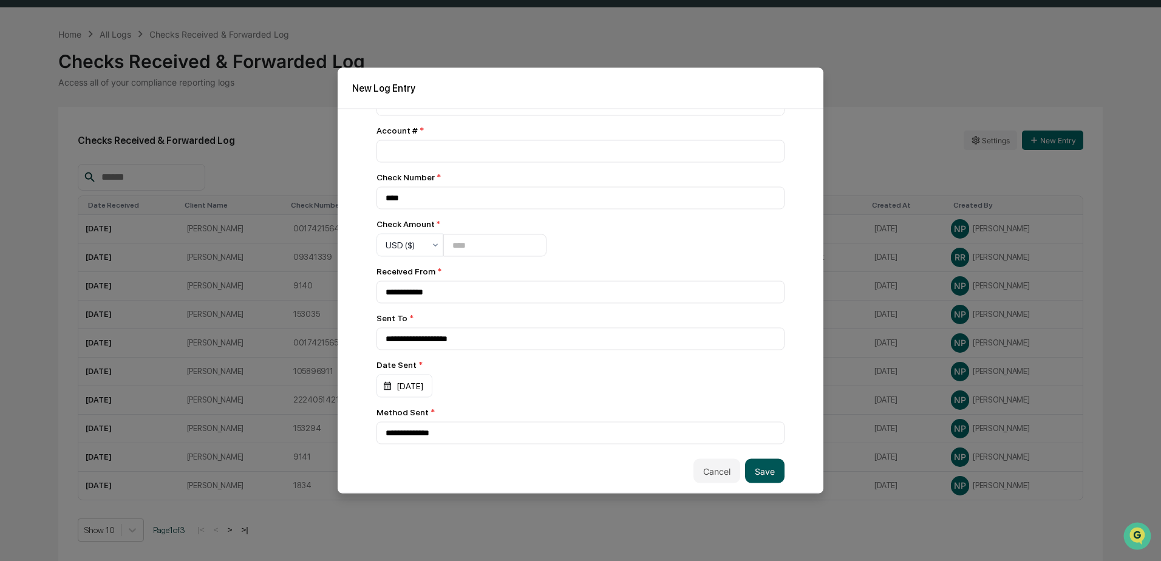
click at [758, 467] on button "Save" at bounding box center [764, 471] width 39 height 24
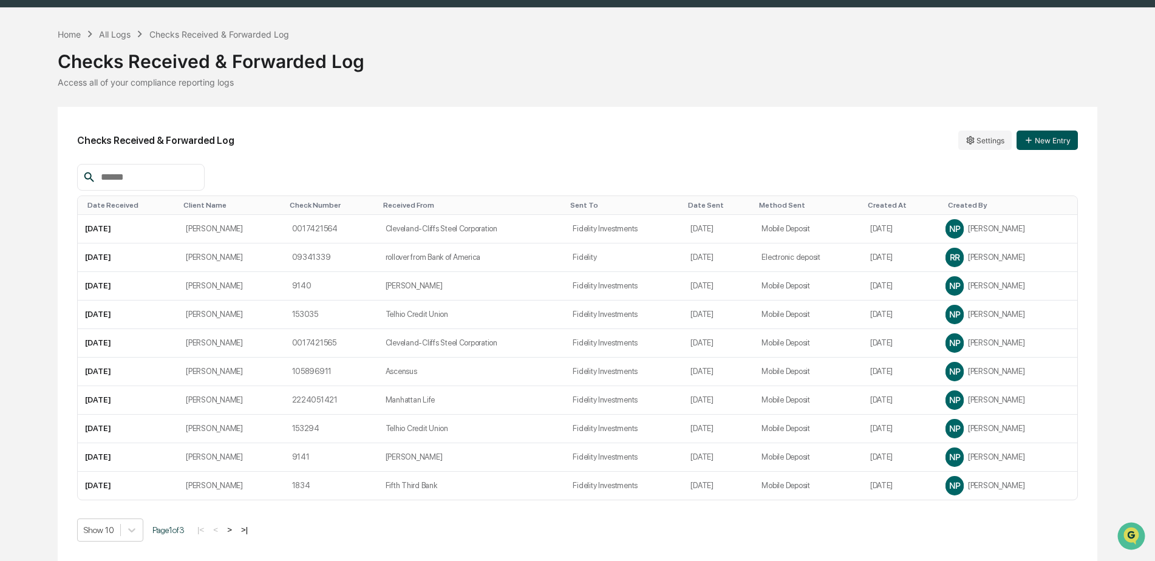
click at [1035, 146] on button "New Entry" at bounding box center [1047, 140] width 61 height 19
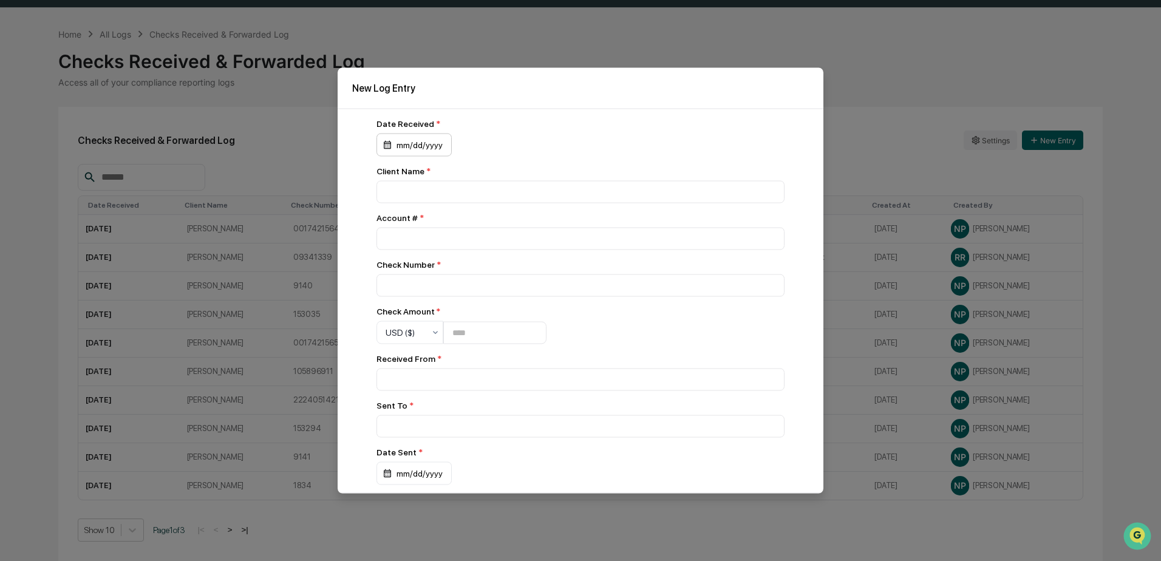
click at [428, 143] on div "mm/dd/yyyy" at bounding box center [414, 145] width 75 height 23
click at [451, 268] on button "14" at bounding box center [450, 269] width 22 height 22
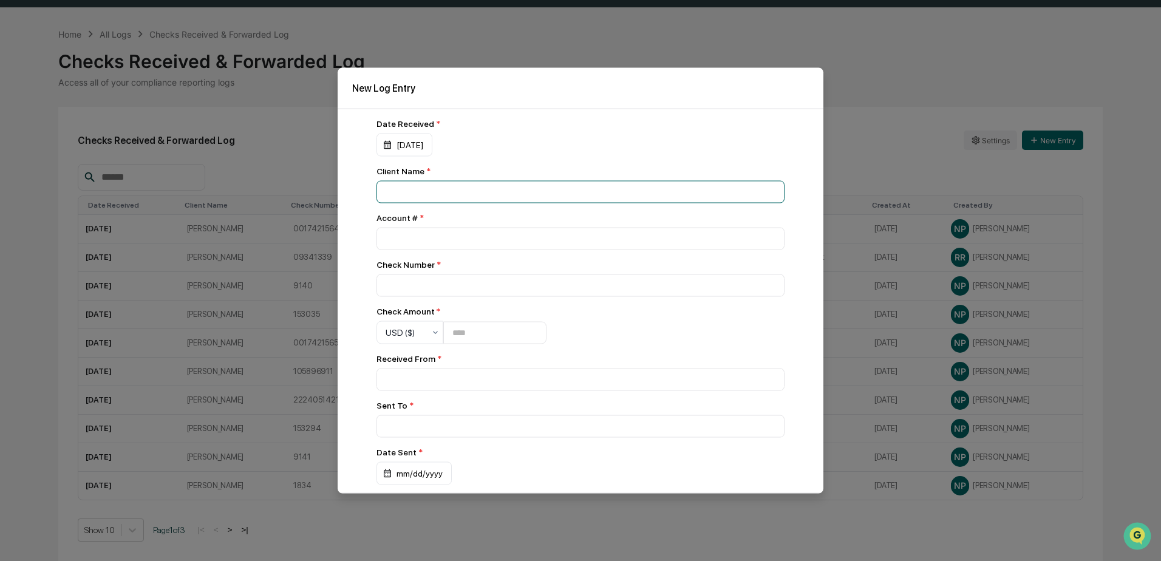
click at [424, 181] on input at bounding box center [581, 192] width 408 height 22
type input "**********"
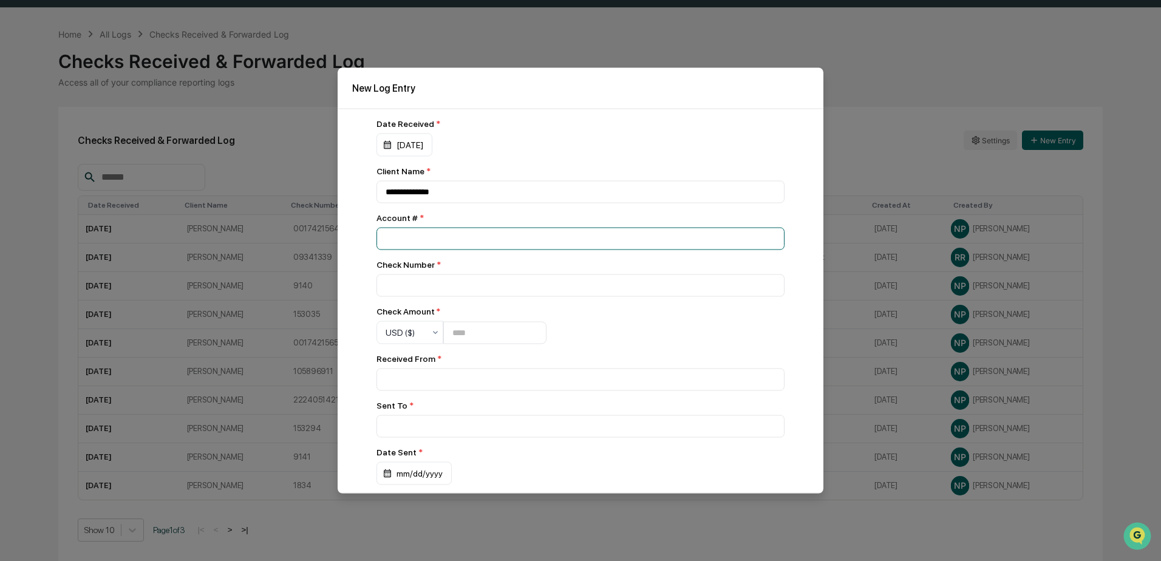
click at [403, 246] on input "number" at bounding box center [581, 239] width 408 height 22
type input "*********"
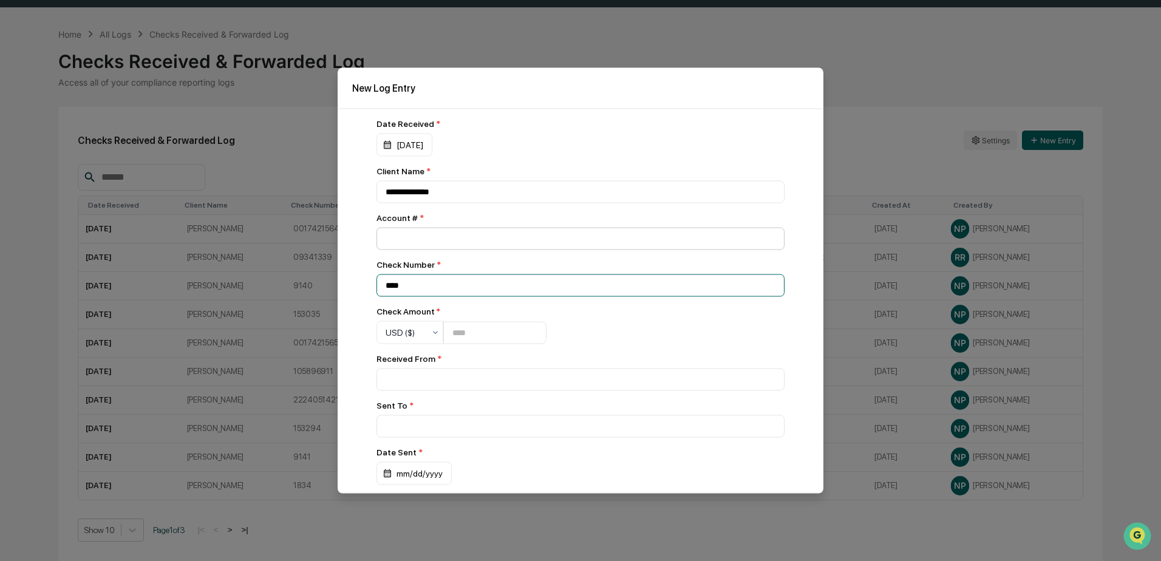
type input "****"
type input "**********"
click at [426, 419] on input at bounding box center [581, 426] width 408 height 22
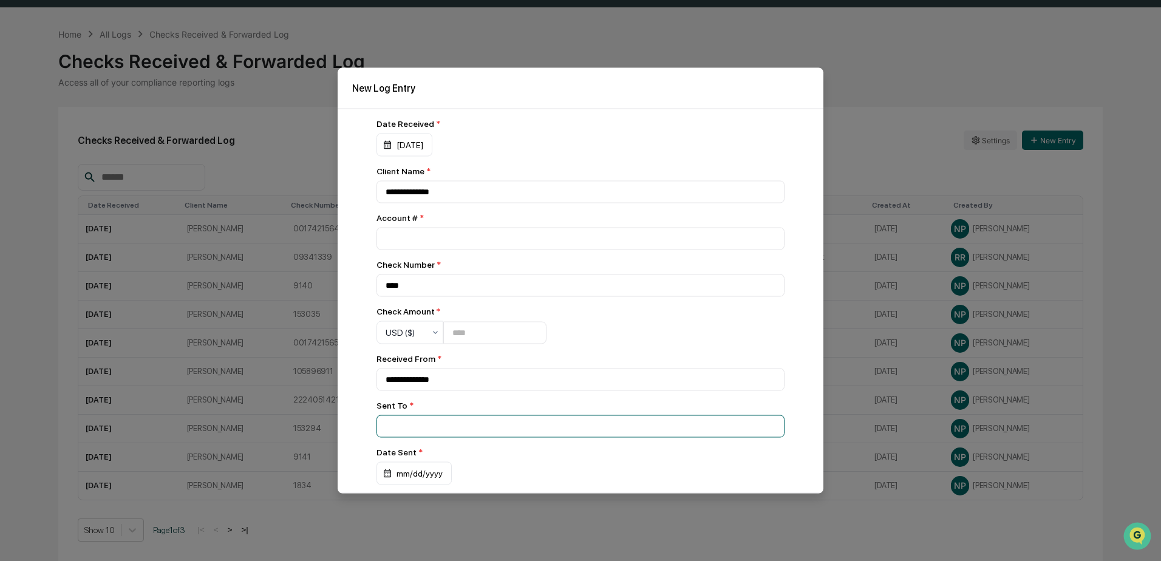
type input "**********"
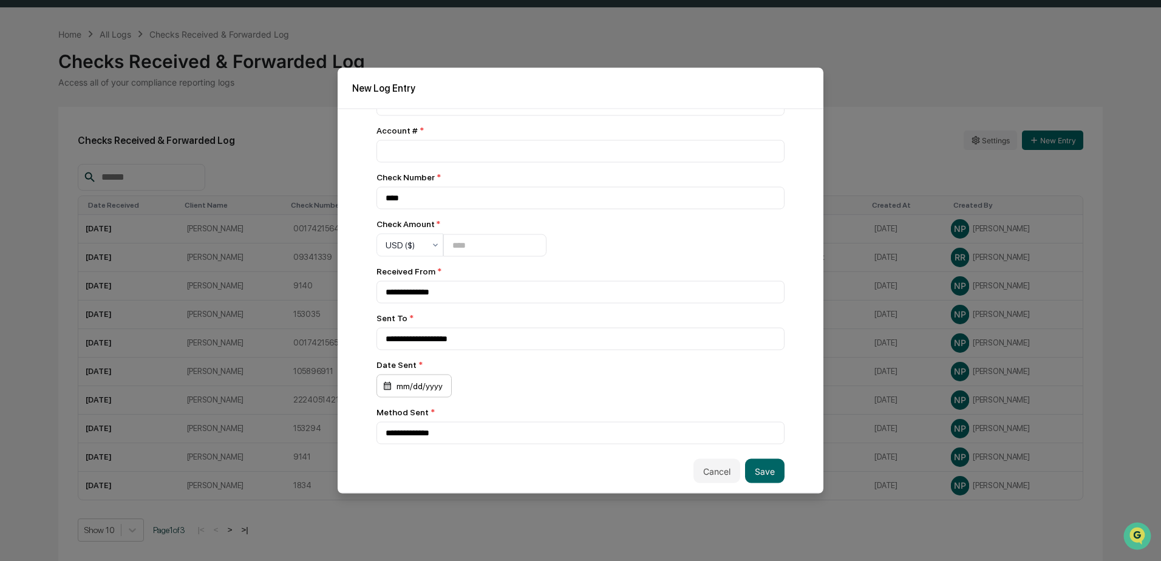
click at [419, 375] on div "mm/dd/yyyy" at bounding box center [414, 386] width 75 height 23
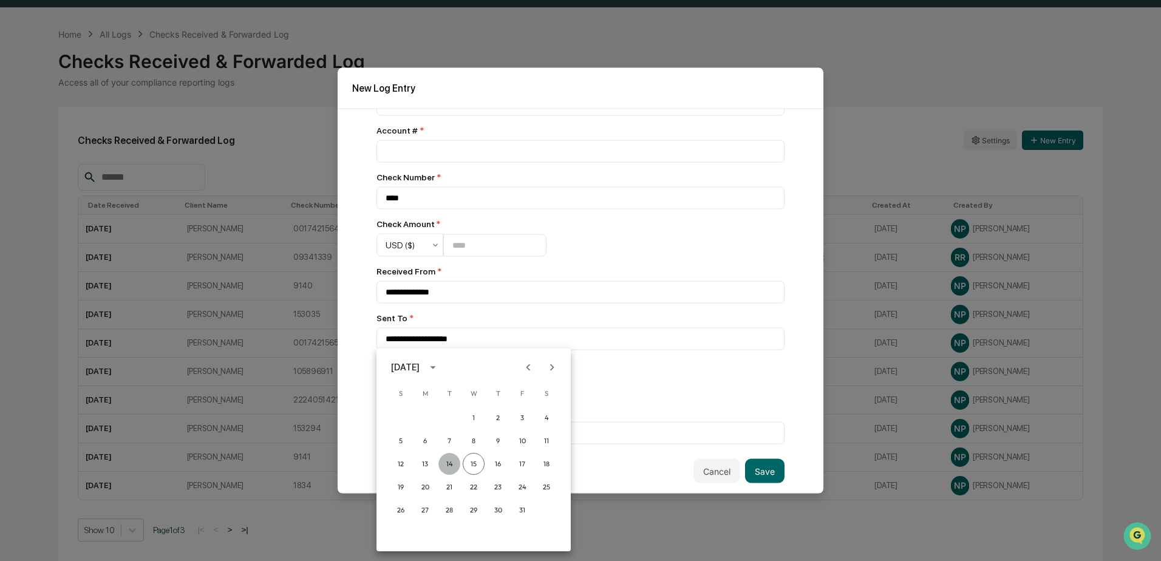
click at [446, 463] on button "14" at bounding box center [450, 464] width 22 height 22
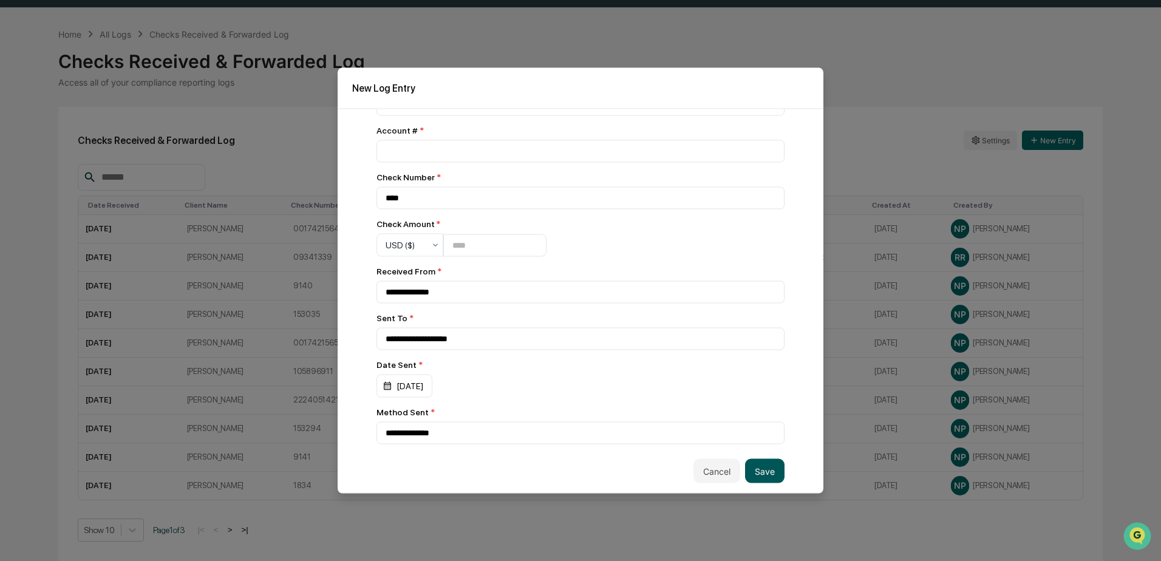
click at [756, 471] on button "Save" at bounding box center [764, 471] width 39 height 24
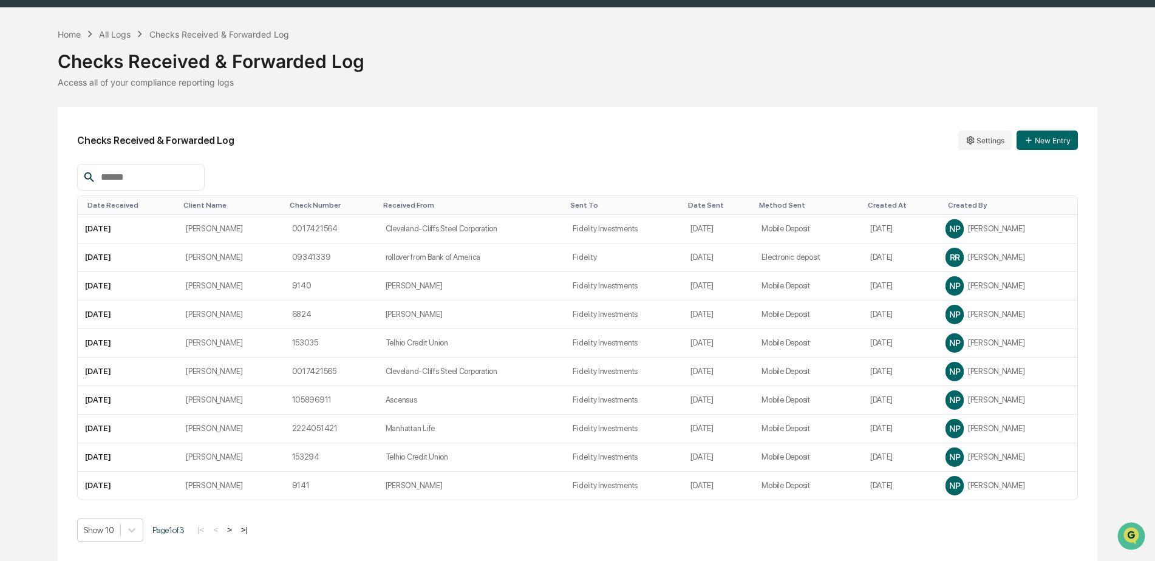
click at [110, 205] on div "Date Received" at bounding box center [130, 205] width 86 height 9
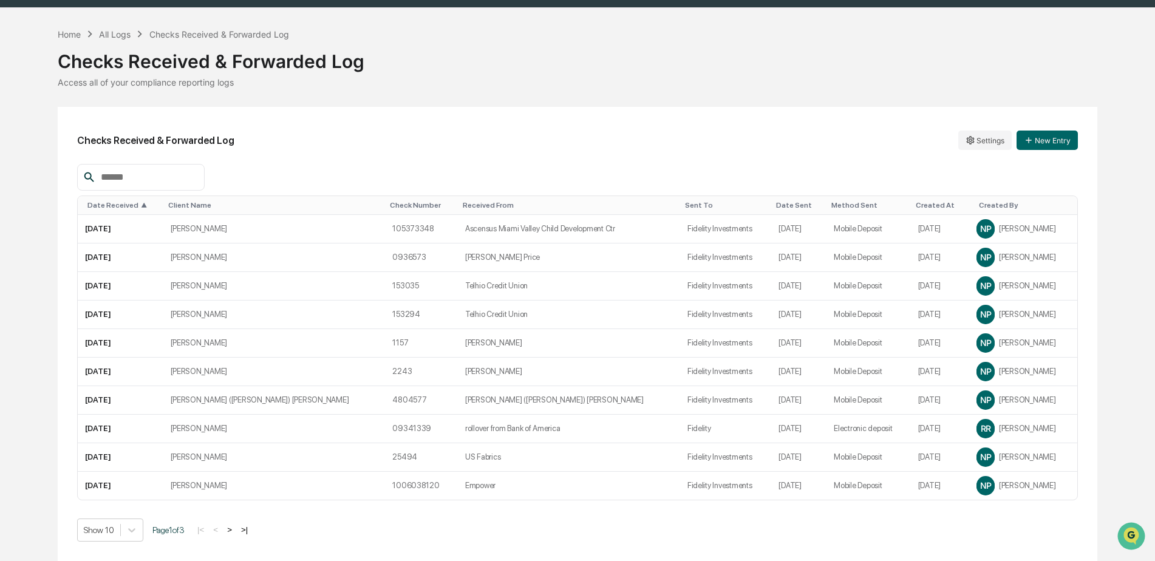
click at [111, 204] on div "Date Received ▲" at bounding box center [122, 205] width 70 height 9
